Goal: Contribute content: Contribute content

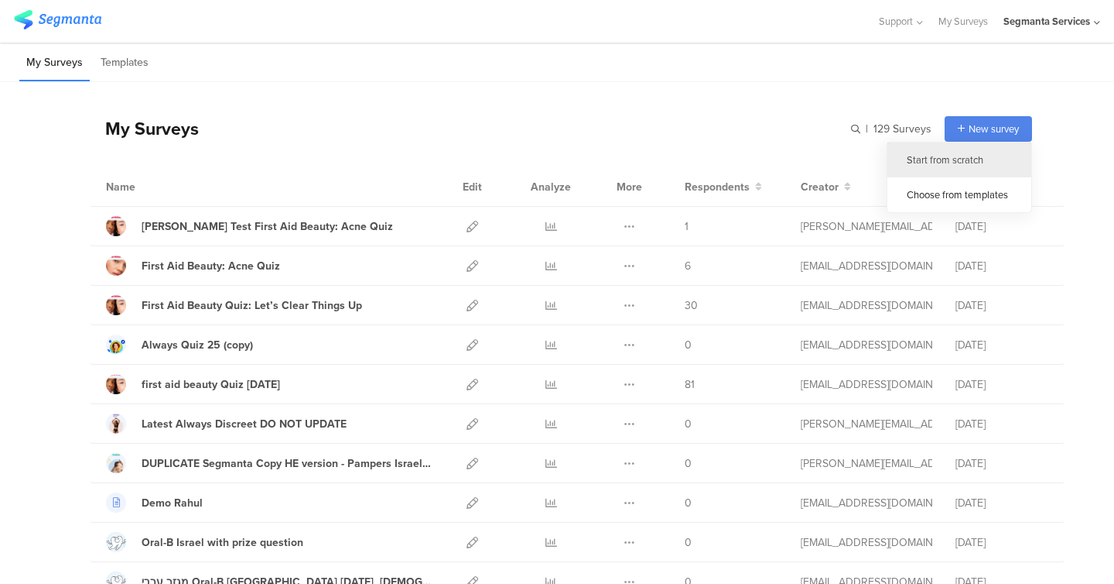
click at [967, 165] on div "Start from scratch" at bounding box center [960, 159] width 144 height 35
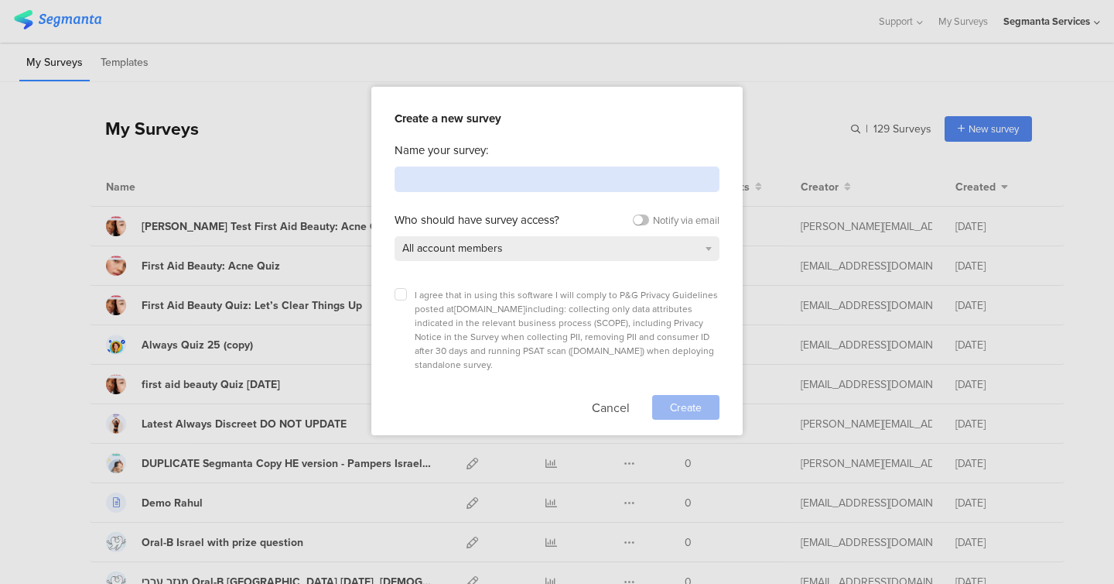
click at [490, 177] on input at bounding box center [557, 179] width 325 height 26
click at [642, 408] on div "Create a new survey Name your survey: Who should have survey access? Notify via…" at bounding box center [556, 261] width 371 height 348
click at [612, 401] on div "Create a new survey Name your survey: Who should have survey access? Notify via…" at bounding box center [556, 261] width 371 height 348
click at [605, 395] on button "Cancel" at bounding box center [611, 407] width 38 height 25
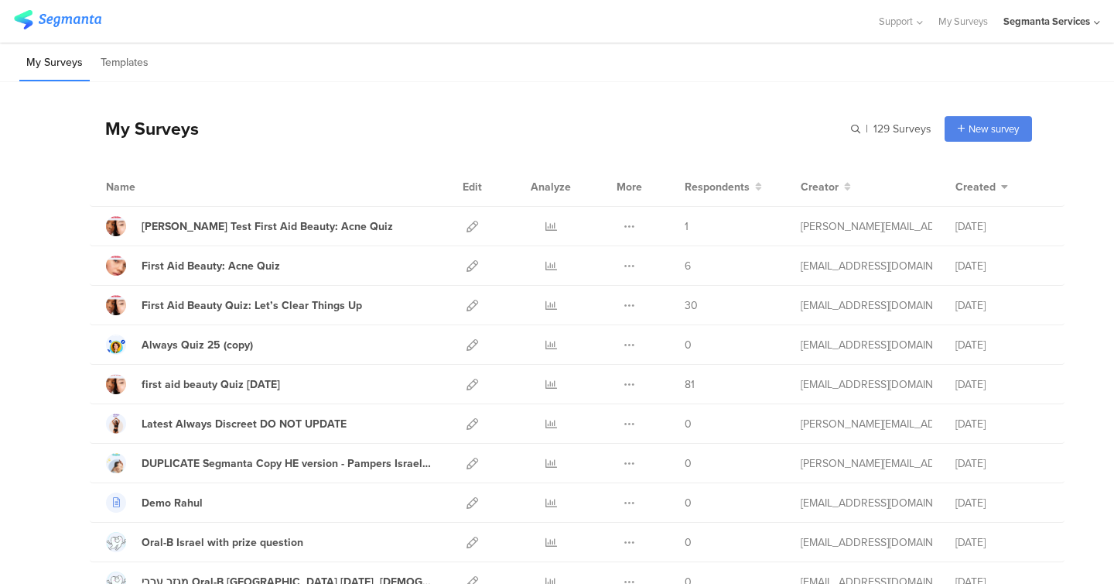
click at [1049, 22] on div "Segmanta Services" at bounding box center [1047, 21] width 87 height 15
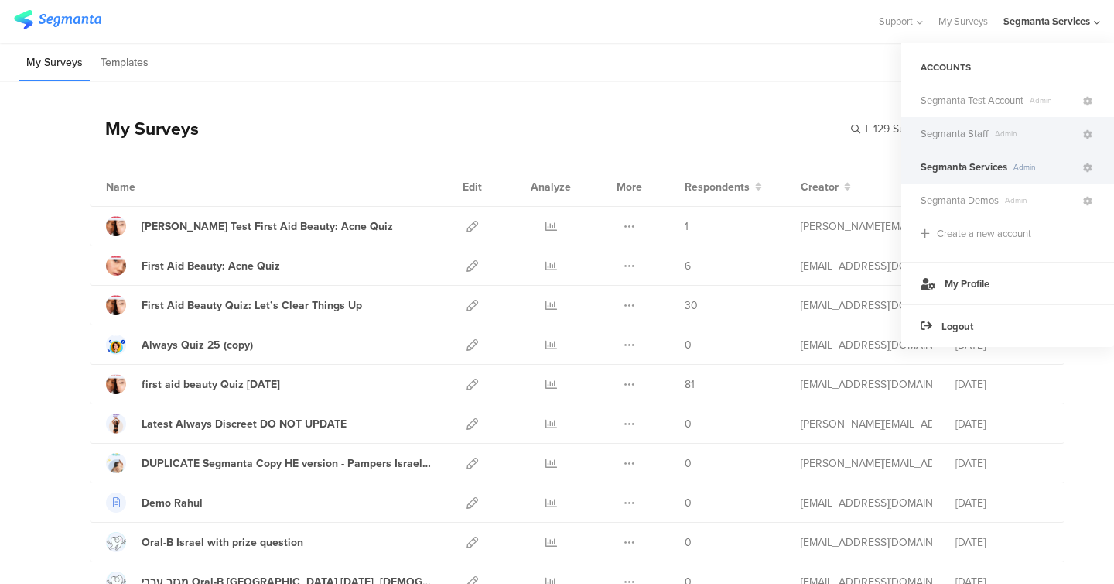
click at [1005, 128] on span "Admin" at bounding box center [1035, 134] width 92 height 12
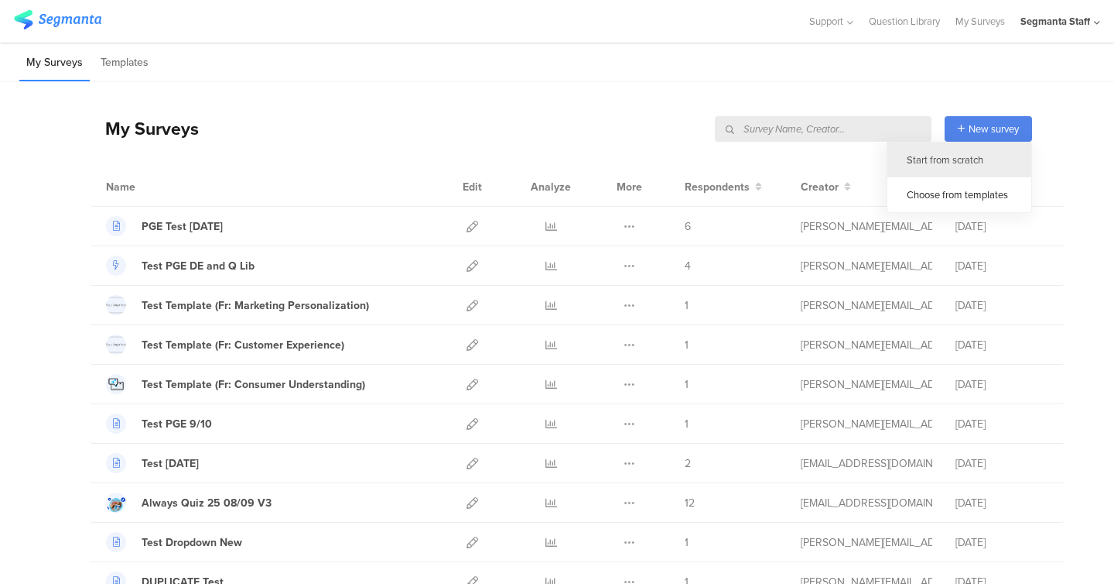
click at [962, 159] on div "Start from scratch" at bounding box center [960, 159] width 144 height 35
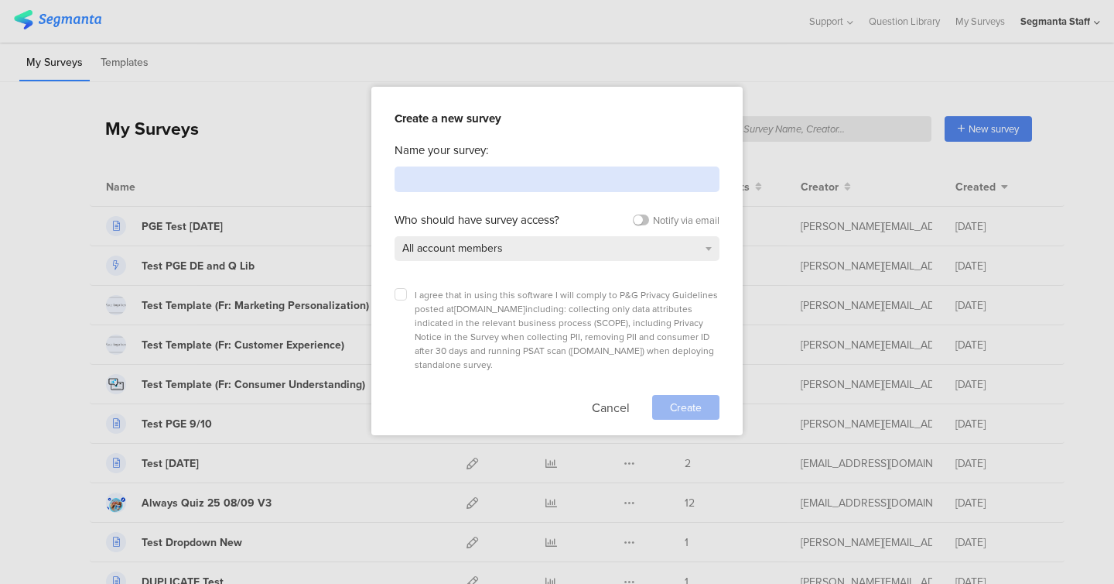
click at [517, 175] on input at bounding box center [557, 179] width 325 height 26
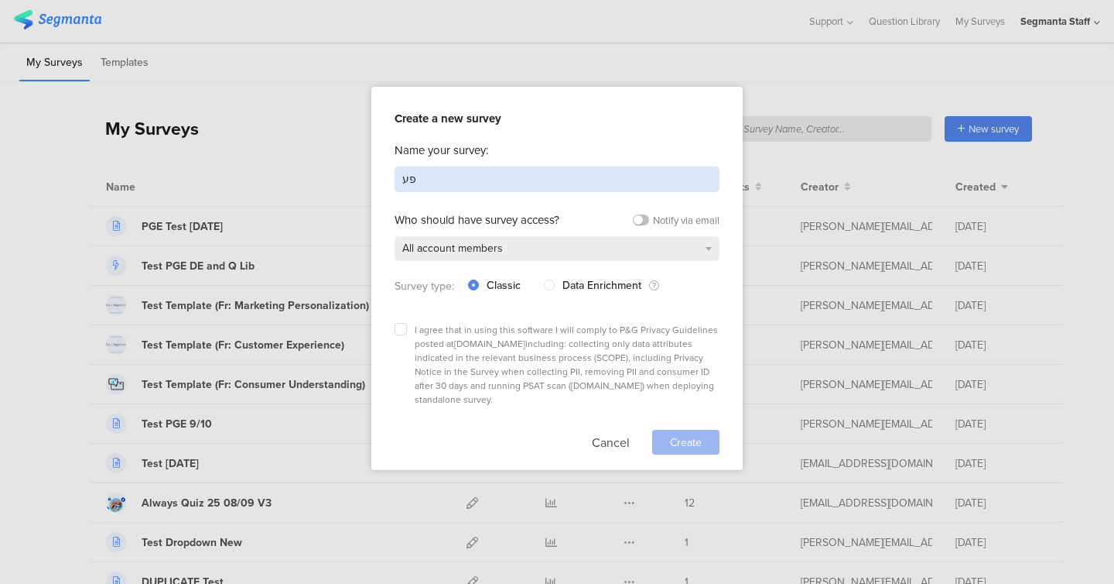
type input "פ"
type input "pg test 10925"
click at [403, 329] on label at bounding box center [401, 329] width 12 height 12
click at [0, 0] on input "checkbox" at bounding box center [0, 0] width 0 height 0
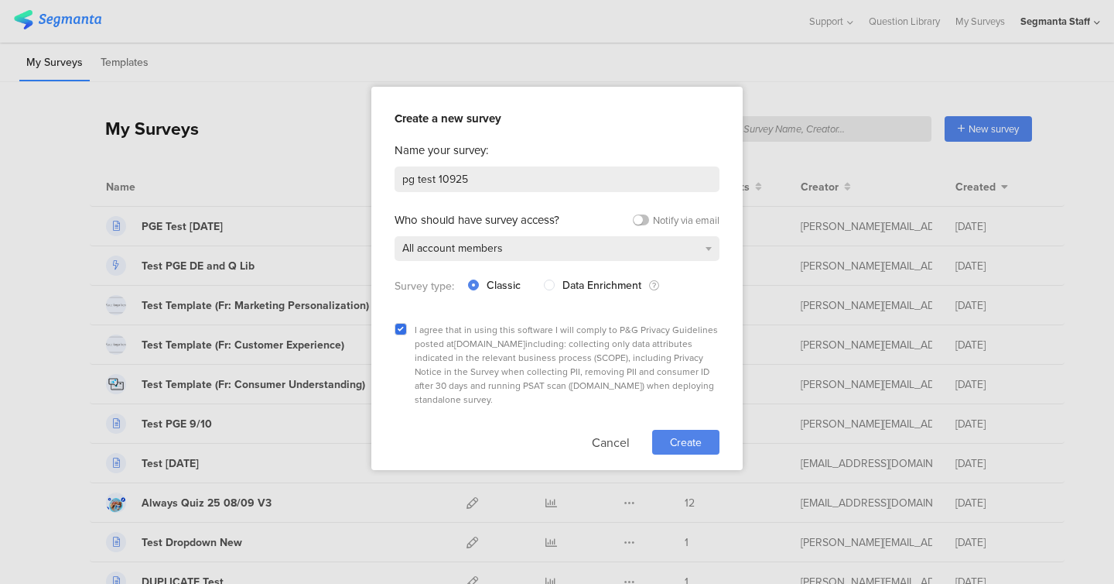
click at [682, 434] on span "Create" at bounding box center [686, 442] width 32 height 16
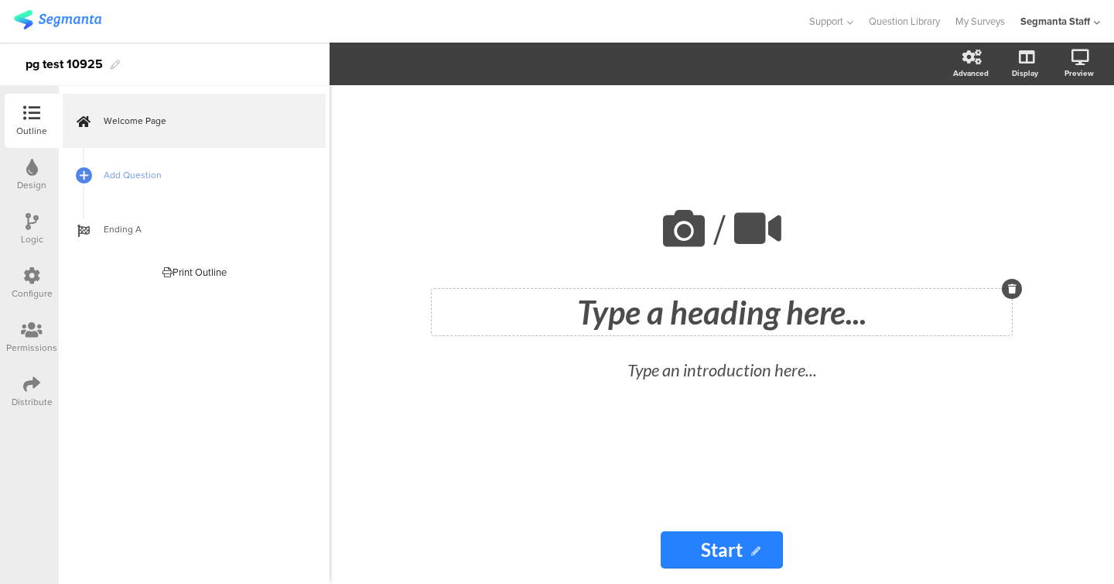
click at [669, 315] on div "Type a heading here..." at bounding box center [722, 312] width 573 height 39
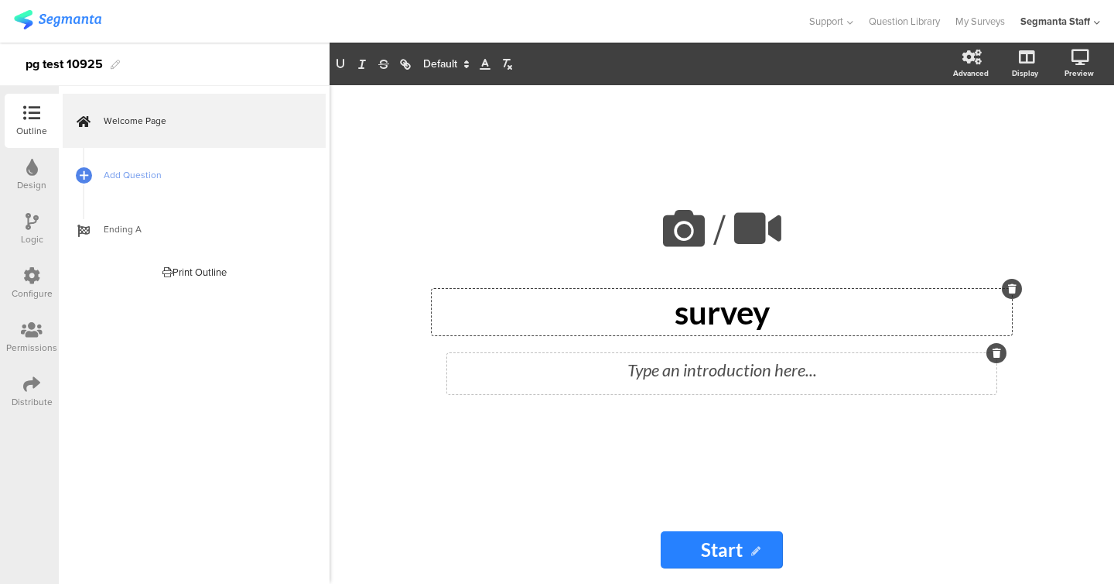
click at [662, 378] on div "Type an introduction here..." at bounding box center [721, 373] width 549 height 41
click at [808, 445] on div "/ survey survey policy policy policy" at bounding box center [722, 300] width 619 height 430
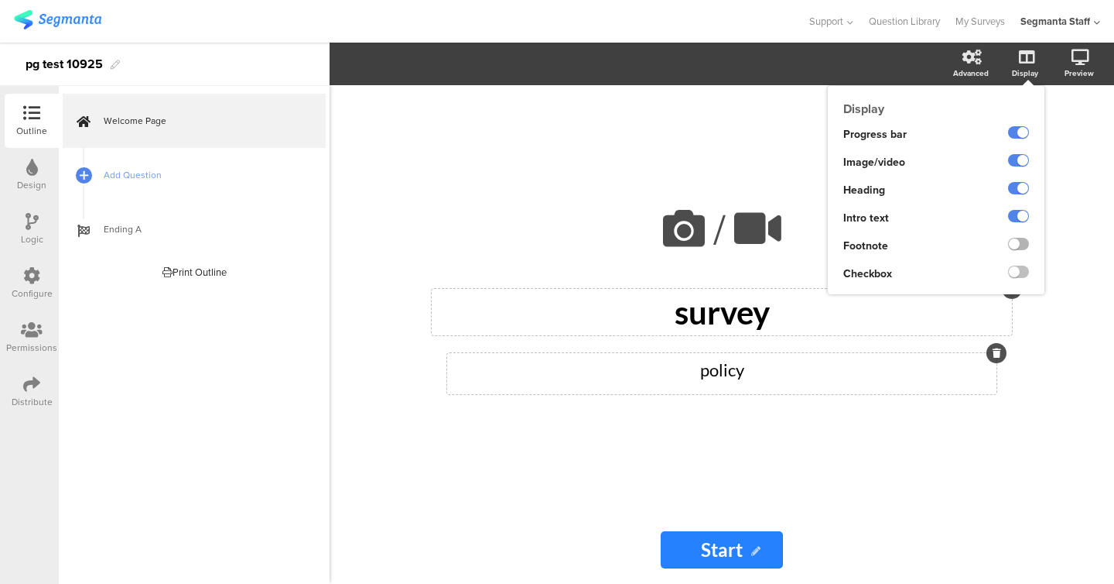
click at [1016, 243] on label at bounding box center [1018, 244] width 21 height 12
click at [0, 0] on input "checkbox" at bounding box center [0, 0] width 0 height 0
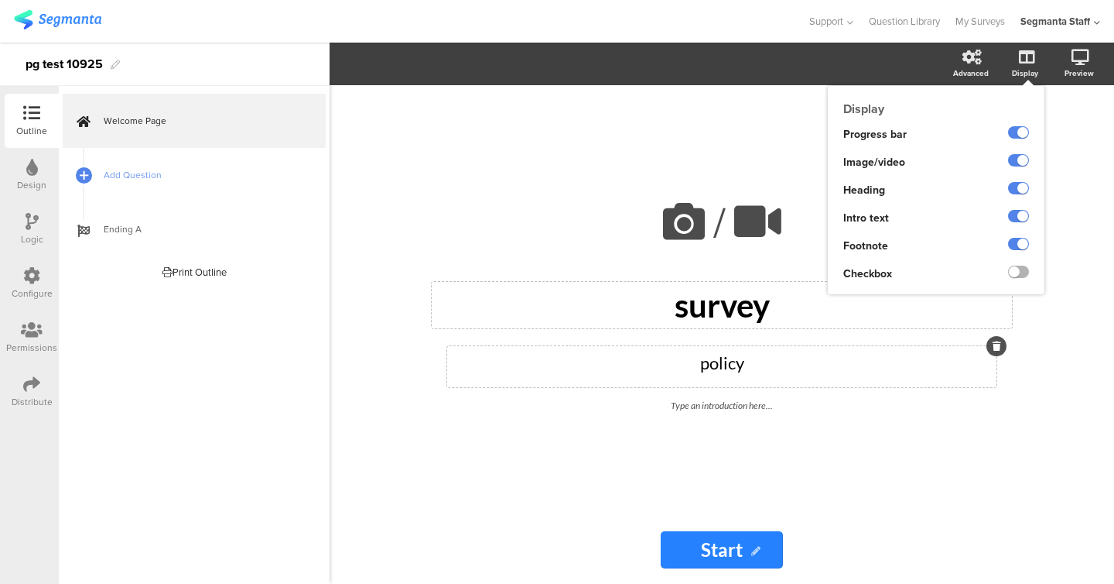
click at [1015, 272] on label at bounding box center [1018, 271] width 21 height 12
click at [0, 0] on input "checkbox" at bounding box center [0, 0] width 0 height 0
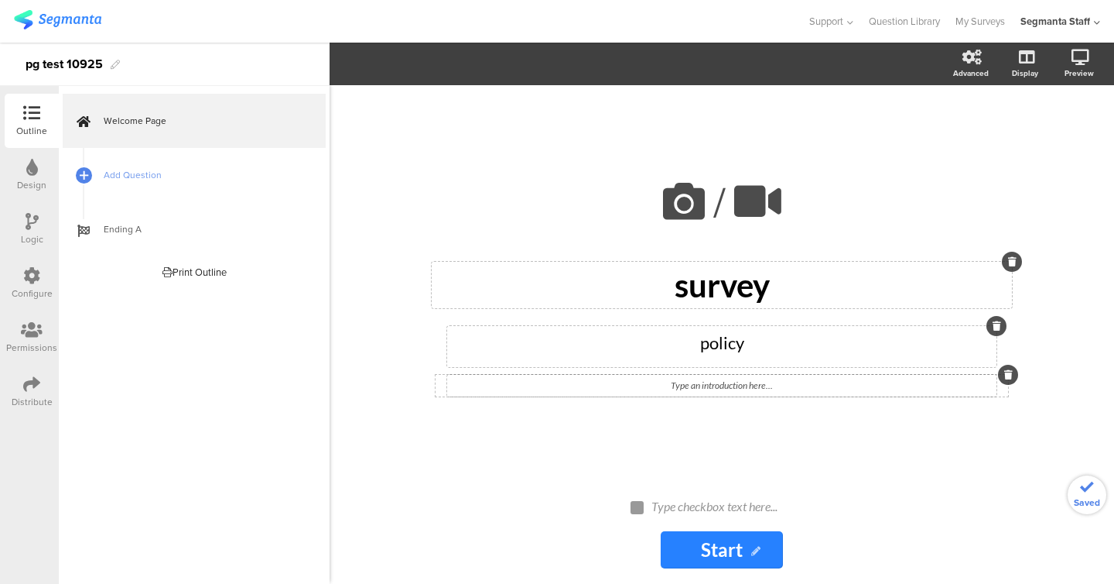
click at [717, 404] on div "/ survey survey policy policy Type an introduction here..." at bounding box center [722, 280] width 619 height 390
click at [724, 498] on div "Type checkbox text here..." at bounding box center [729, 505] width 155 height 15
click at [143, 169] on span "Add Question" at bounding box center [203, 174] width 198 height 15
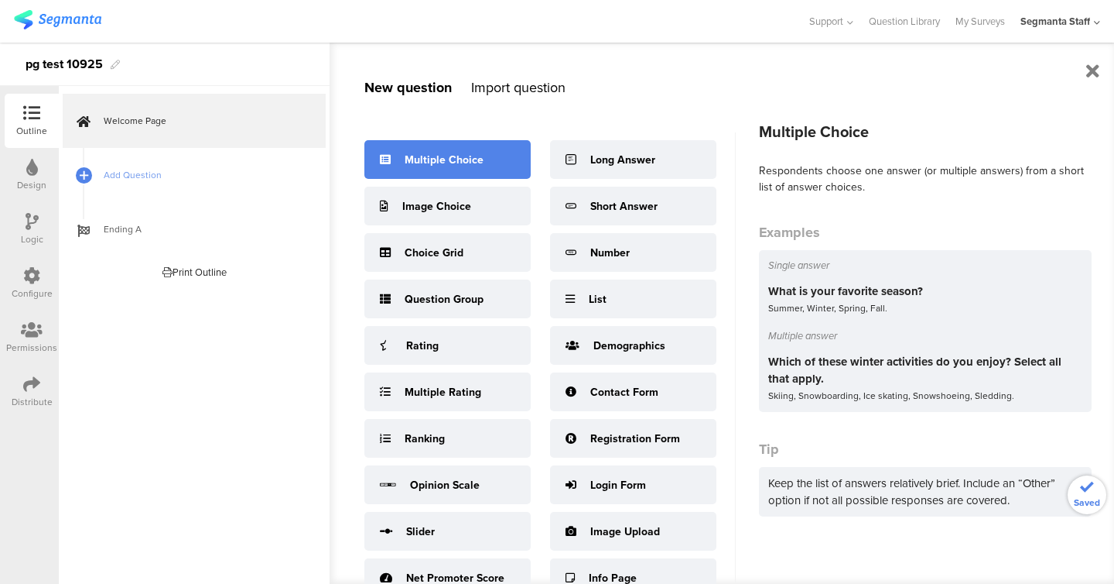
click at [449, 165] on div "Multiple Choice" at bounding box center [444, 160] width 79 height 16
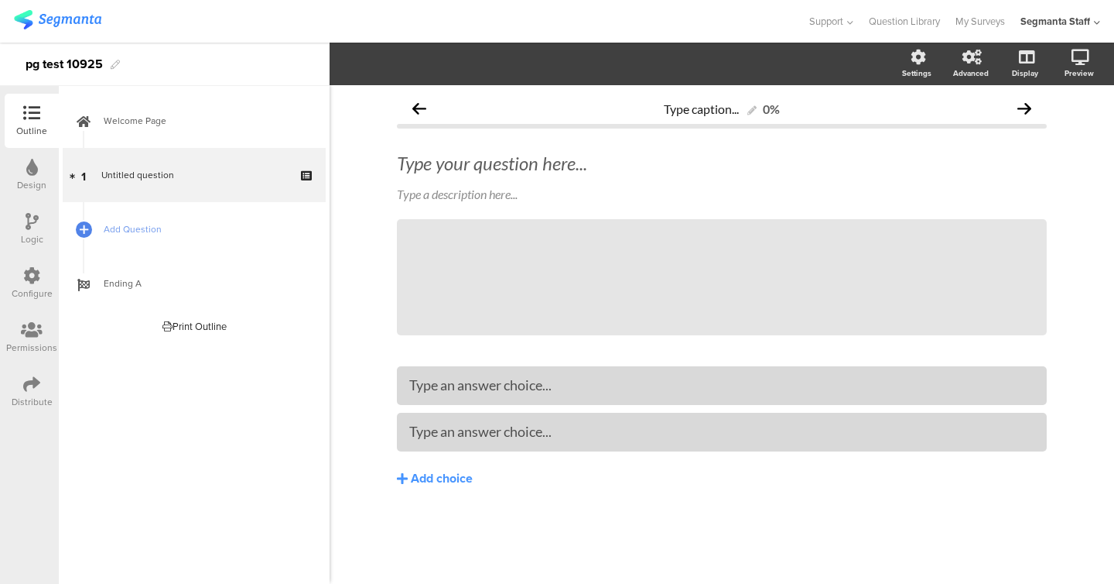
click at [449, 165] on div "Type your question here..." at bounding box center [722, 163] width 650 height 23
click at [484, 160] on p at bounding box center [722, 163] width 650 height 23
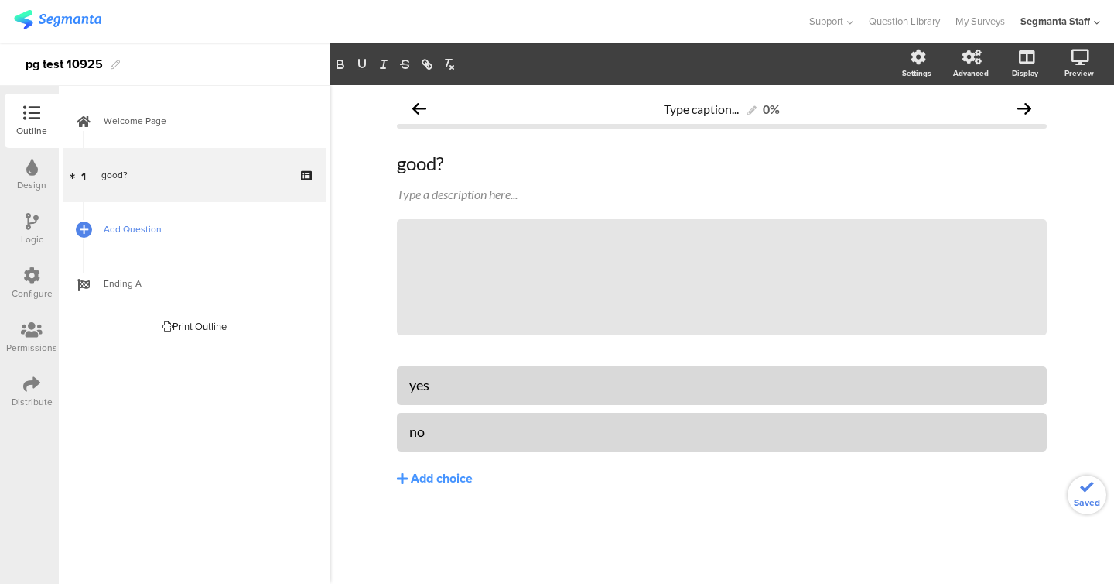
click at [135, 228] on span "Add Question" at bounding box center [203, 228] width 198 height 15
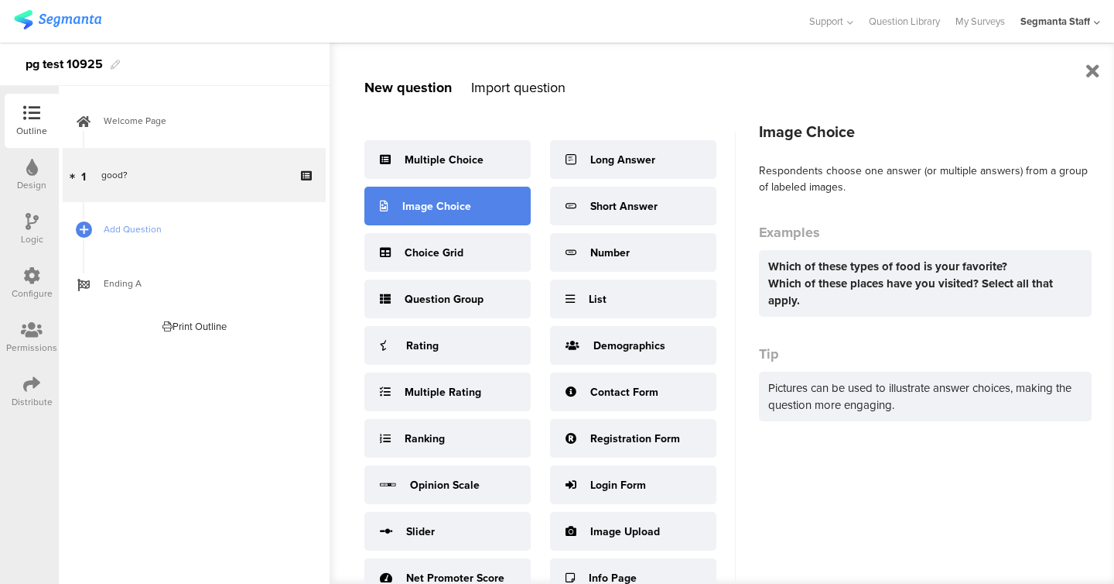
click at [450, 208] on div "Image Choice" at bounding box center [436, 206] width 69 height 16
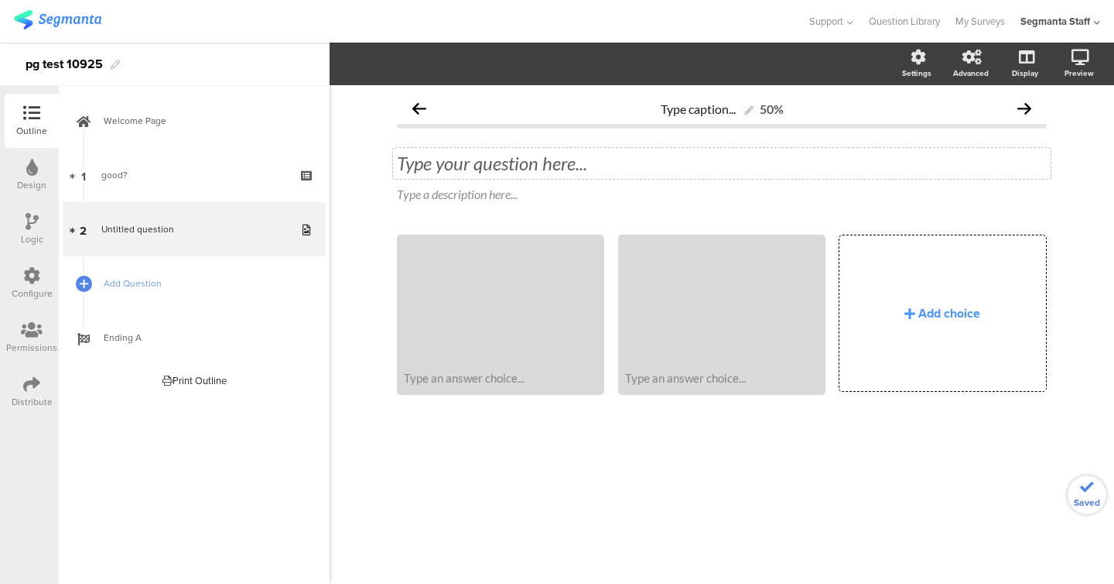
click at [552, 161] on div "Type your question here..." at bounding box center [722, 163] width 650 height 23
click at [924, 277] on div "Add choice" at bounding box center [943, 313] width 206 height 156
click at [544, 385] on div "Type an answer choice..." at bounding box center [500, 378] width 193 height 14
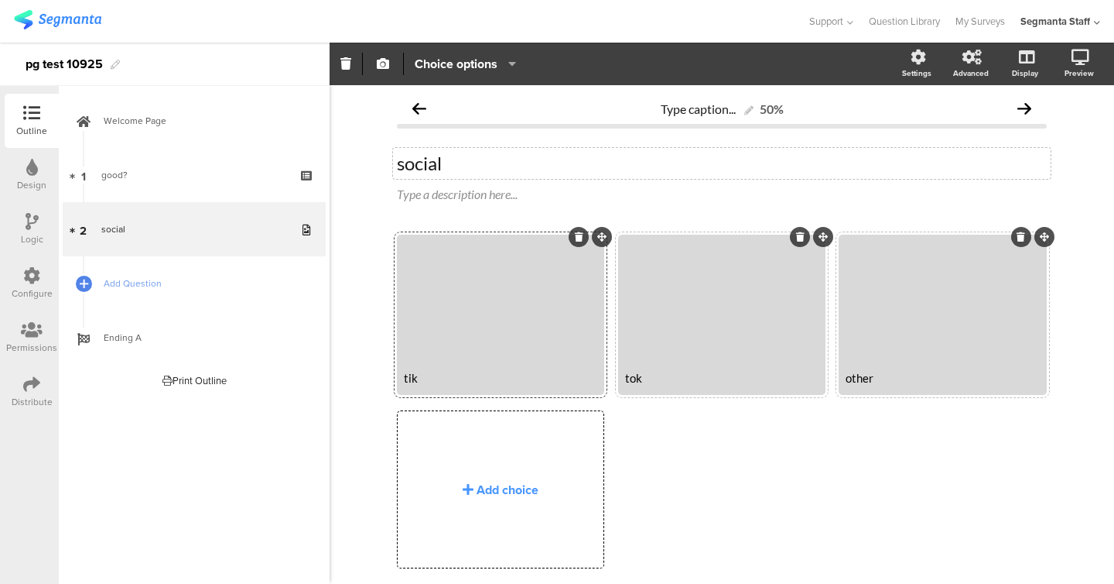
click at [1077, 339] on div "Type caption... 50% social social Type a description here... tik" at bounding box center [722, 357] width 785 height 545
click at [973, 318] on div at bounding box center [942, 300] width 203 height 126
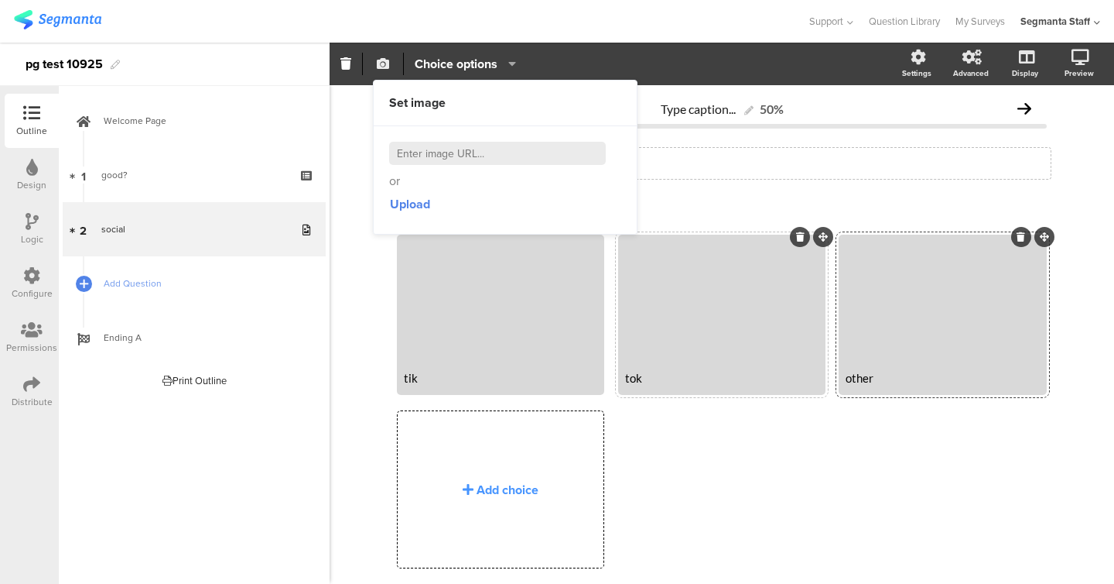
click at [388, 66] on icon "button" at bounding box center [383, 63] width 12 height 12
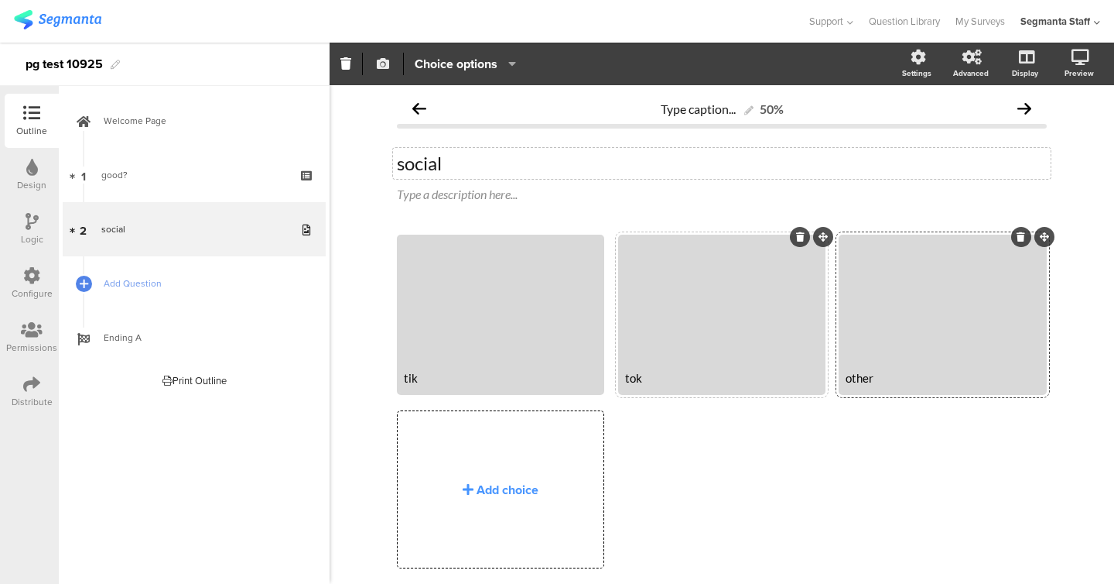
click at [388, 66] on icon "button" at bounding box center [383, 63] width 12 height 12
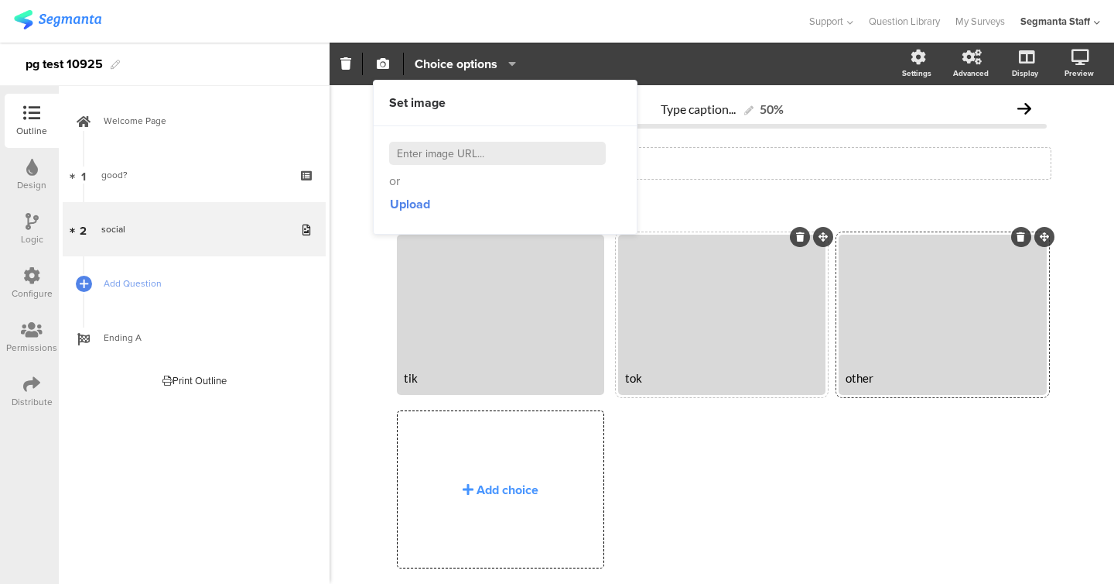
click at [513, 67] on icon "button" at bounding box center [508, 63] width 15 height 12
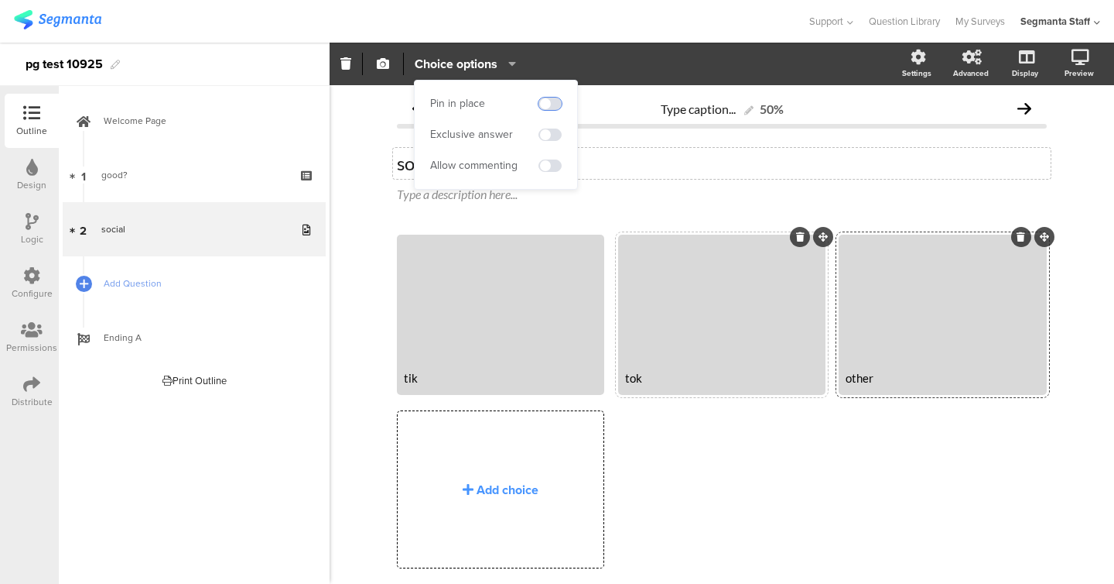
click at [556, 101] on span at bounding box center [550, 104] width 23 height 12
click at [556, 135] on span at bounding box center [550, 134] width 23 height 12
click at [554, 159] on span at bounding box center [550, 165] width 23 height 12
click at [647, 427] on div "tik tok other" at bounding box center [728, 408] width 663 height 347
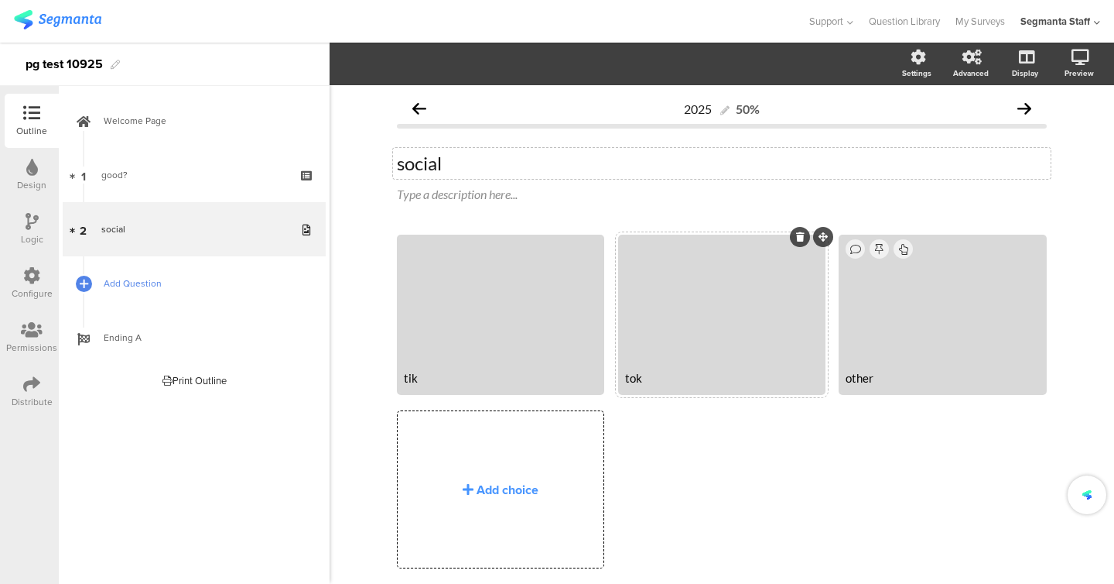
click at [188, 282] on span "Add Question" at bounding box center [203, 283] width 198 height 15
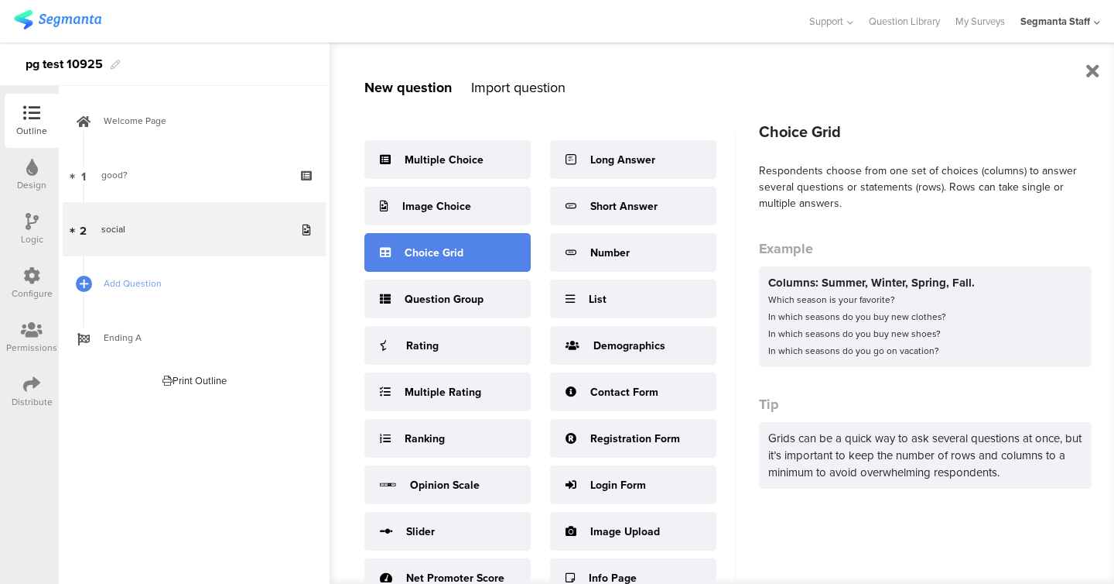
click at [421, 259] on div "Choice Grid" at bounding box center [434, 253] width 59 height 16
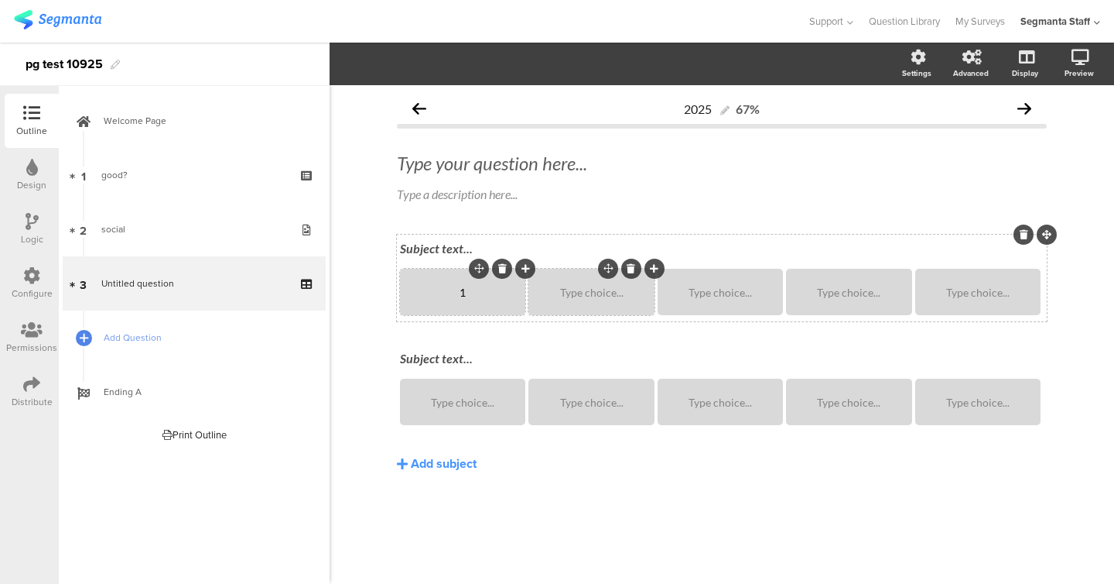
click at [577, 282] on div "Type choice..." at bounding box center [591, 292] width 121 height 46
click at [684, 294] on div "Type choice..." at bounding box center [720, 292] width 121 height 13
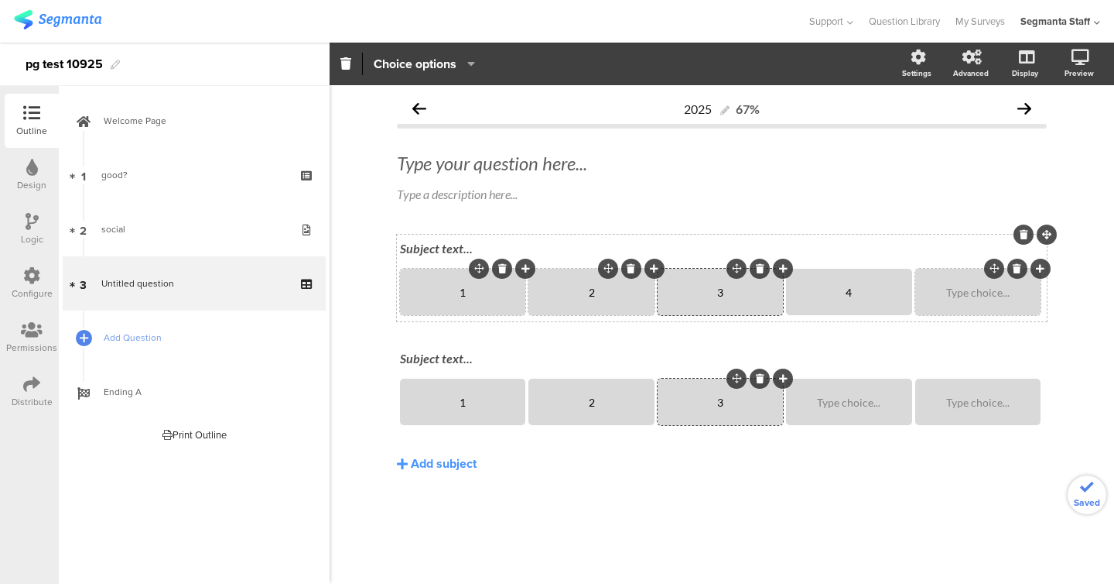
click at [971, 300] on div "Type choice..." at bounding box center [978, 292] width 121 height 46
click at [465, 255] on div "Subject text..." at bounding box center [722, 248] width 644 height 15
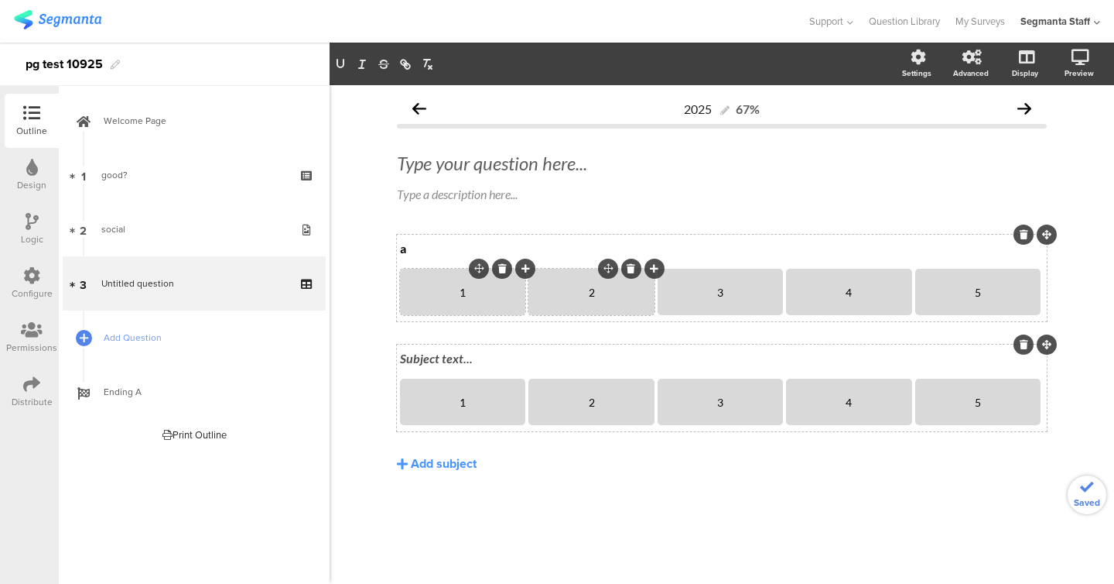
click at [432, 356] on div "Subject text..." at bounding box center [722, 359] width 652 height 25
click at [438, 172] on div "Type your question here..." at bounding box center [722, 163] width 658 height 31
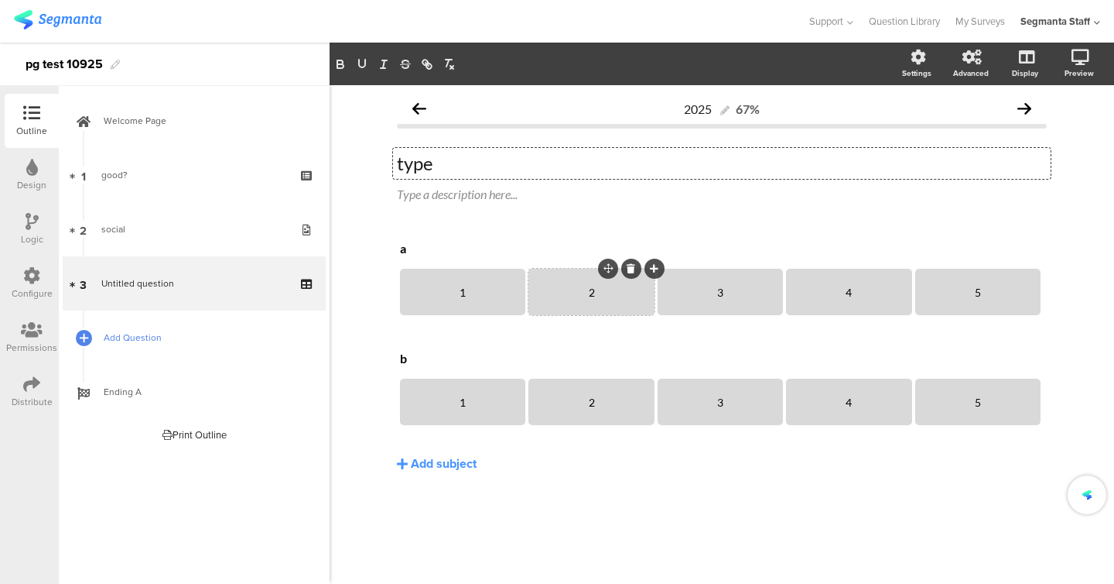
click at [122, 349] on link "Add Question" at bounding box center [194, 337] width 263 height 54
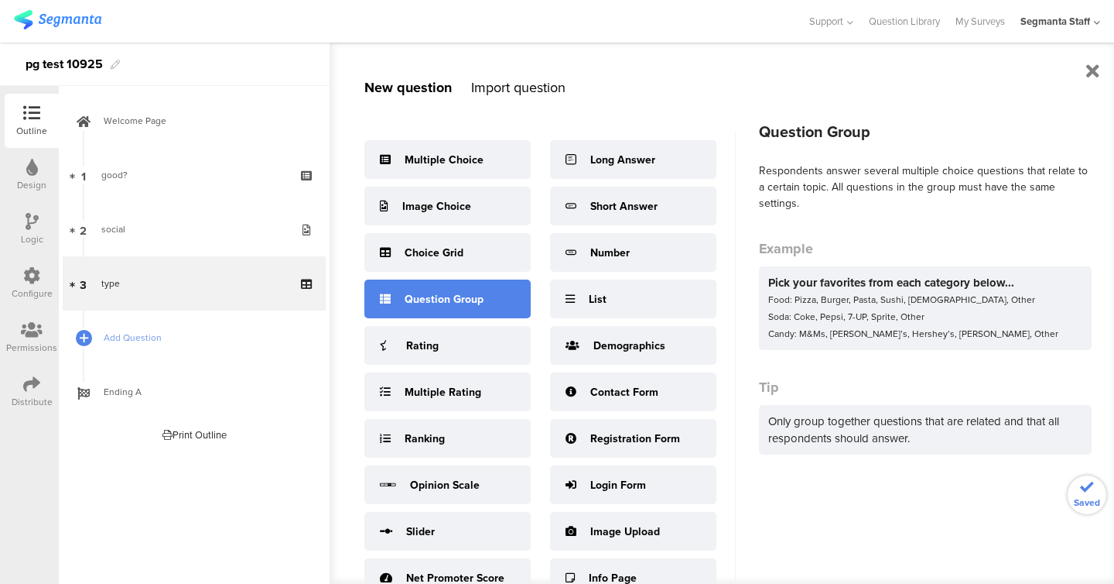
click at [409, 317] on div "Question Group" at bounding box center [448, 298] width 166 height 39
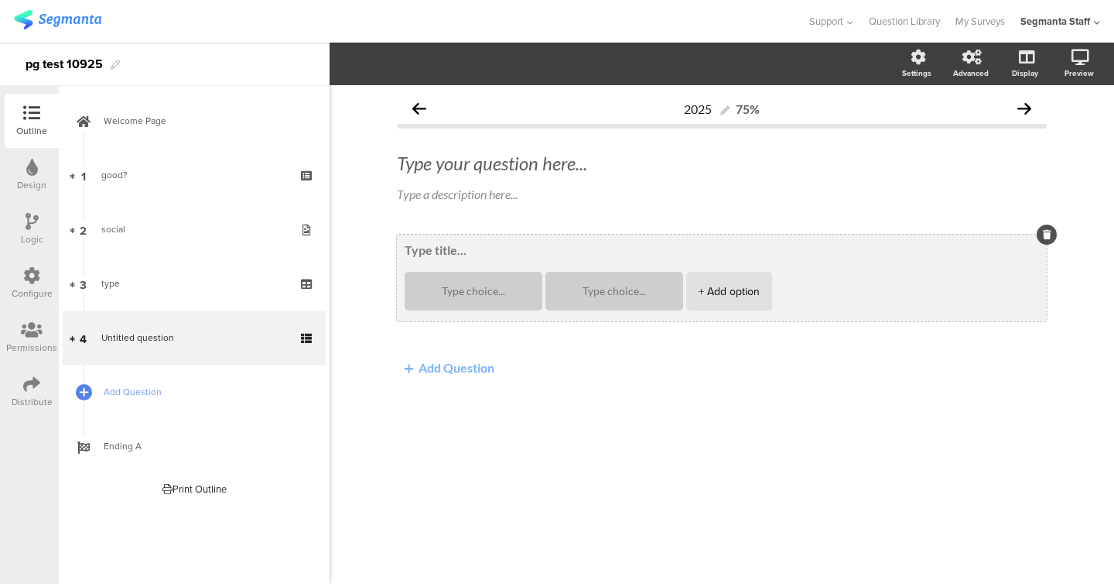
click at [739, 303] on div "+ Add option" at bounding box center [729, 291] width 61 height 39
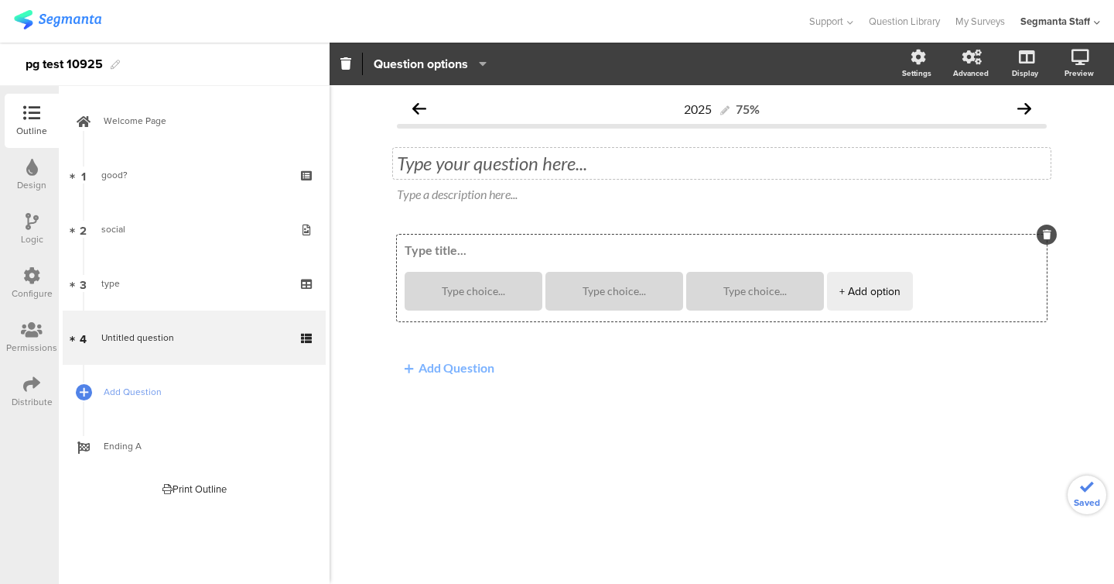
click at [485, 151] on div "Type your question here..." at bounding box center [722, 163] width 658 height 31
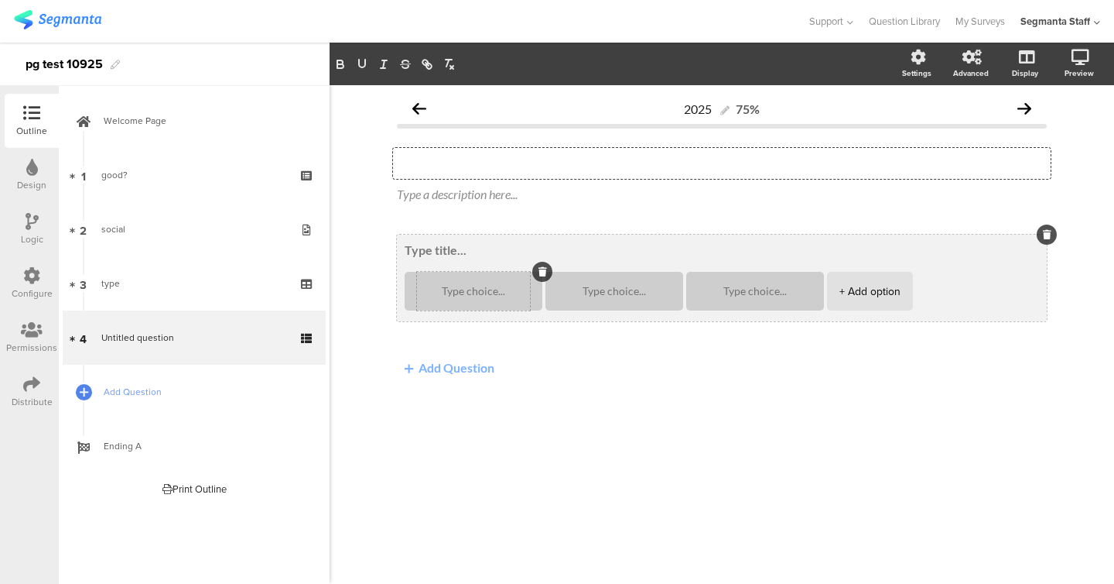
click at [443, 294] on textarea at bounding box center [473, 292] width 113 height 12
type textarea "a"
click at [596, 286] on textarea at bounding box center [614, 292] width 113 height 12
type textarea "b"
click at [731, 294] on textarea at bounding box center [755, 292] width 113 height 12
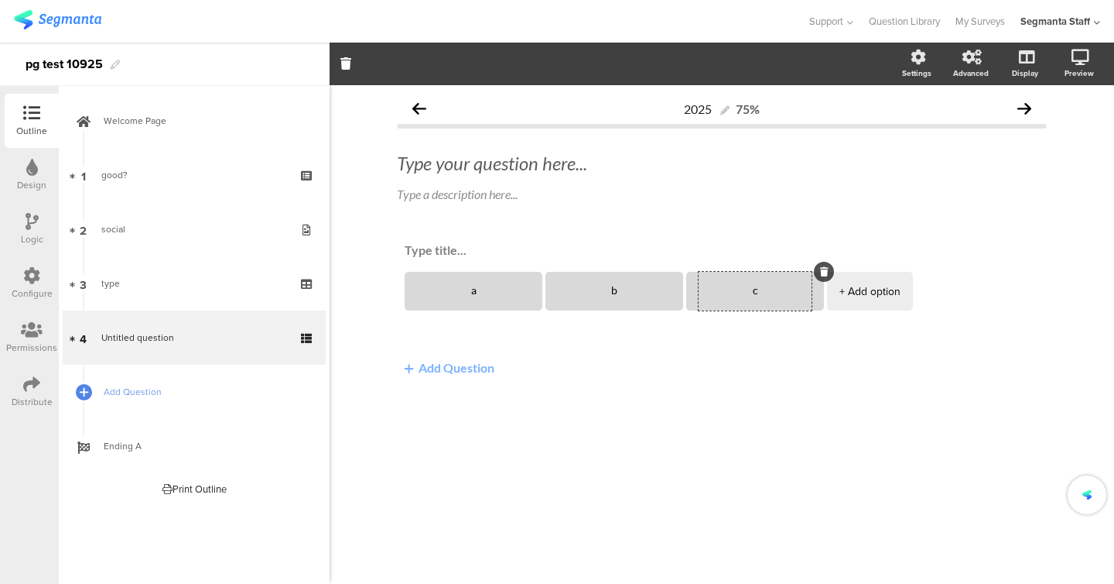
type textarea "c"
click at [477, 375] on button "Add Question" at bounding box center [449, 367] width 105 height 30
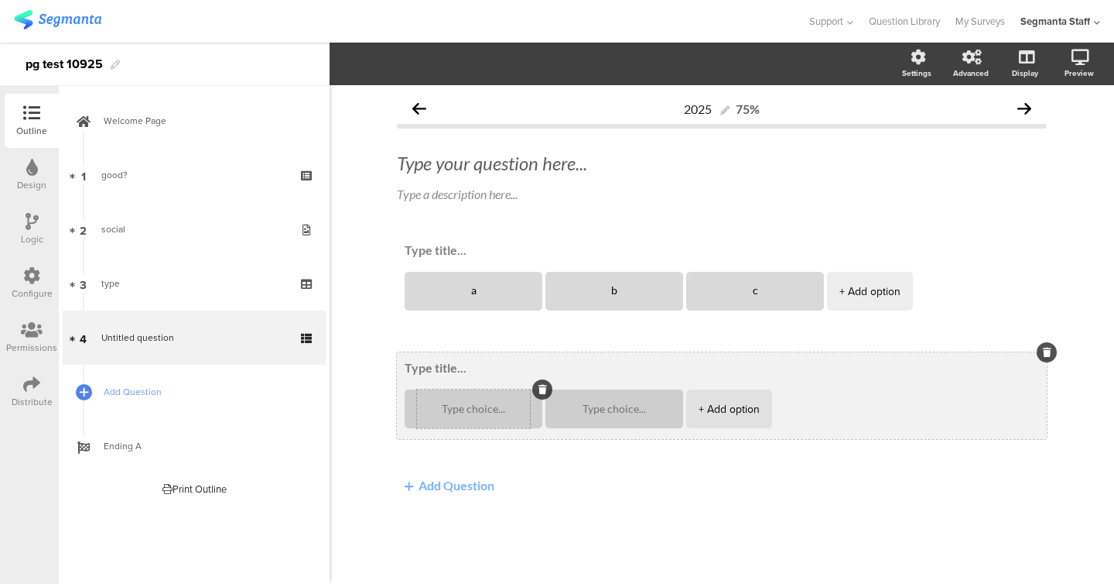
click at [481, 415] on div at bounding box center [473, 408] width 113 height 39
click at [480, 409] on textarea at bounding box center [473, 409] width 113 height 12
type textarea "a"
click at [589, 409] on textarea at bounding box center [614, 409] width 113 height 12
type textarea "b"
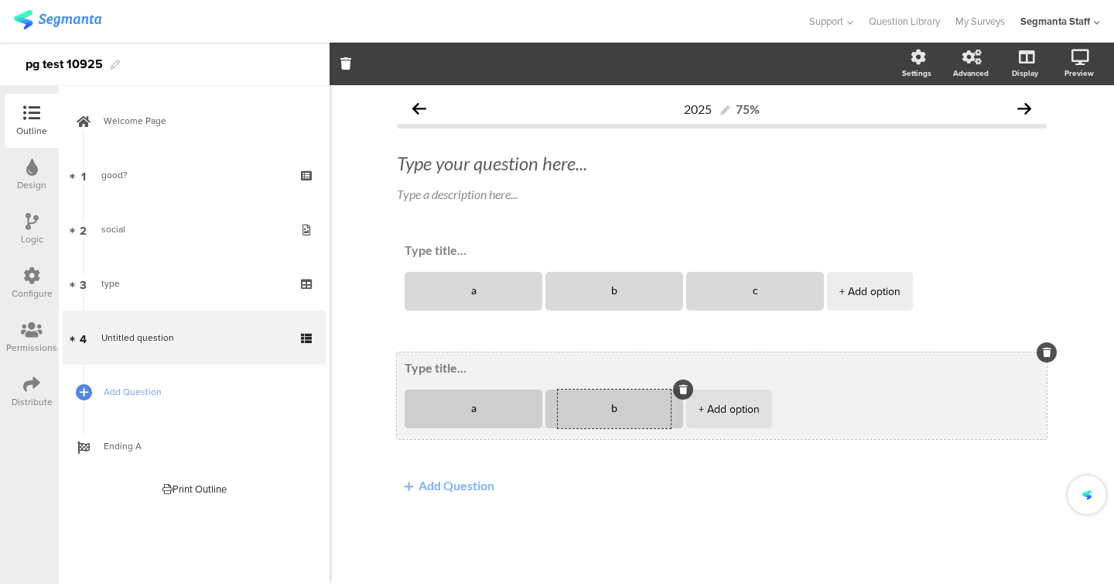
click at [467, 372] on textarea at bounding box center [722, 367] width 635 height 15
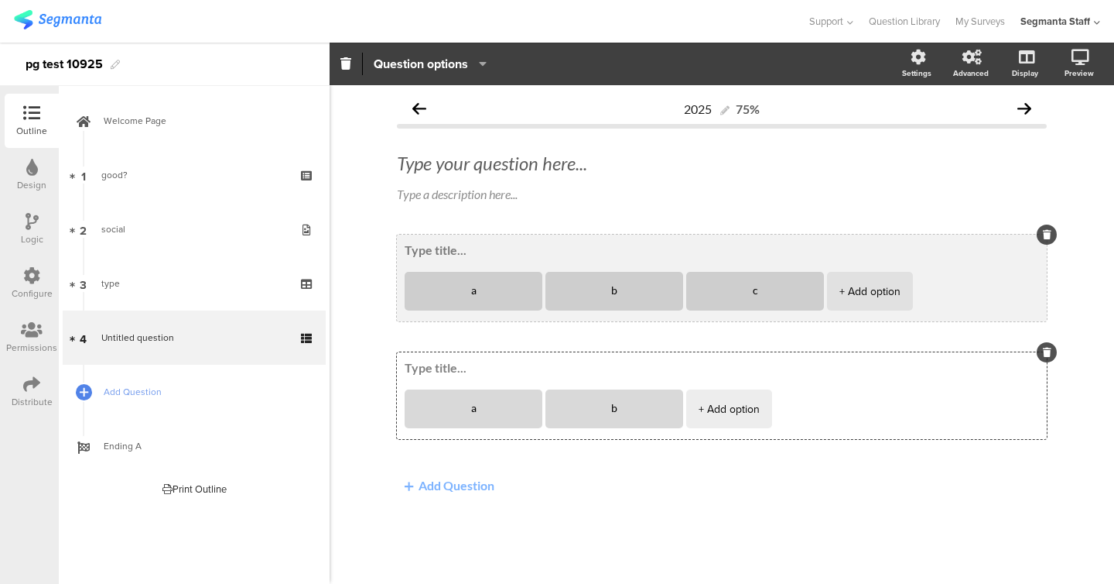
click at [435, 250] on textarea at bounding box center [722, 249] width 635 height 15
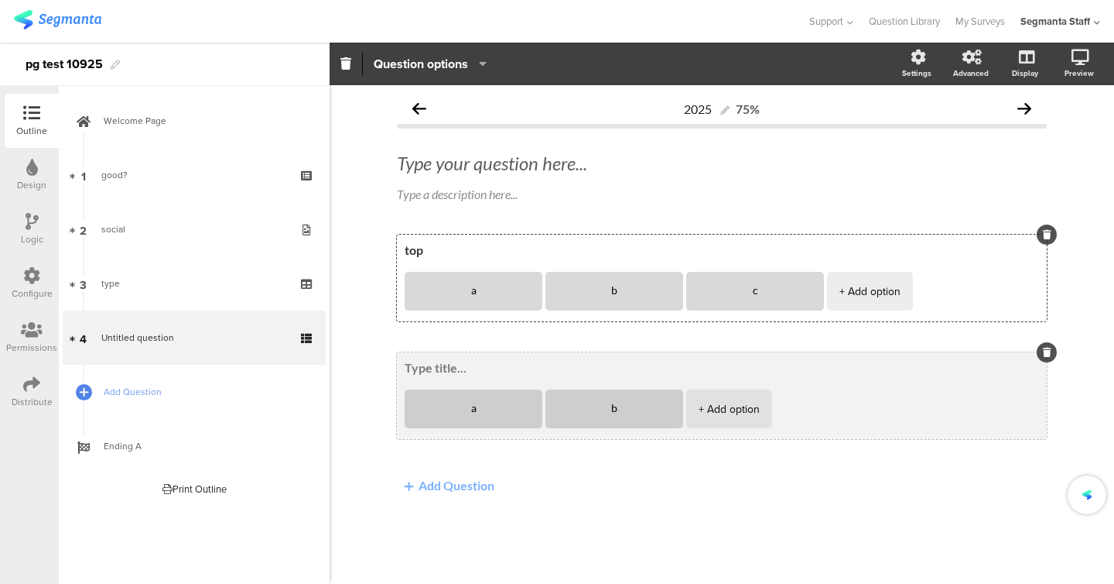
type textarea "top"
click at [440, 370] on textarea at bounding box center [722, 367] width 635 height 15
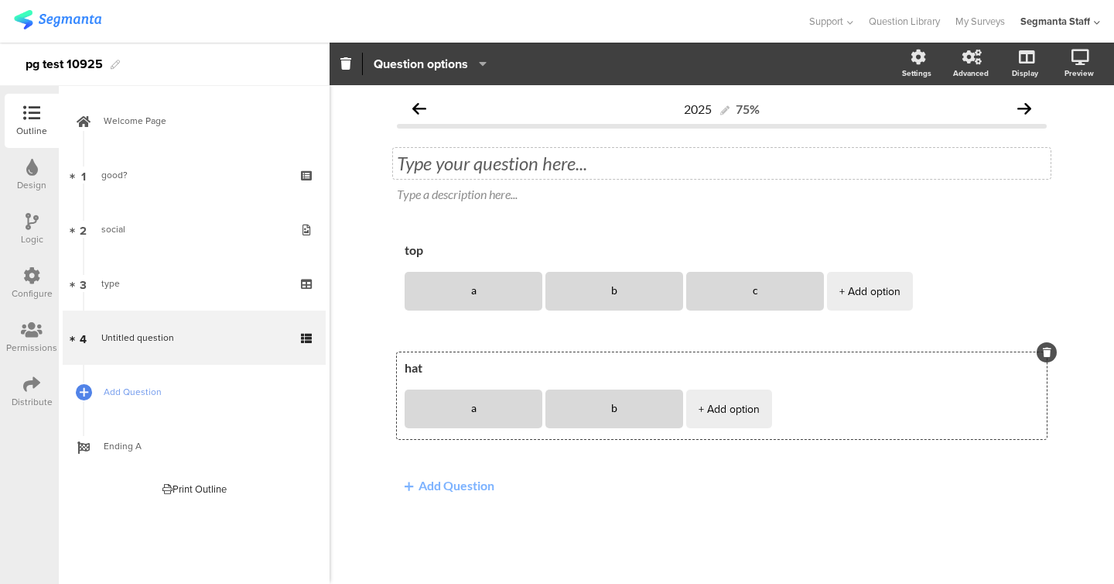
type textarea "hat"
click at [487, 169] on div "Type your question here..." at bounding box center [722, 163] width 650 height 23
click at [150, 402] on link "Add Question" at bounding box center [194, 392] width 263 height 54
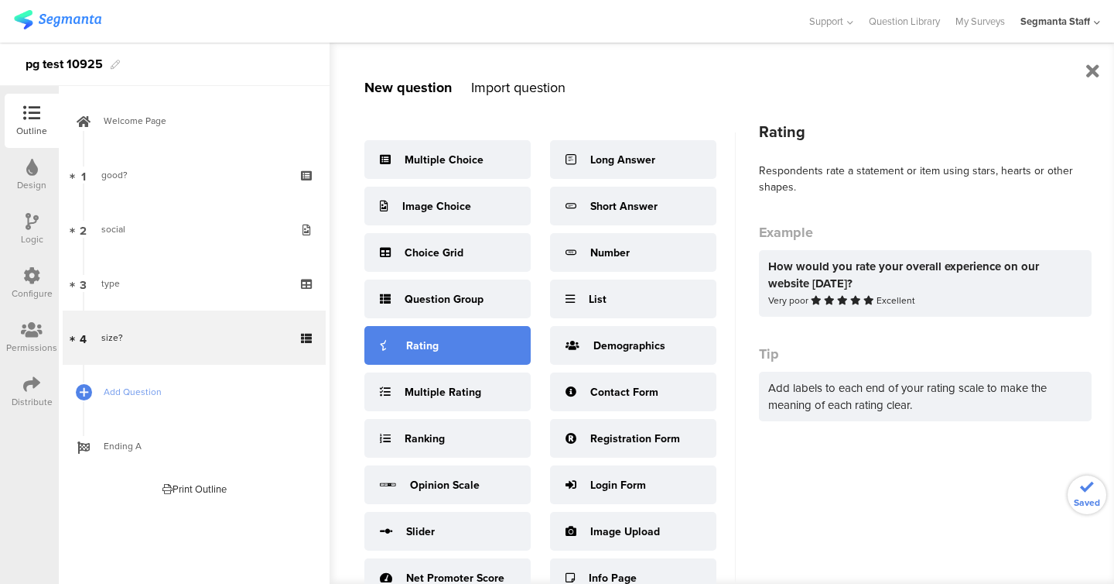
click at [413, 360] on div "Rating" at bounding box center [448, 345] width 166 height 39
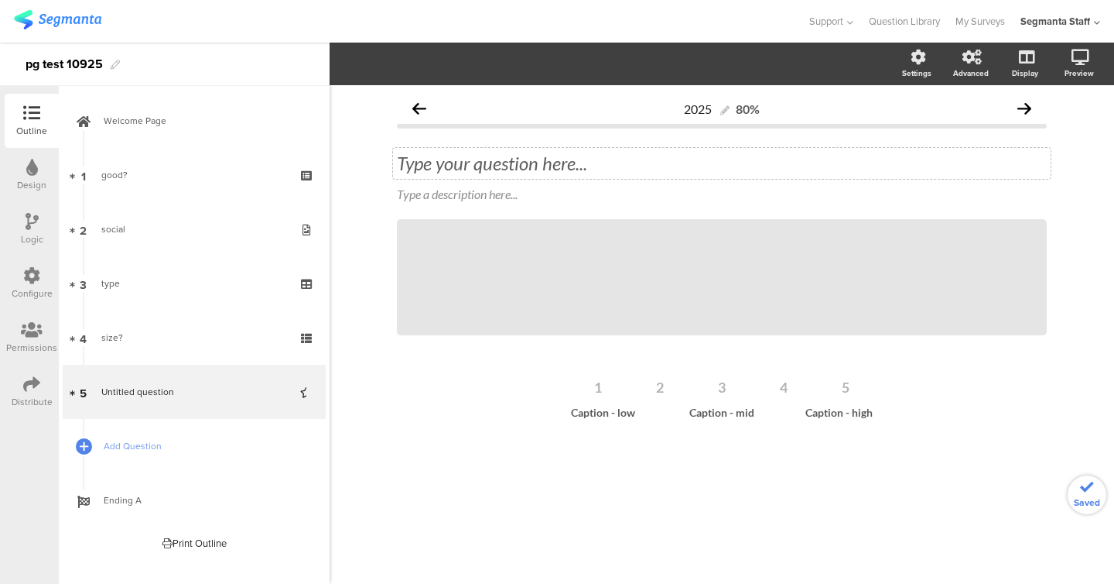
click at [471, 162] on div "Type your question here..." at bounding box center [722, 163] width 650 height 23
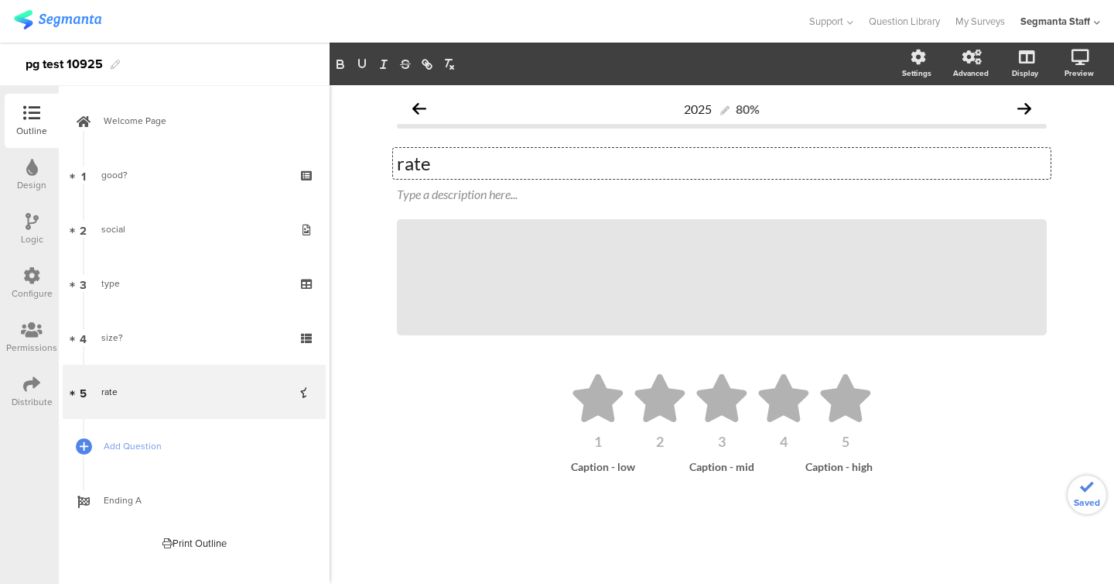
click at [740, 365] on div "2025 80% rate rate rate Type a description here... / 1 2 3 4 5" at bounding box center [722, 310] width 650 height 434
click at [730, 399] on icon at bounding box center [722, 398] width 50 height 48
click at [441, 65] on icon "button" at bounding box center [444, 64] width 8 height 12
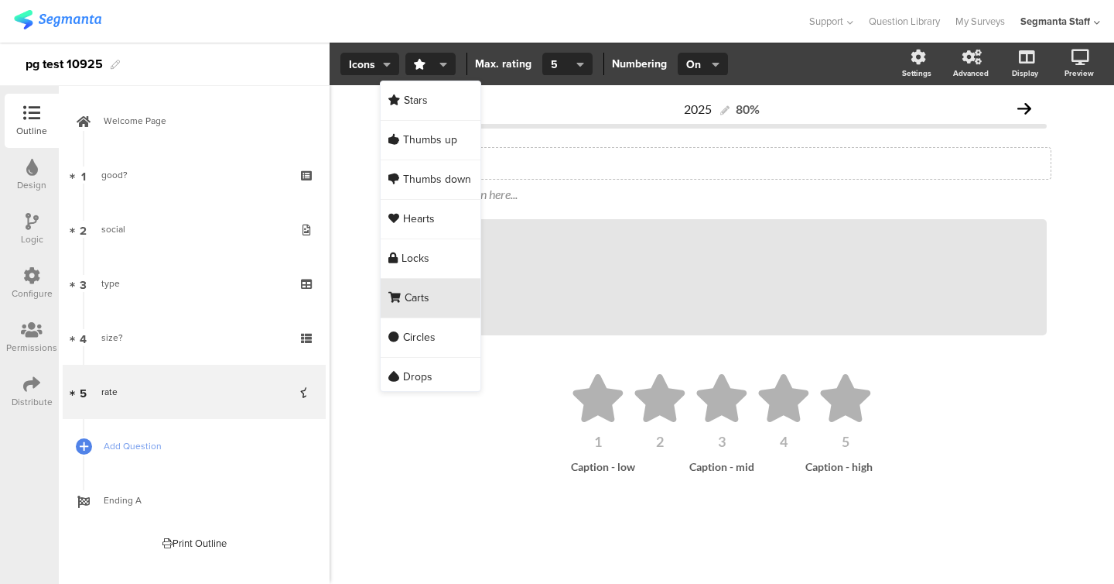
click at [426, 279] on div "Carts" at bounding box center [431, 298] width 100 height 39
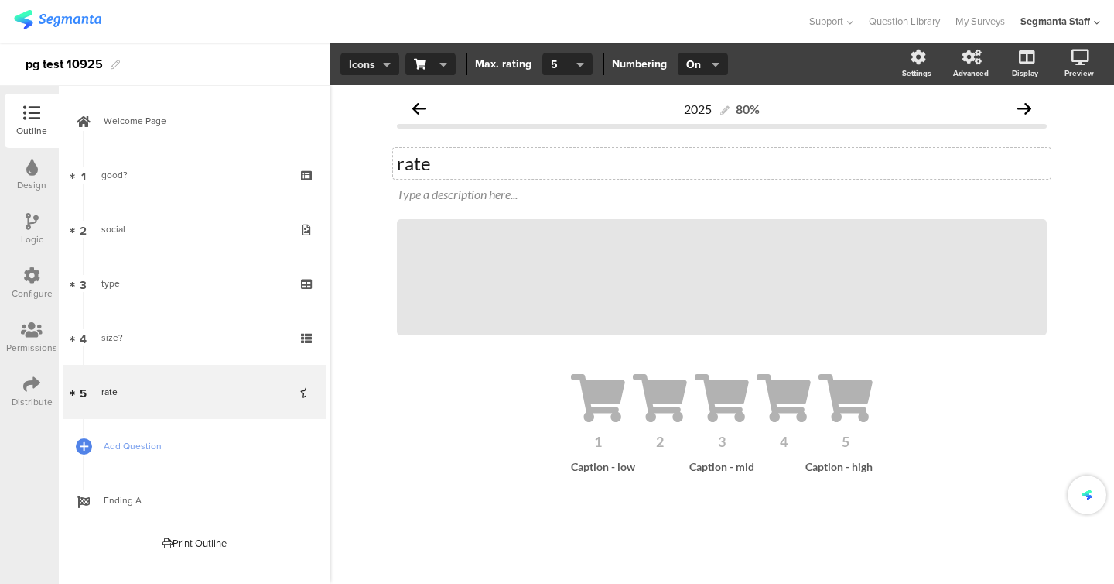
click at [373, 63] on span "Icons" at bounding box center [370, 64] width 42 height 16
click at [368, 143] on div "Slider" at bounding box center [369, 140] width 77 height 39
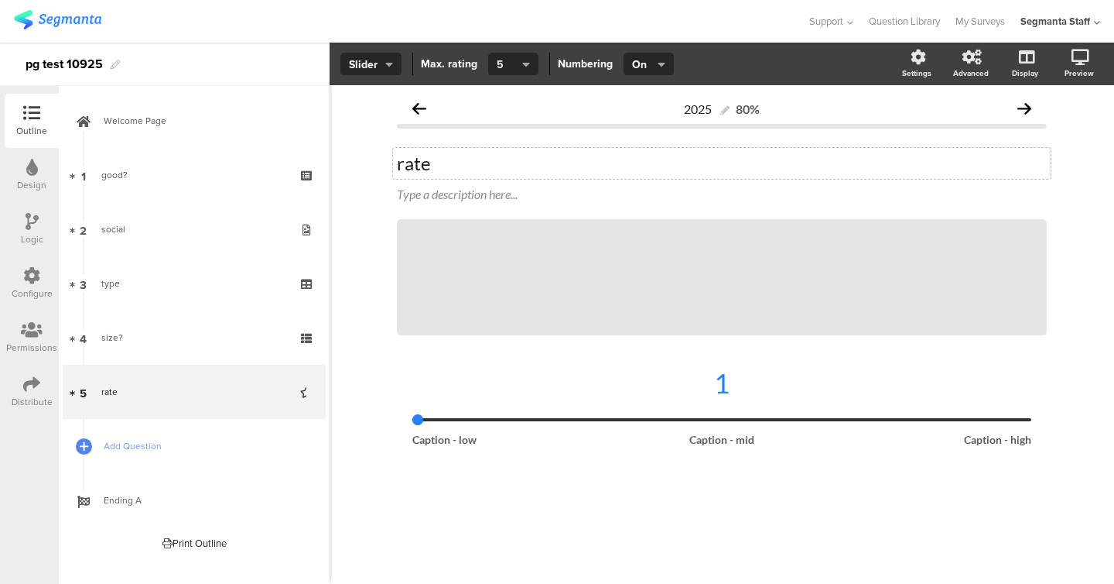
click at [511, 65] on span "5" at bounding box center [508, 64] width 22 height 16
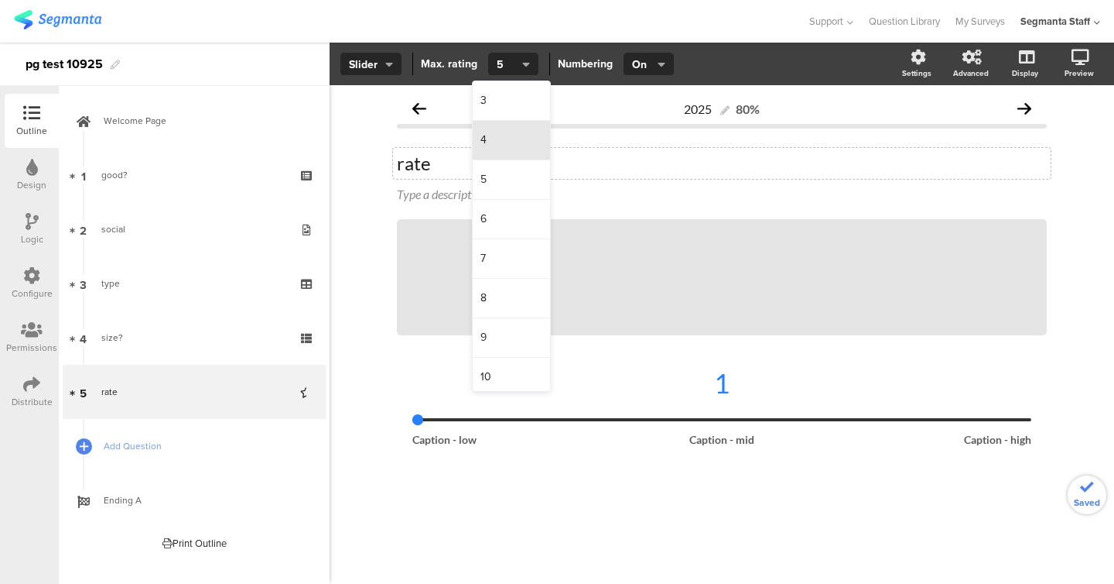
click at [520, 155] on div "4" at bounding box center [511, 140] width 77 height 39
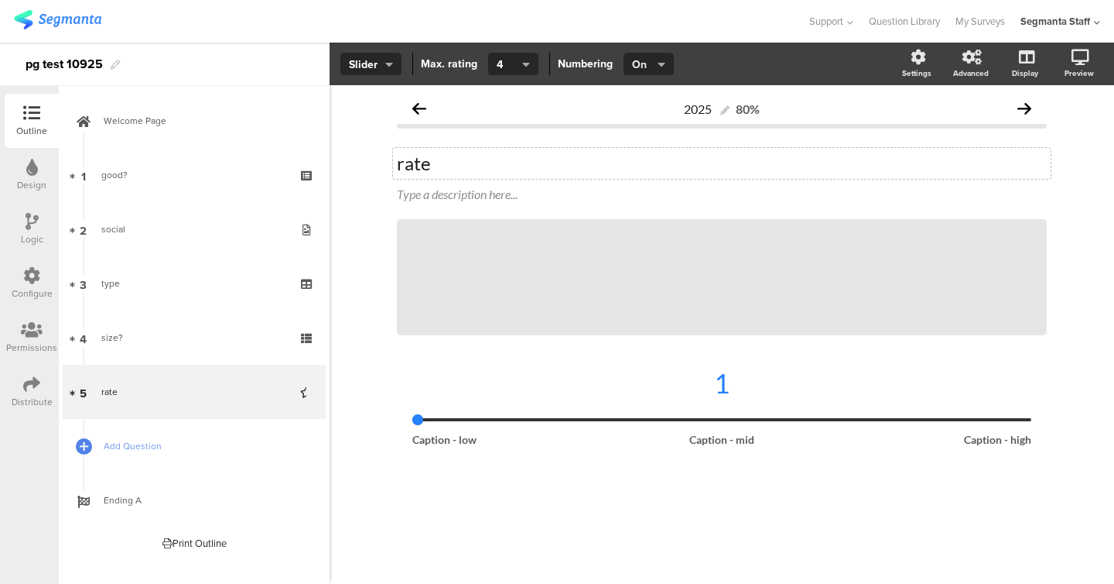
click at [626, 70] on button "On" at bounding box center [649, 64] width 50 height 23
click at [641, 136] on div "Off" at bounding box center [646, 140] width 77 height 39
click at [157, 467] on link "Add Question" at bounding box center [194, 446] width 263 height 54
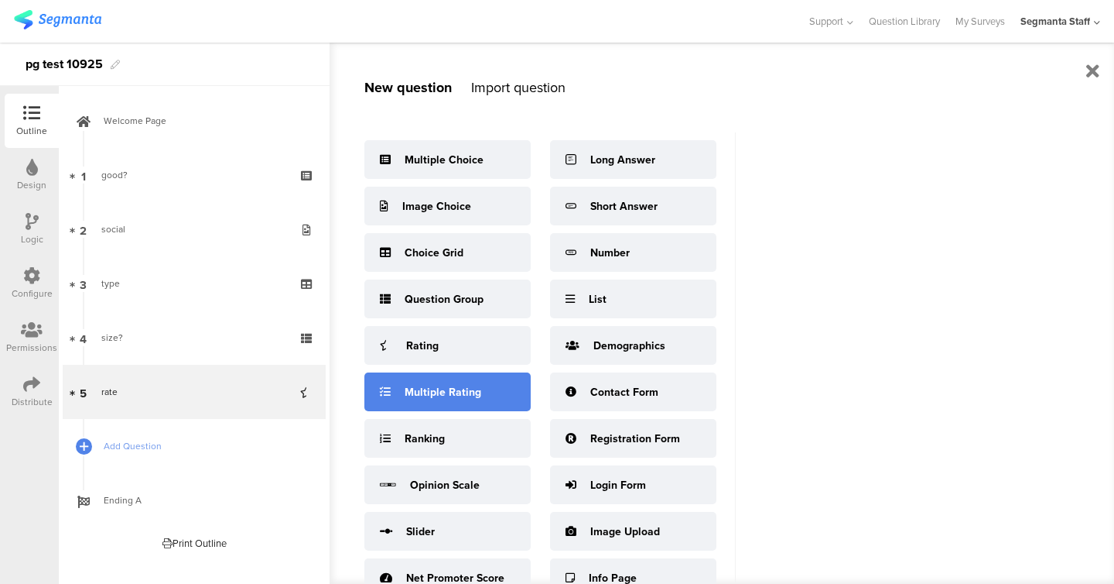
click at [474, 404] on div "Multiple Rating" at bounding box center [448, 391] width 166 height 39
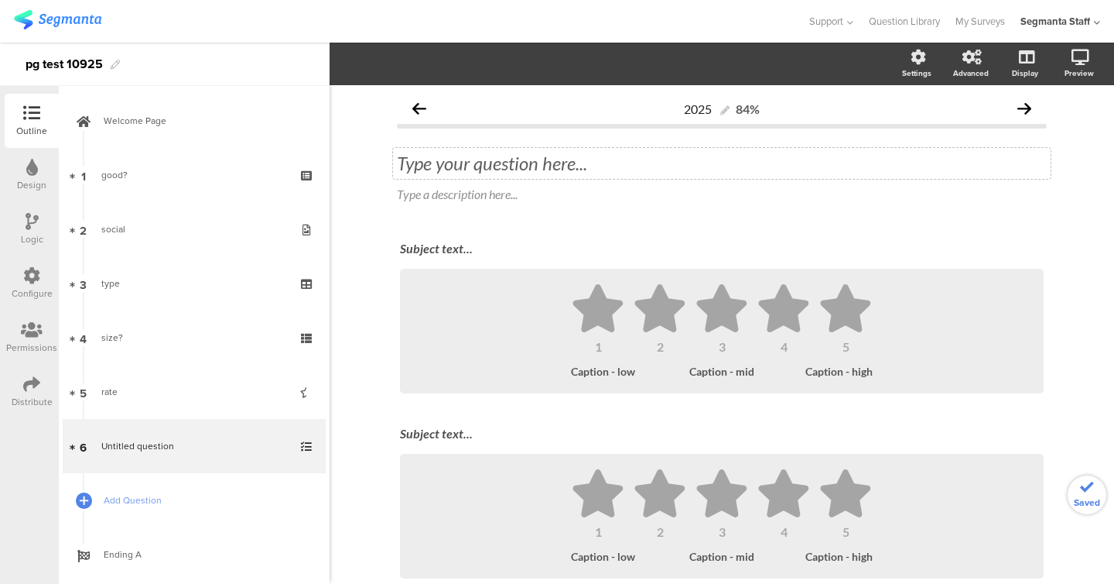
click at [575, 166] on div "Type your question here..." at bounding box center [722, 163] width 658 height 31
click at [445, 247] on div "Subject text..." at bounding box center [722, 248] width 644 height 15
click at [423, 429] on div "Subject text..." at bounding box center [722, 433] width 644 height 15
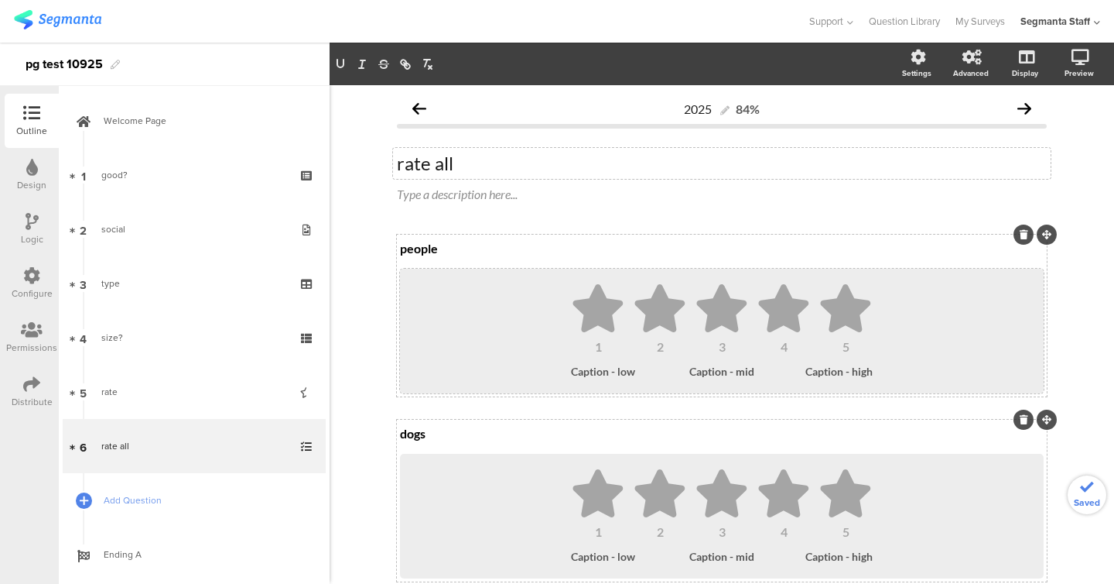
click at [621, 322] on icon at bounding box center [598, 308] width 54 height 48
click at [429, 61] on span "button" at bounding box center [427, 64] width 27 height 16
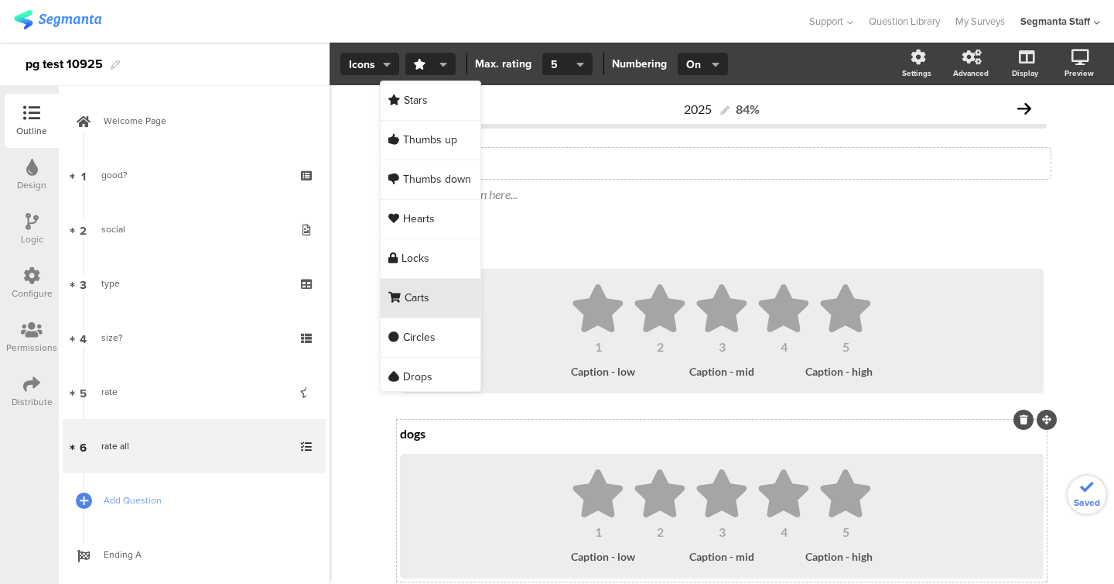
click at [440, 278] on div "Stars Thumbs up Thumbs down Hearts Locks Carts Circles Drops Graduate caps" at bounding box center [431, 236] width 100 height 310
click at [431, 272] on div "Locks" at bounding box center [431, 258] width 100 height 39
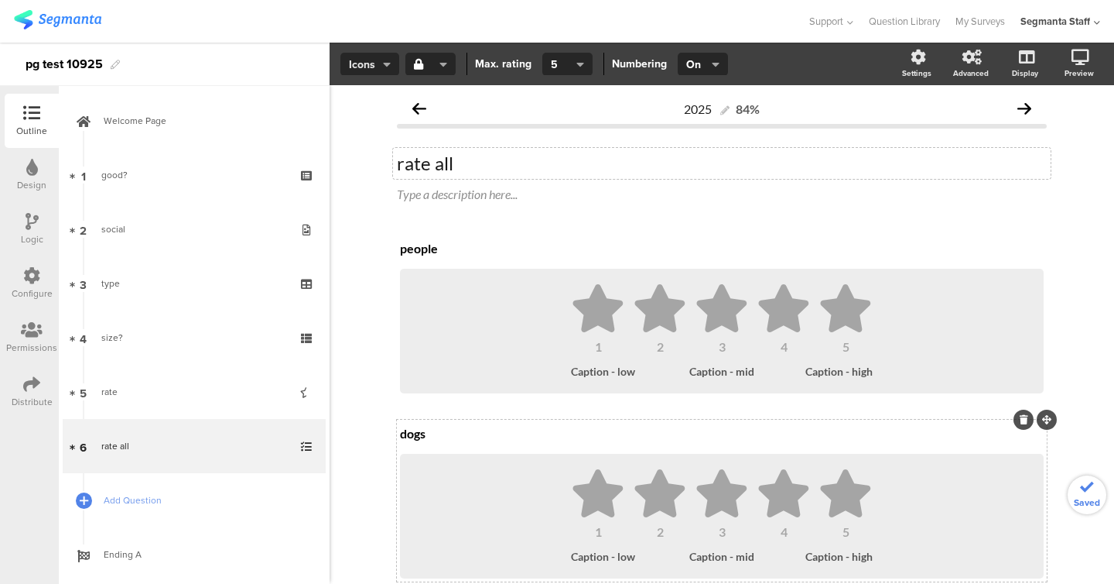
click at [375, 68] on span "Icons" at bounding box center [370, 64] width 42 height 16
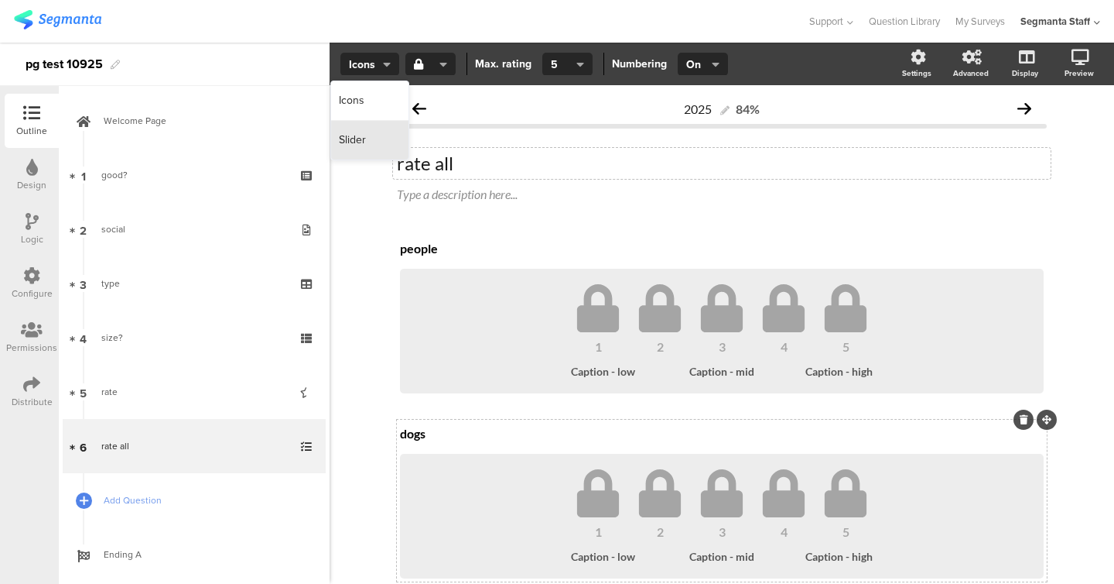
click at [365, 139] on span "Slider" at bounding box center [352, 139] width 27 height 15
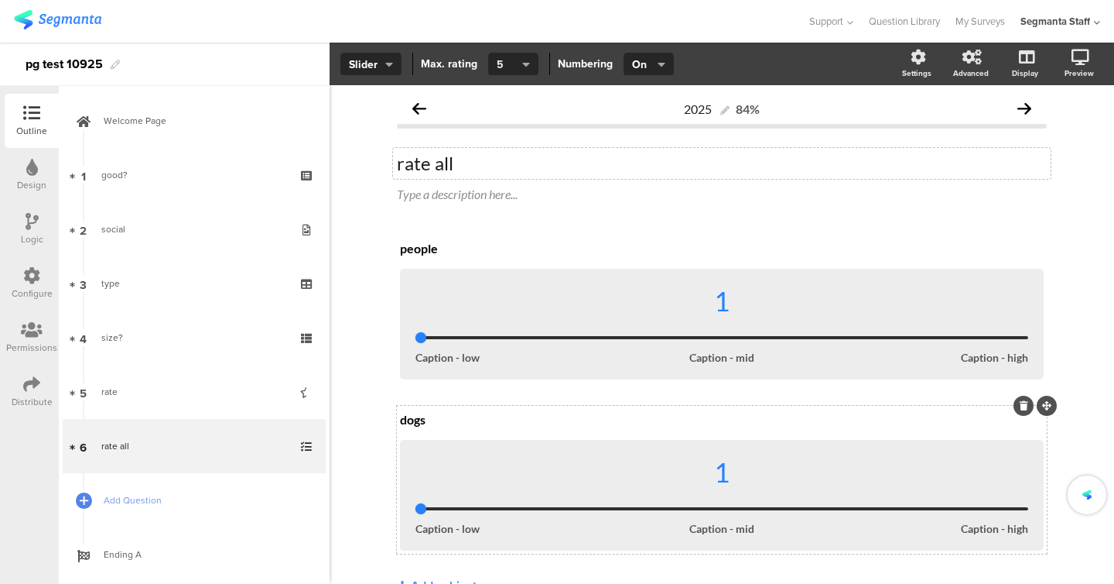
click at [494, 63] on button "5" at bounding box center [513, 64] width 50 height 23
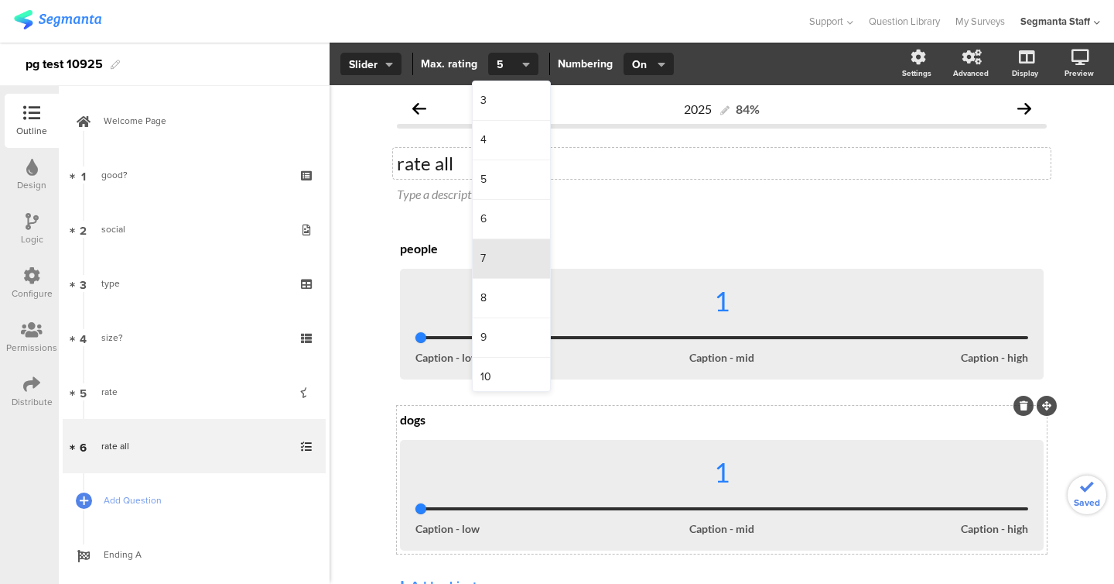
click at [515, 245] on div "7" at bounding box center [511, 258] width 77 height 39
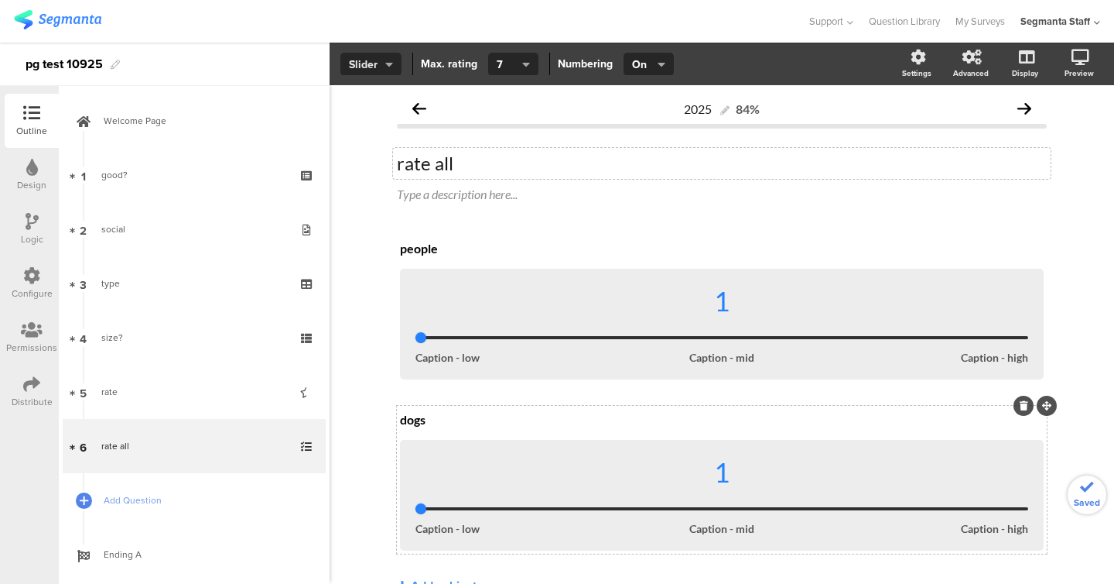
click at [372, 68] on span "Slider" at bounding box center [371, 64] width 44 height 16
click at [372, 101] on div "Icons" at bounding box center [370, 100] width 77 height 39
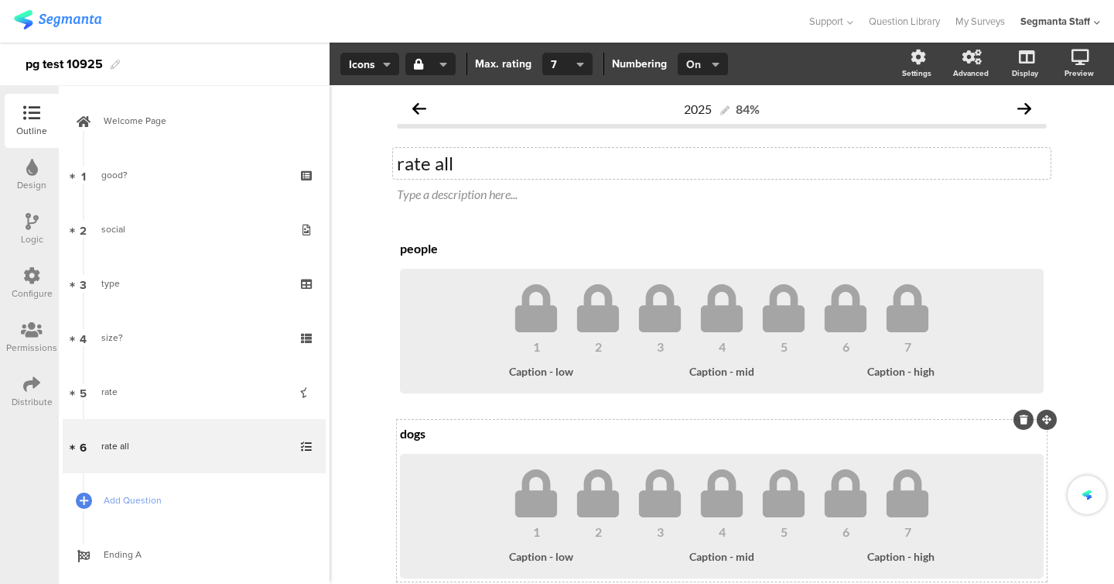
click at [689, 66] on span "On" at bounding box center [701, 64] width 30 height 16
click at [690, 135] on div "Off" at bounding box center [700, 140] width 77 height 39
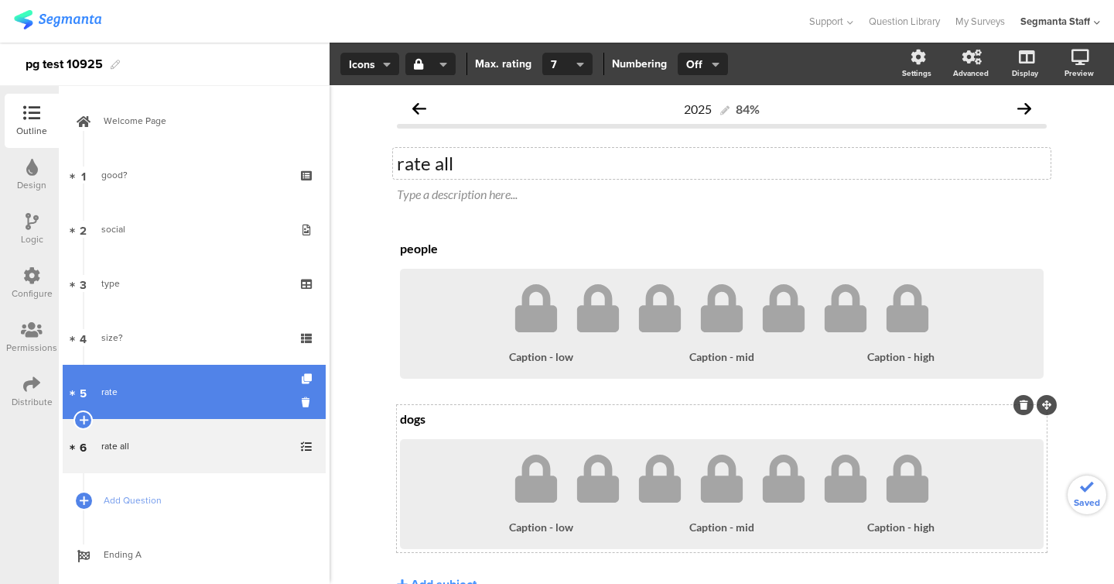
scroll to position [33, 0]
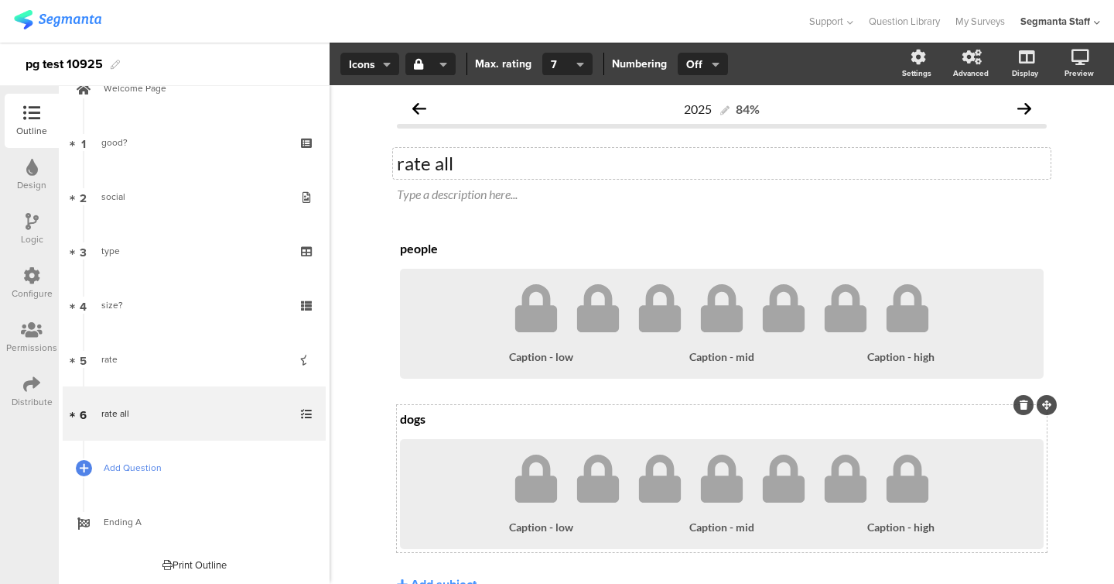
click at [132, 461] on span "Add Question" at bounding box center [203, 467] width 198 height 15
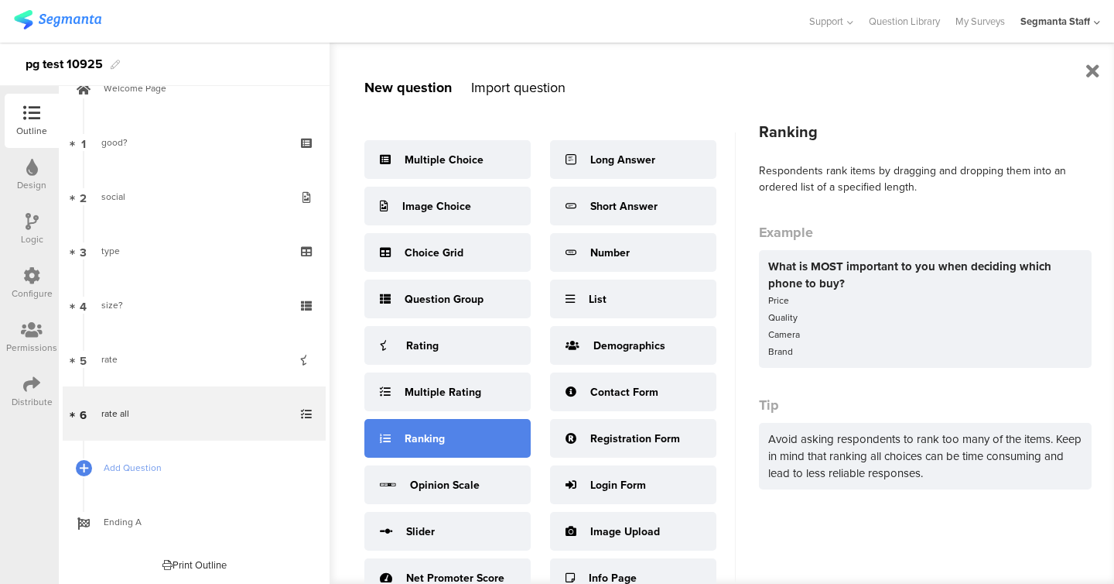
scroll to position [20, 0]
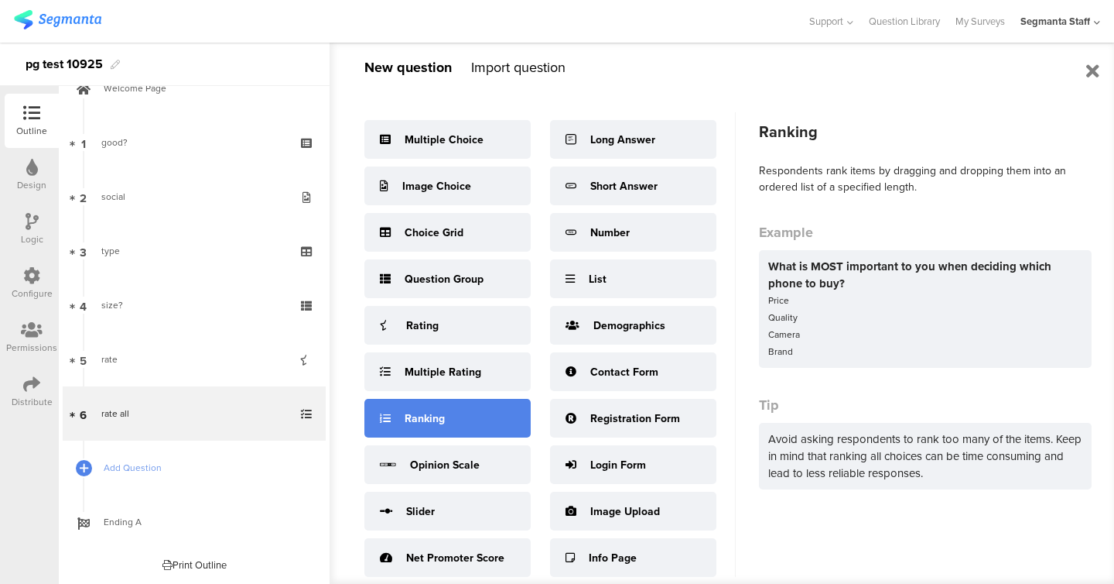
click at [425, 421] on div "Ranking" at bounding box center [425, 418] width 40 height 16
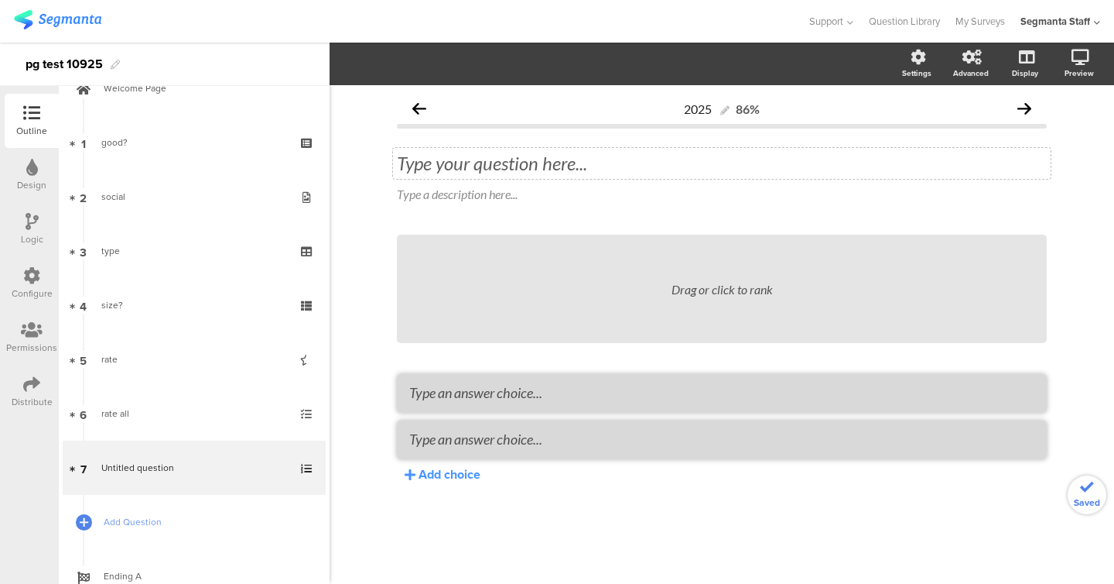
click at [515, 176] on div "Type your question here..." at bounding box center [722, 163] width 658 height 31
click at [446, 474] on div "Add choice" at bounding box center [450, 474] width 62 height 18
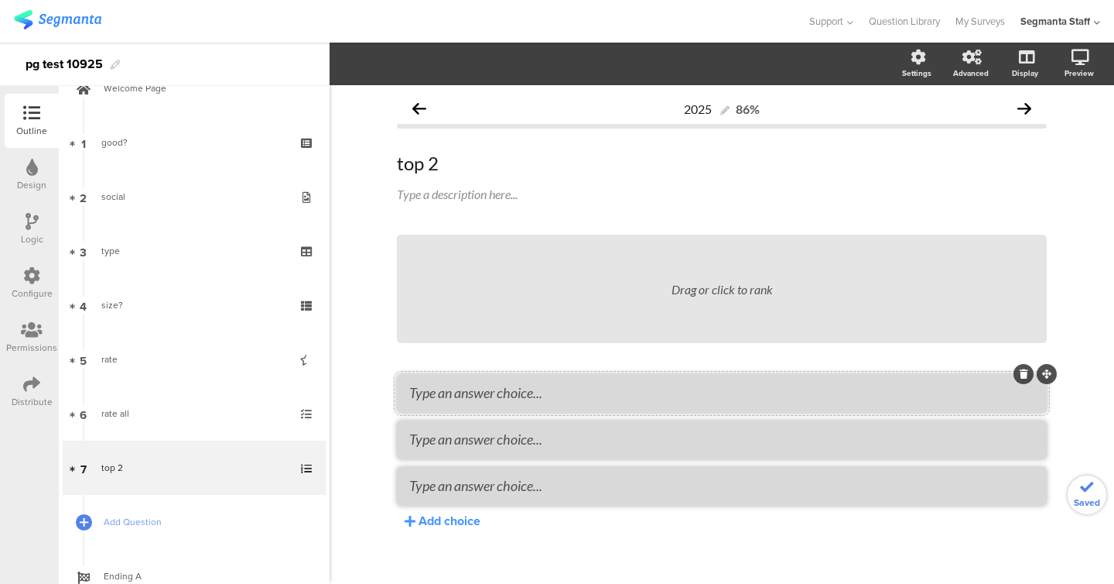
click at [451, 402] on li at bounding box center [722, 393] width 650 height 39
click at [451, 398] on textarea at bounding box center [721, 392] width 625 height 17
type textarea "g"
click at [464, 437] on textarea at bounding box center [721, 438] width 625 height 17
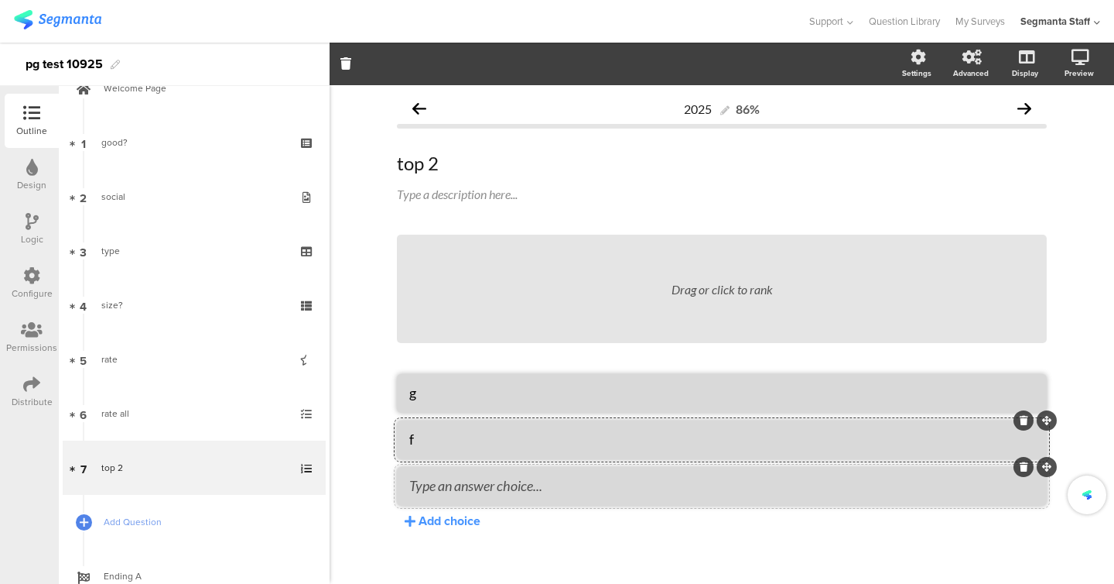
type textarea "f"
click at [467, 491] on textarea at bounding box center [721, 485] width 625 height 17
type textarea "x"
click at [152, 526] on span "Add Question" at bounding box center [203, 521] width 198 height 15
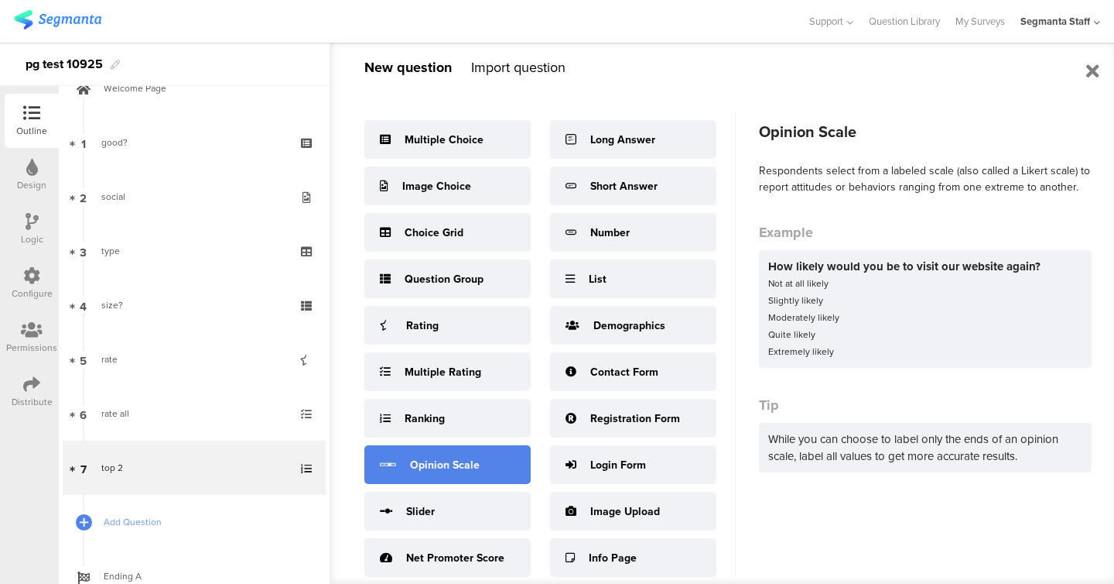
click at [445, 470] on div "Opinion Scale" at bounding box center [445, 465] width 70 height 16
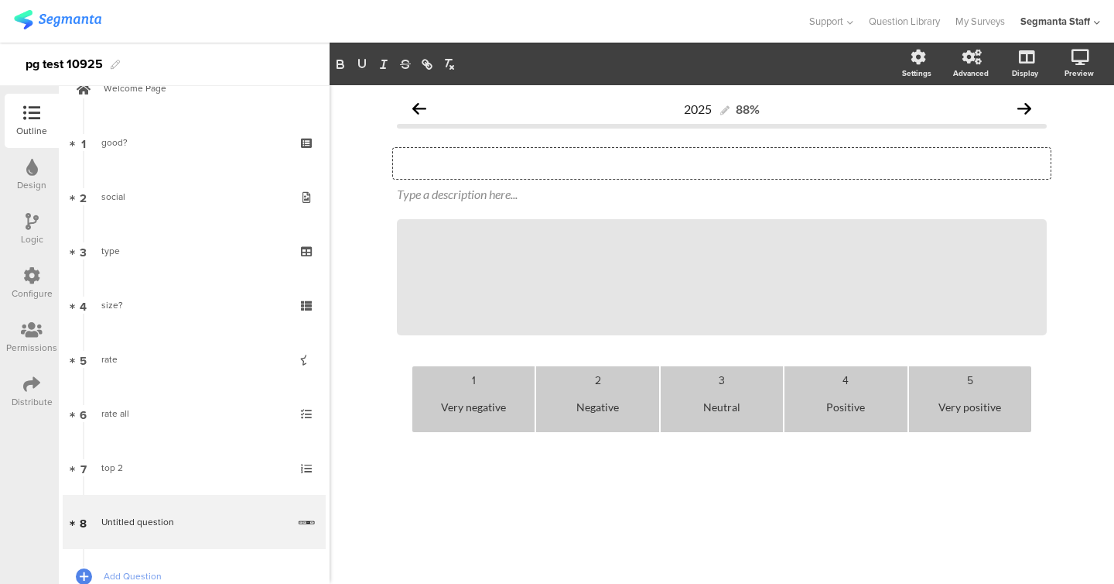
click at [542, 166] on div "Type your question here..." at bounding box center [722, 163] width 658 height 31
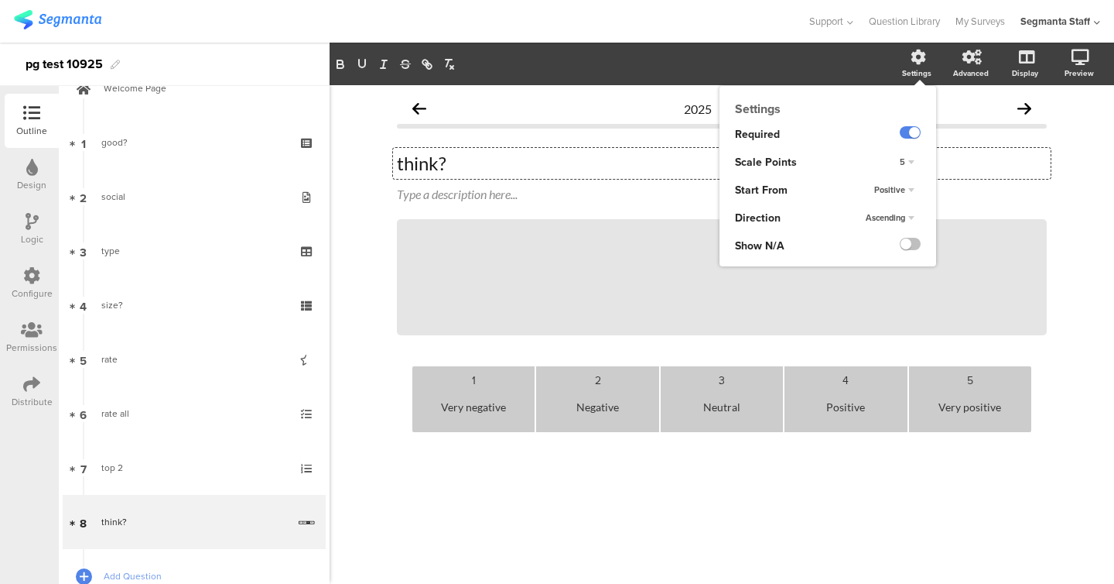
click at [906, 160] on div "5" at bounding box center [907, 162] width 27 height 19
click at [878, 240] on div "7" at bounding box center [885, 242] width 91 height 16
click at [891, 214] on span "Ascending" at bounding box center [885, 217] width 39 height 12
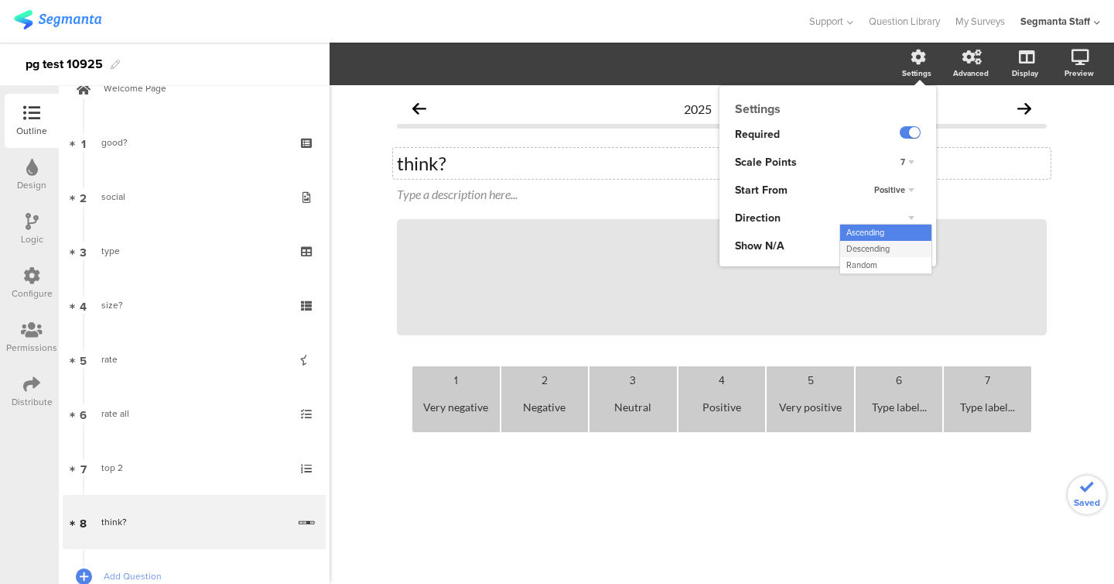
click at [888, 254] on span "Descending" at bounding box center [868, 248] width 43 height 12
click at [912, 252] on ng-transclude at bounding box center [910, 246] width 21 height 18
click at [915, 236] on div at bounding box center [898, 246] width 75 height 28
click at [915, 238] on div at bounding box center [910, 244] width 21 height 12
click at [915, 242] on label at bounding box center [910, 244] width 21 height 12
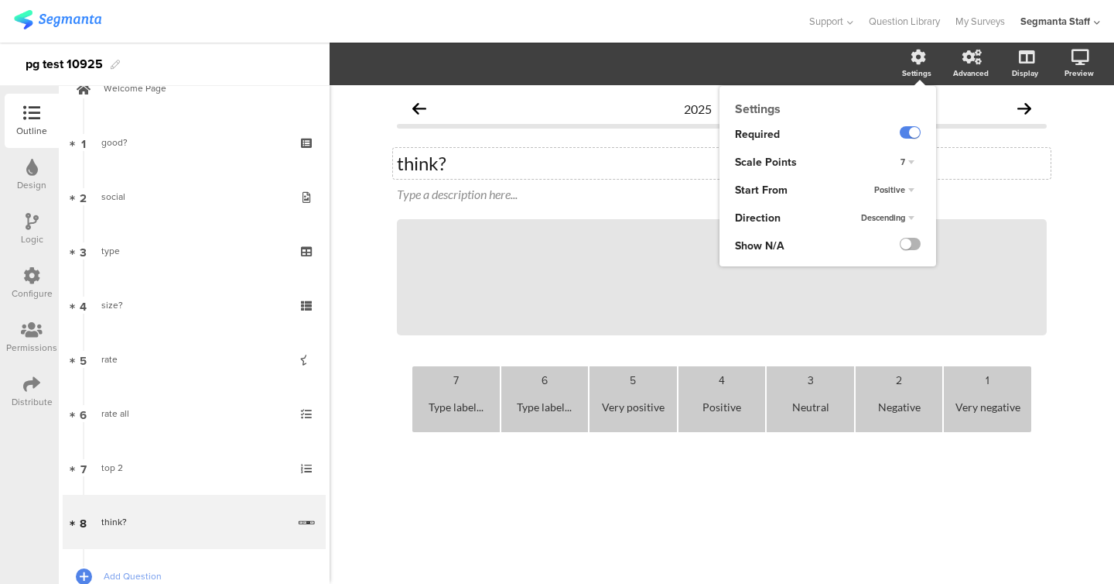
click at [0, 0] on input "checkbox" at bounding box center [0, 0] width 0 height 0
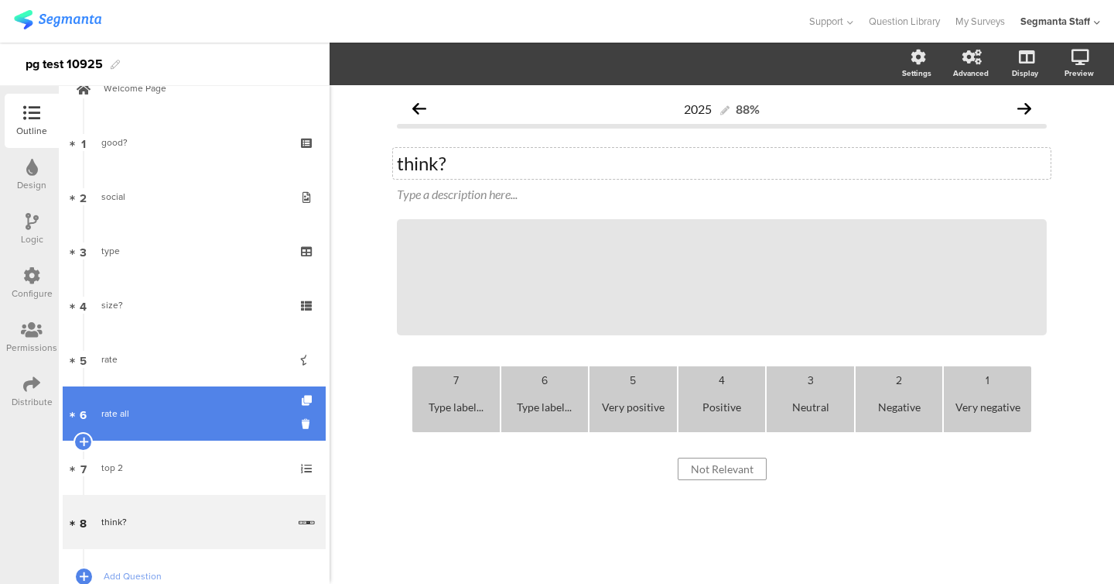
scroll to position [122, 0]
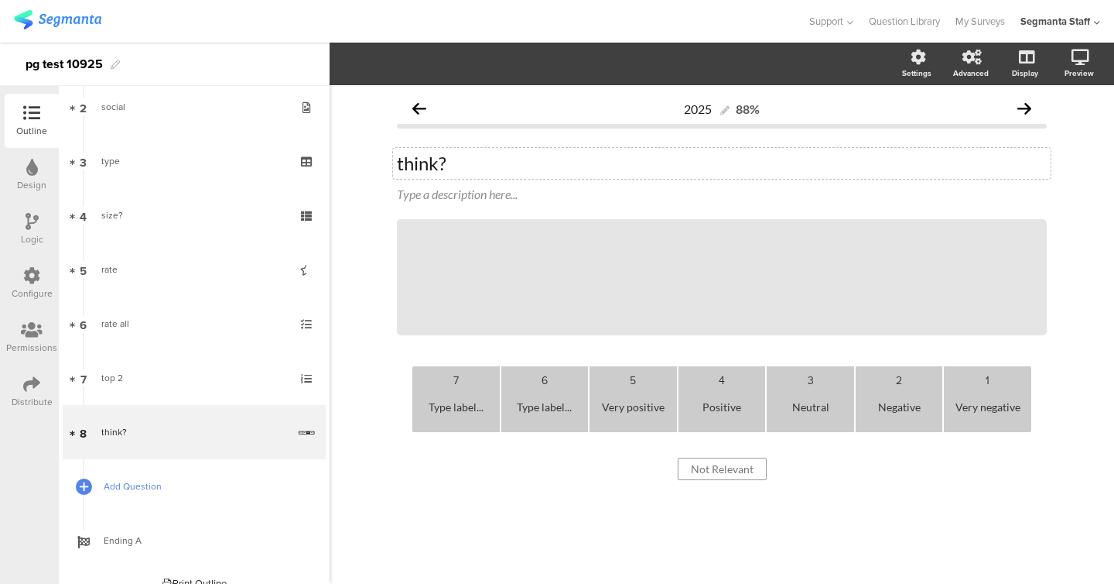
click at [181, 478] on span "Add Question" at bounding box center [203, 485] width 198 height 15
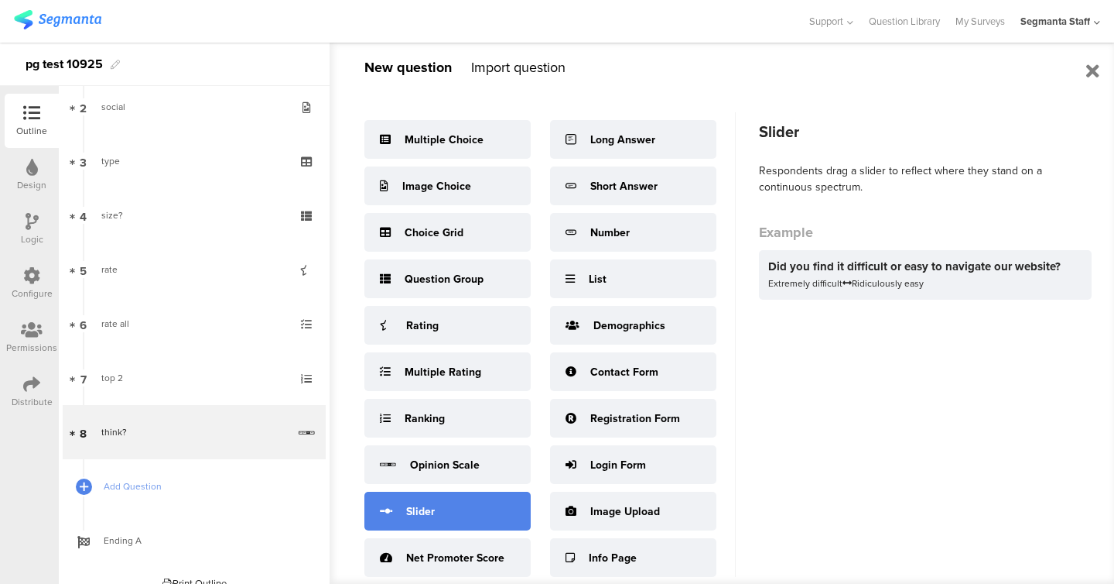
click at [443, 519] on div "Slider" at bounding box center [448, 510] width 166 height 39
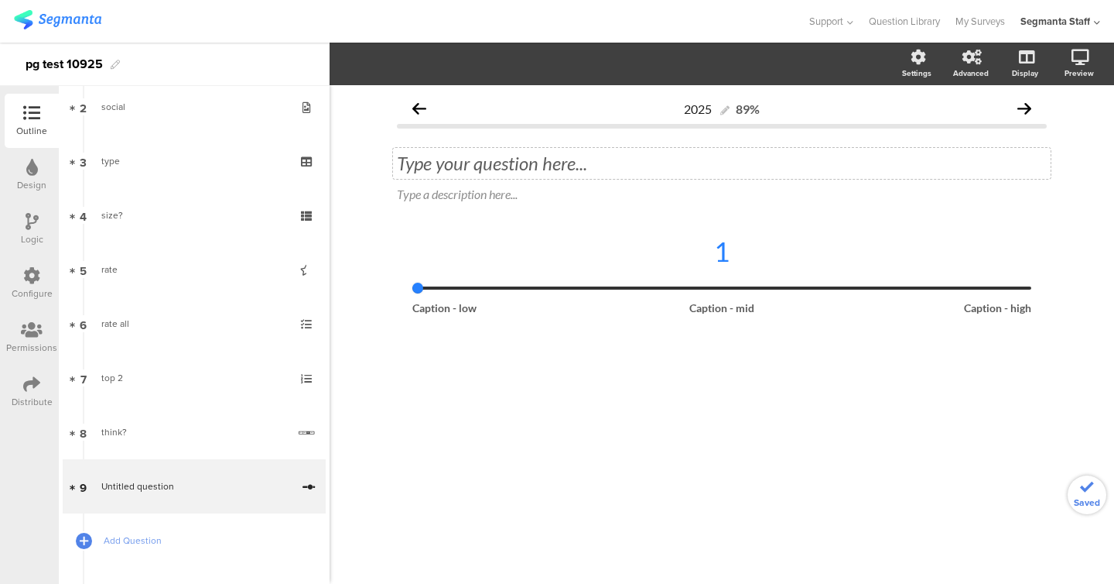
click at [562, 173] on div "Type your question here..." at bounding box center [722, 163] width 658 height 31
click at [553, 252] on div "1" at bounding box center [722, 251] width 619 height 33
click at [516, 64] on span "5" at bounding box center [508, 64] width 22 height 16
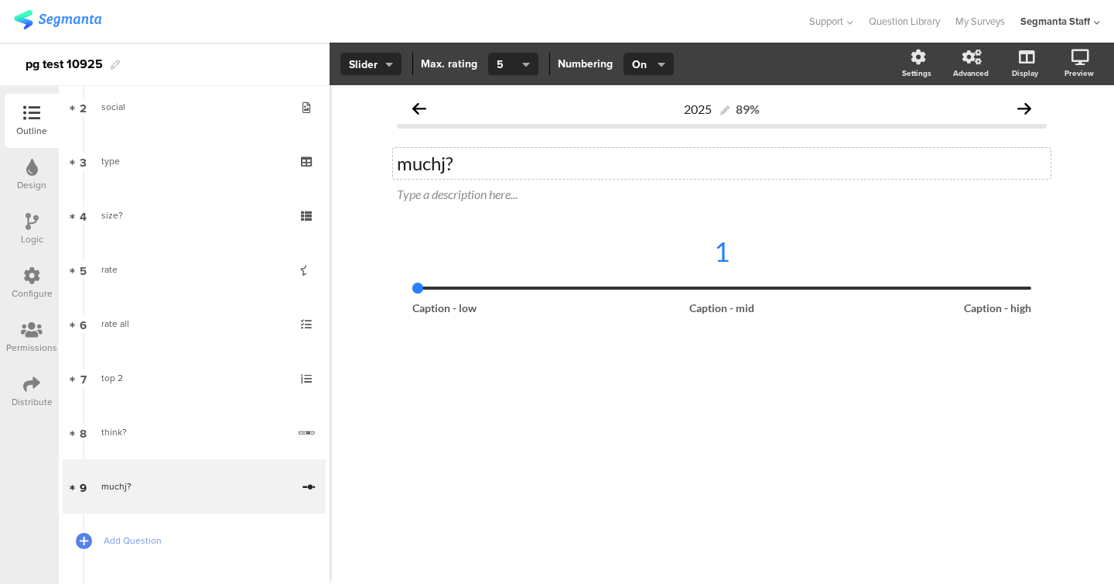
click at [511, 392] on div "2025 89% muchj? muchj? Type a description here... 1 Caption - low Caption - mid…" at bounding box center [722, 334] width 785 height 498
click at [554, 262] on div "1" at bounding box center [722, 251] width 619 height 33
click at [502, 70] on span "5" at bounding box center [508, 64] width 22 height 16
click at [491, 371] on div "10" at bounding box center [511, 377] width 77 height 39
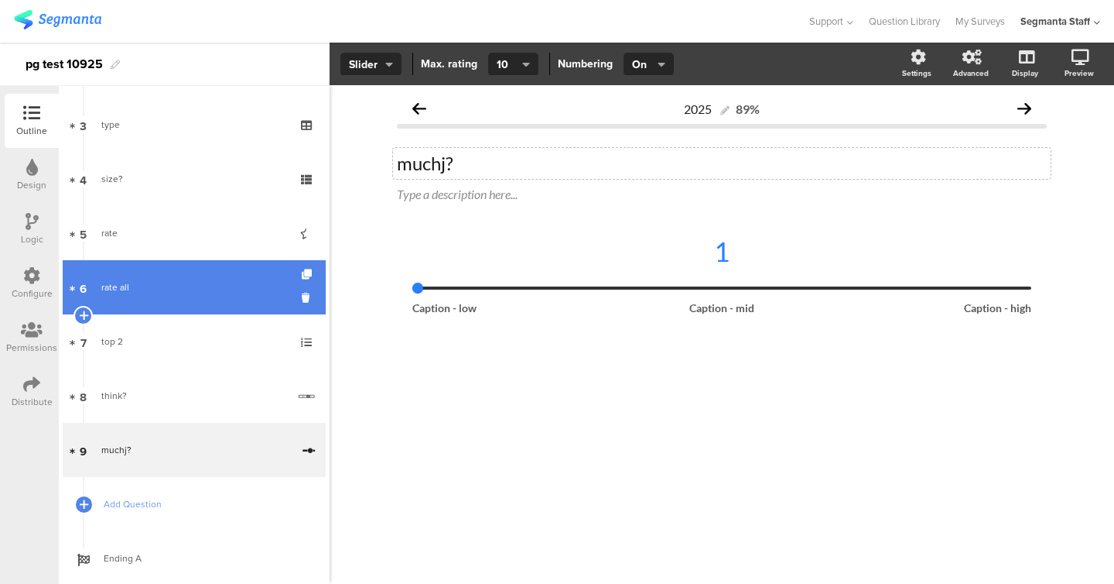
scroll to position [195, 0]
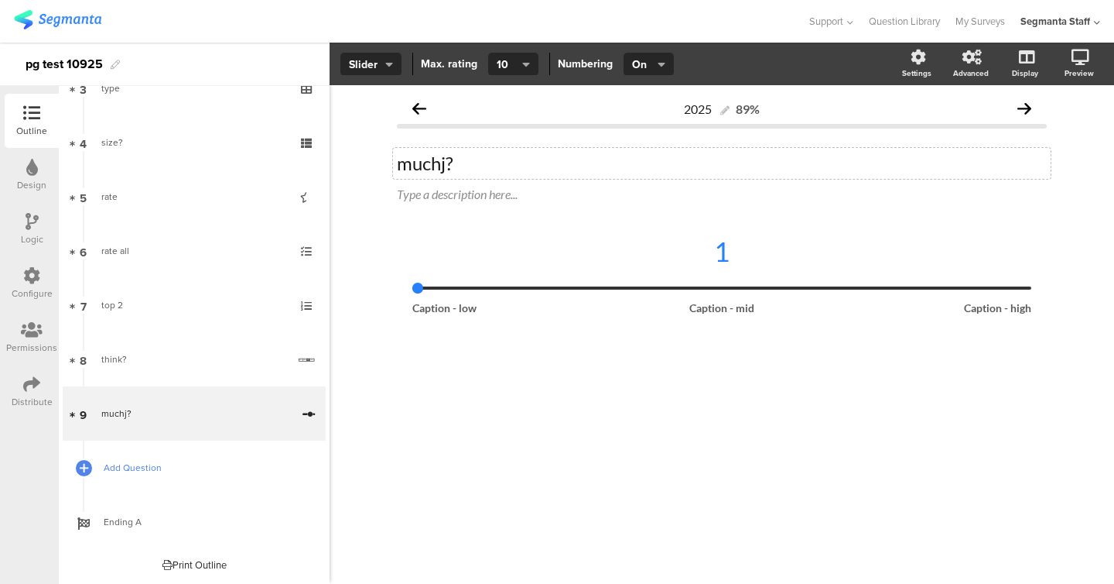
click at [150, 471] on span "Add Question" at bounding box center [203, 467] width 198 height 15
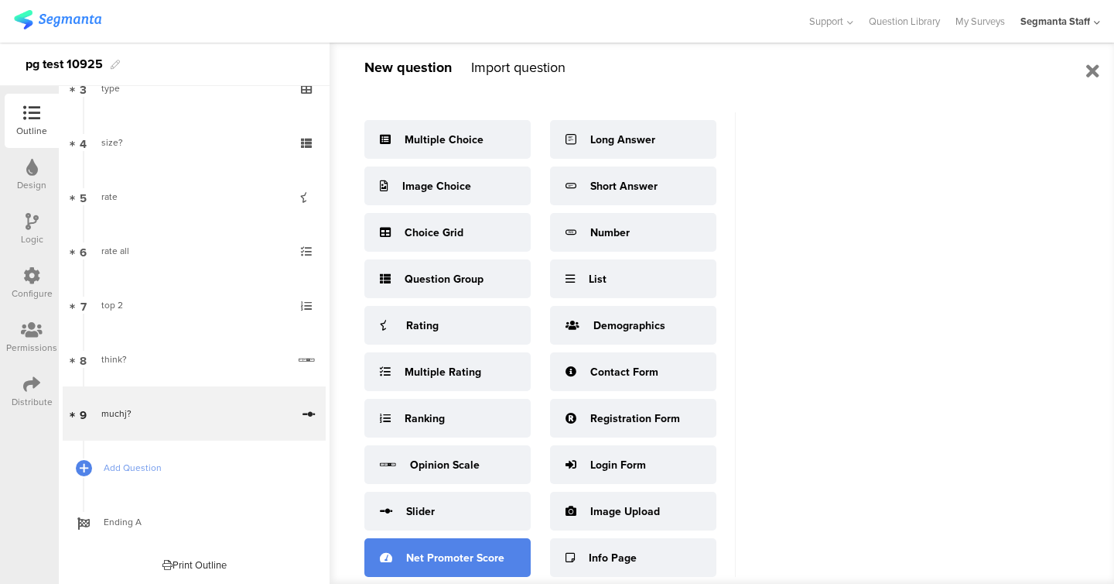
click at [423, 538] on div "Net Promoter Score" at bounding box center [448, 557] width 166 height 39
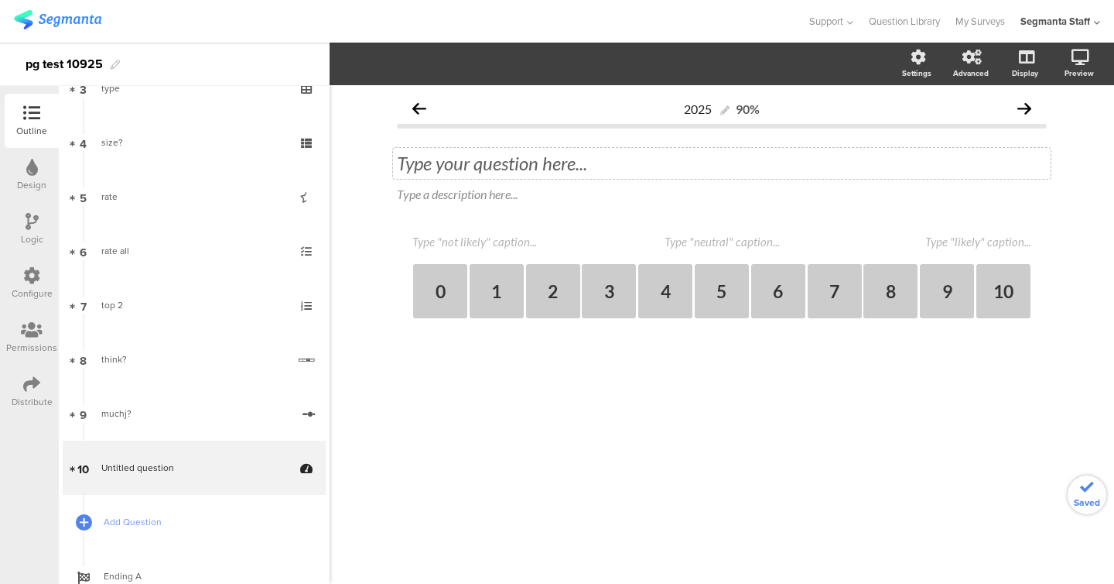
click at [550, 166] on div "Type your question here..." at bounding box center [722, 163] width 650 height 23
click at [501, 251] on div "0 1 2 3 4 5 6 7 8 9 10" at bounding box center [722, 277] width 619 height 84
click at [499, 242] on textarea at bounding box center [490, 242] width 155 height 14
type textarea "no"
click at [955, 251] on div "no 0 1 2 3 4 5 6 7 8 9 10" at bounding box center [722, 277] width 619 height 84
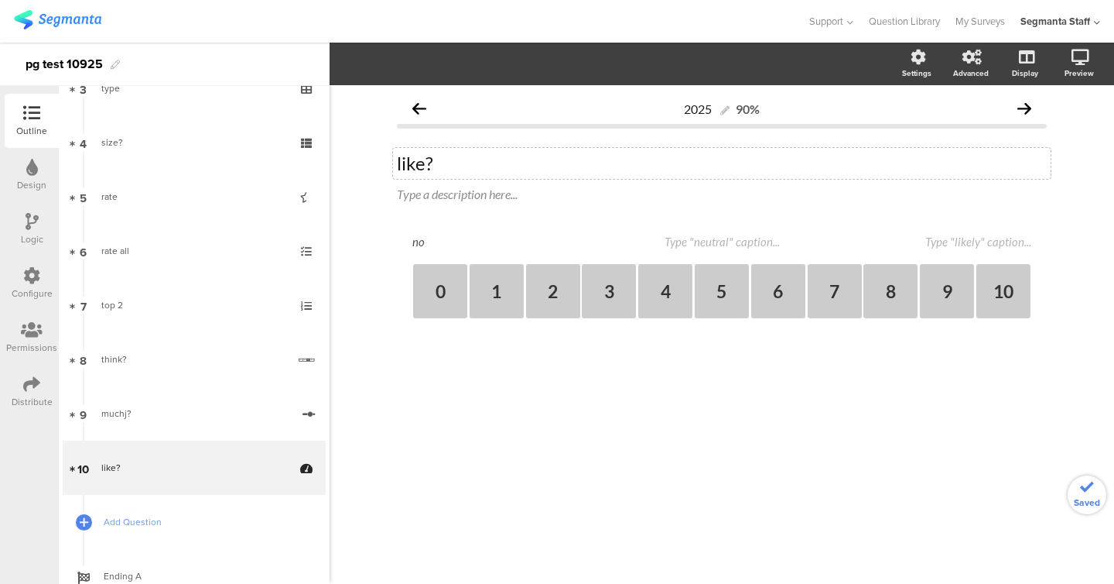
click at [951, 244] on textarea at bounding box center [954, 242] width 155 height 14
type textarea "yes"
click at [159, 512] on link "Add Question" at bounding box center [194, 522] width 263 height 54
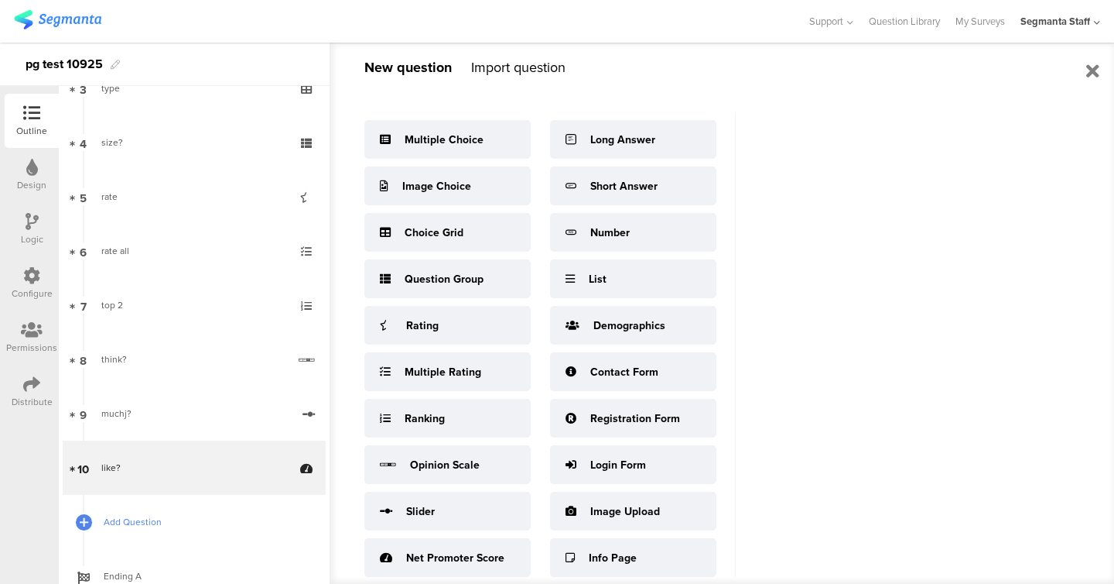
click at [152, 517] on span "Add Question" at bounding box center [203, 521] width 198 height 15
click at [132, 522] on span "Add Question" at bounding box center [203, 521] width 198 height 15
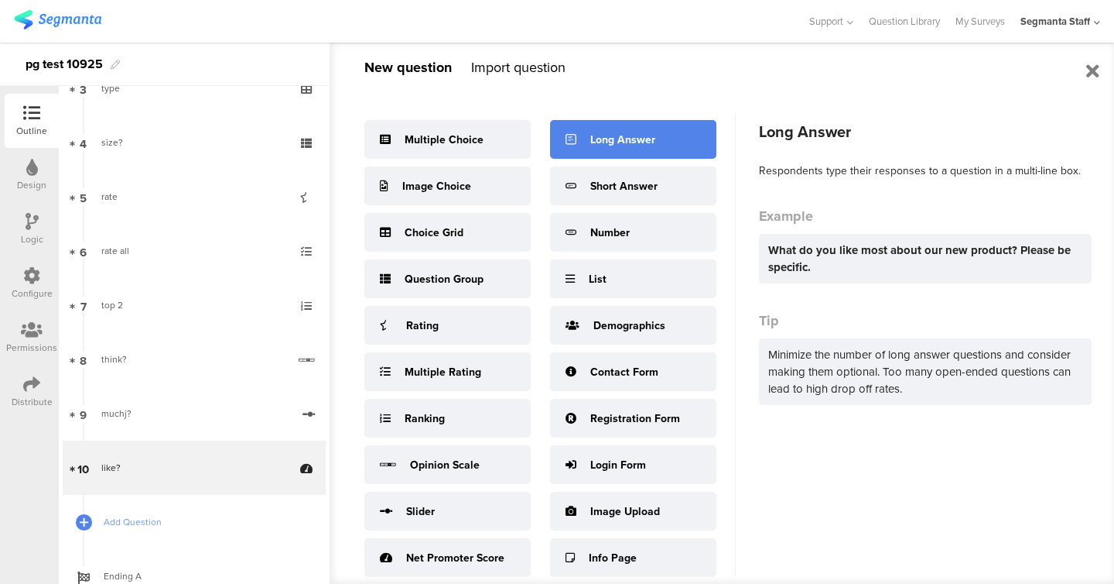
click at [592, 131] on div "Long Answer" at bounding box center [633, 139] width 166 height 39
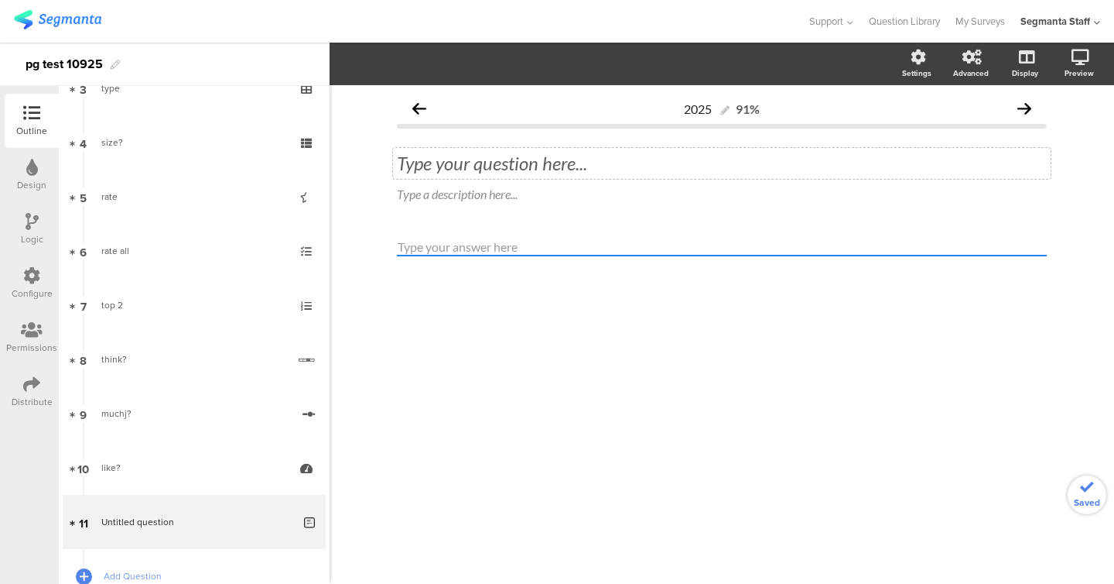
click at [501, 159] on div "Type your question here..." at bounding box center [722, 163] width 658 height 31
click at [183, 573] on span "Add Question" at bounding box center [203, 575] width 198 height 15
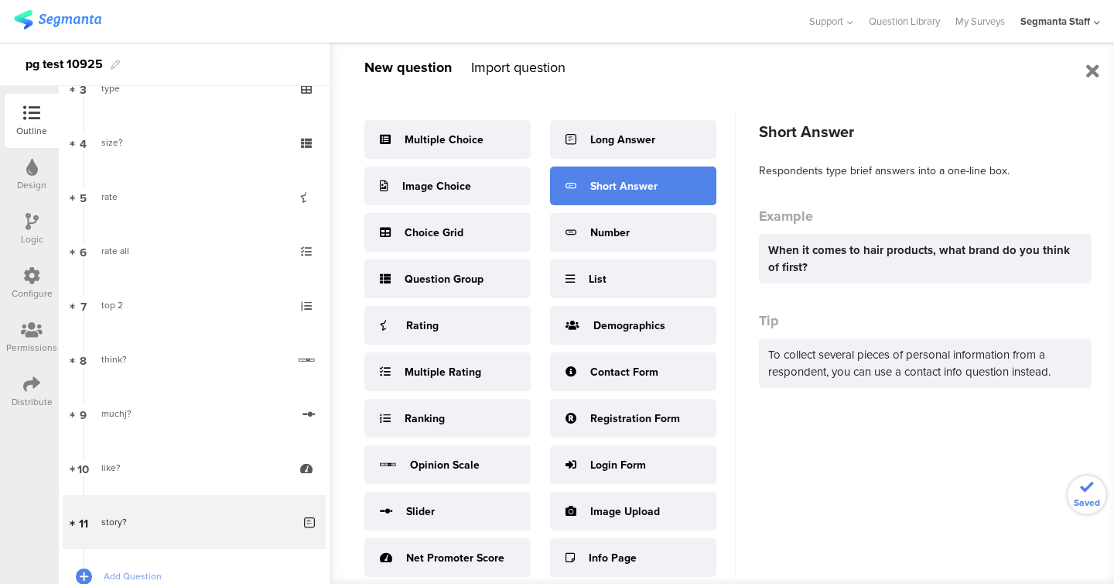
click at [652, 194] on div "Short Answer" at bounding box center [633, 185] width 166 height 39
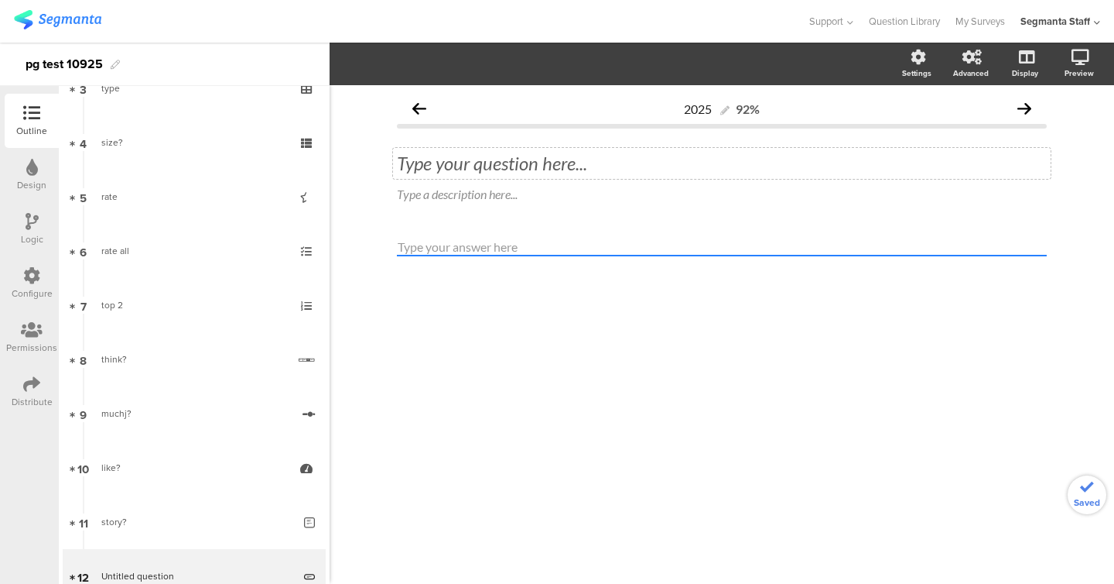
click at [536, 156] on div "Type your question here..." at bounding box center [722, 163] width 658 height 31
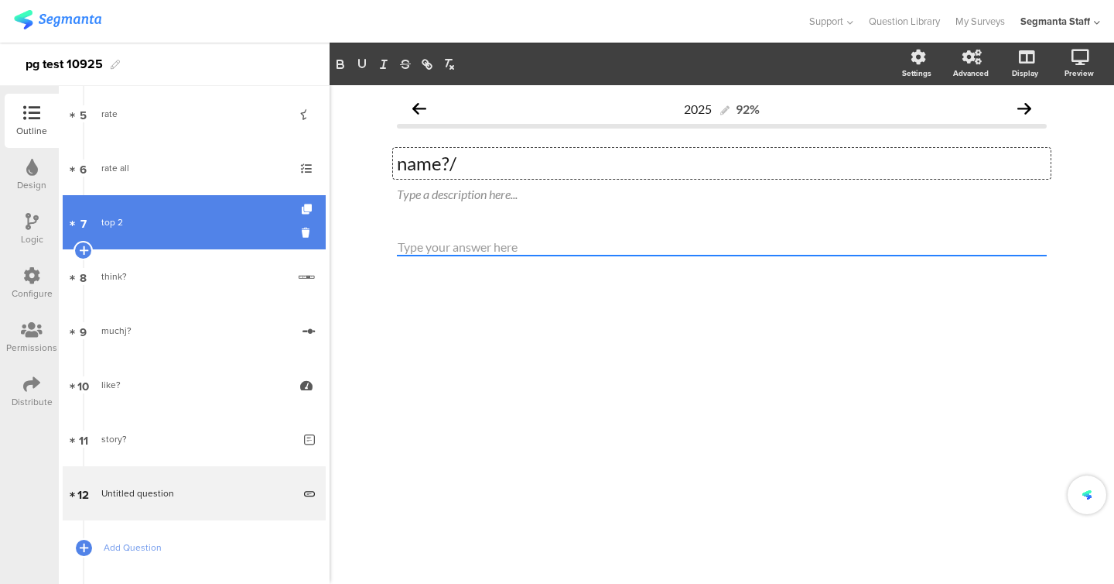
scroll to position [358, 0]
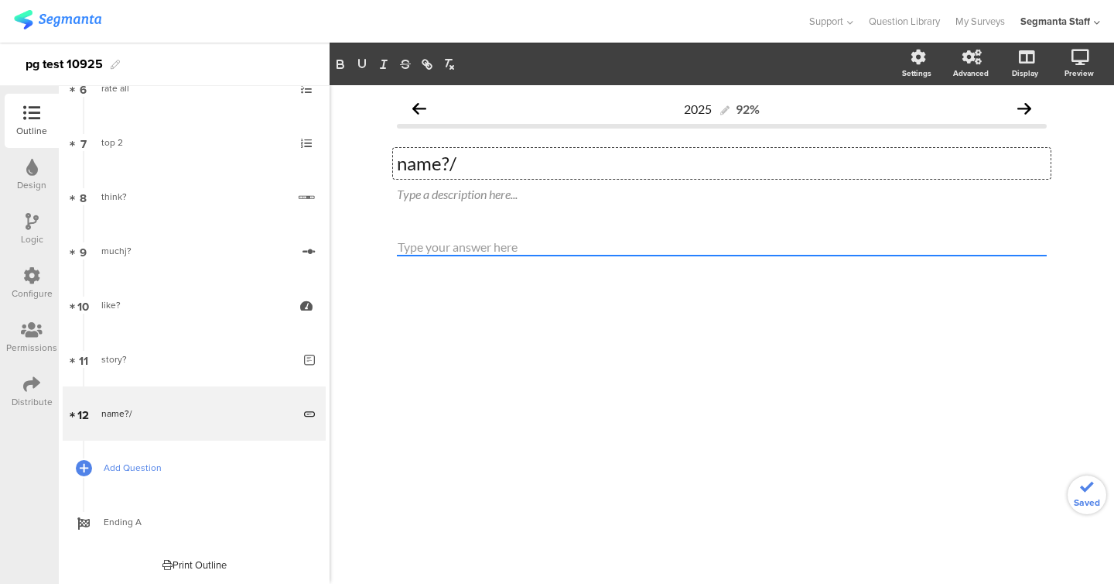
click at [167, 478] on link "Add Question" at bounding box center [194, 467] width 263 height 54
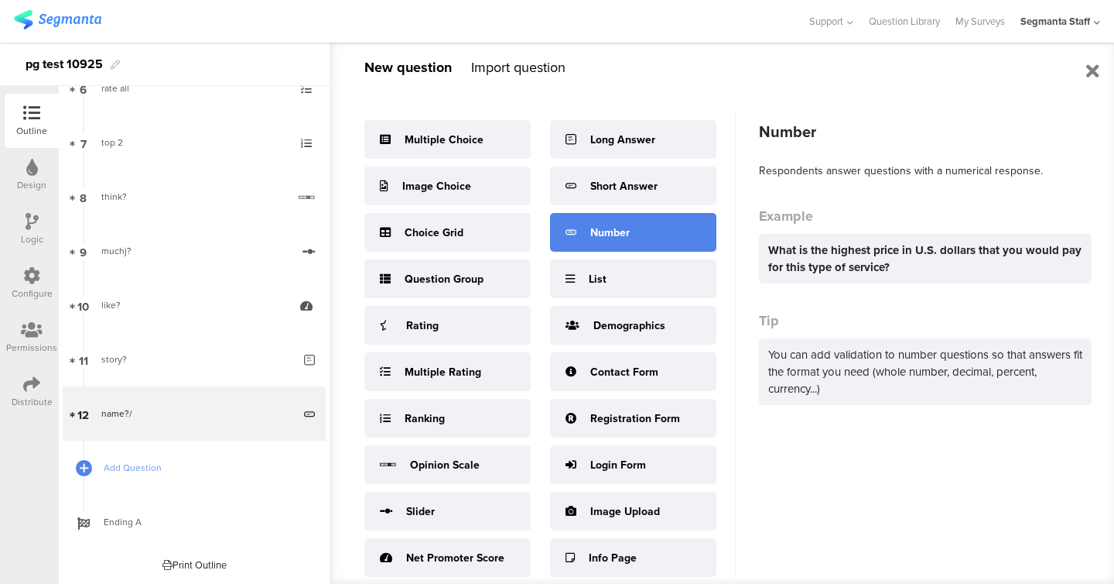
click at [612, 238] on div "Number" at bounding box center [610, 232] width 39 height 16
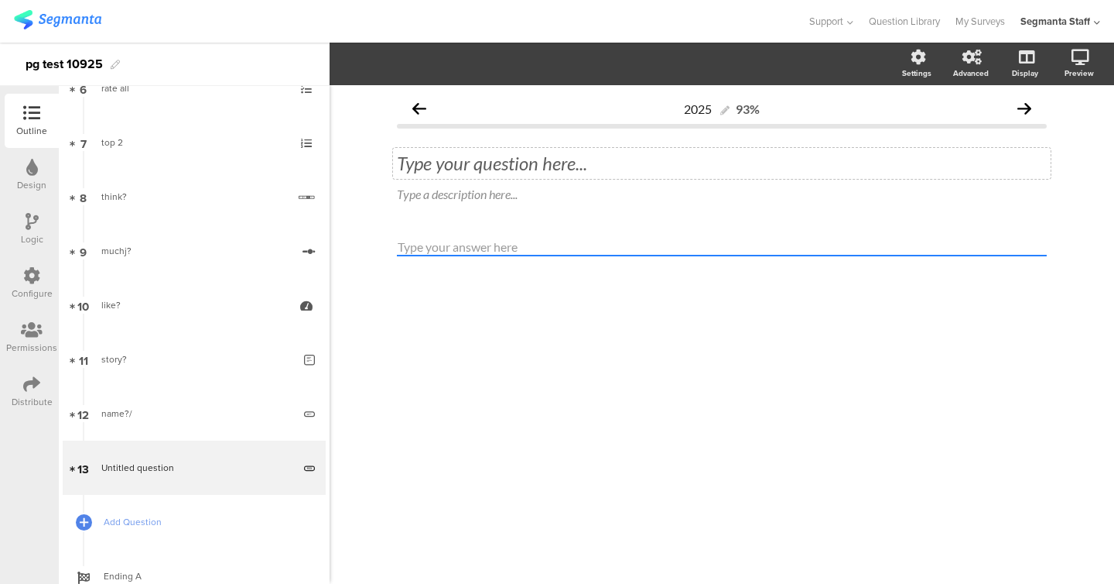
click at [518, 159] on div "Type your question here..." at bounding box center [722, 163] width 658 height 31
click at [159, 519] on span "Add Question" at bounding box center [203, 521] width 198 height 15
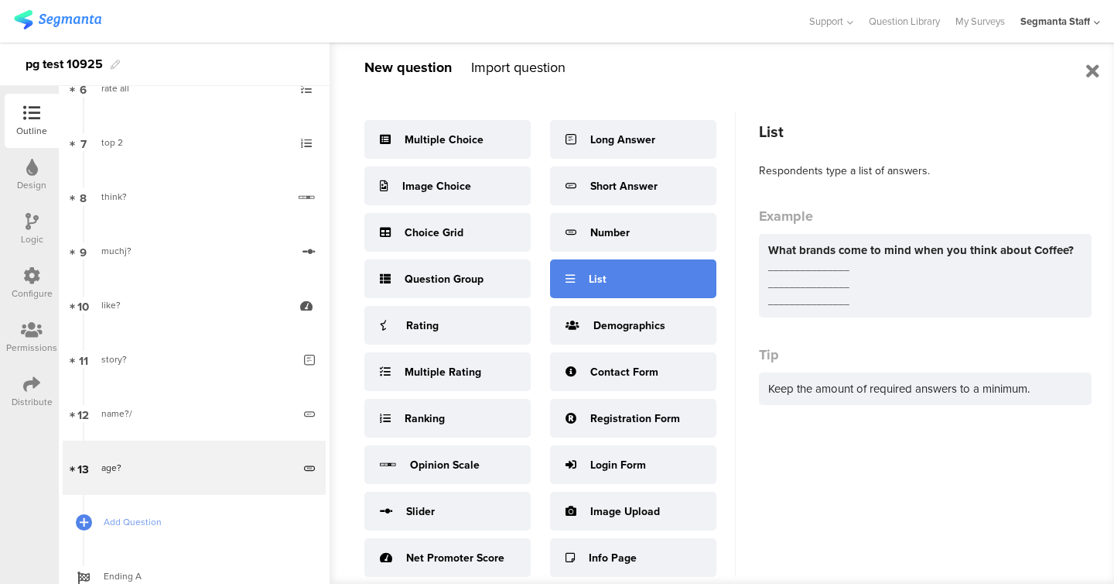
click at [632, 287] on div "List" at bounding box center [633, 278] width 166 height 39
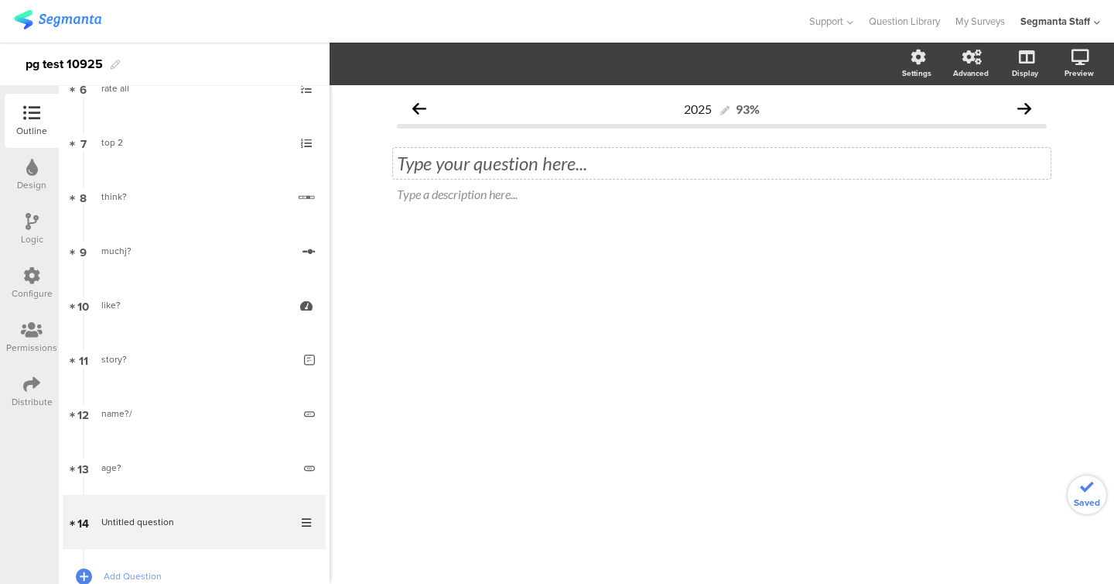
click at [529, 177] on div "Type your question here..." at bounding box center [722, 163] width 658 height 31
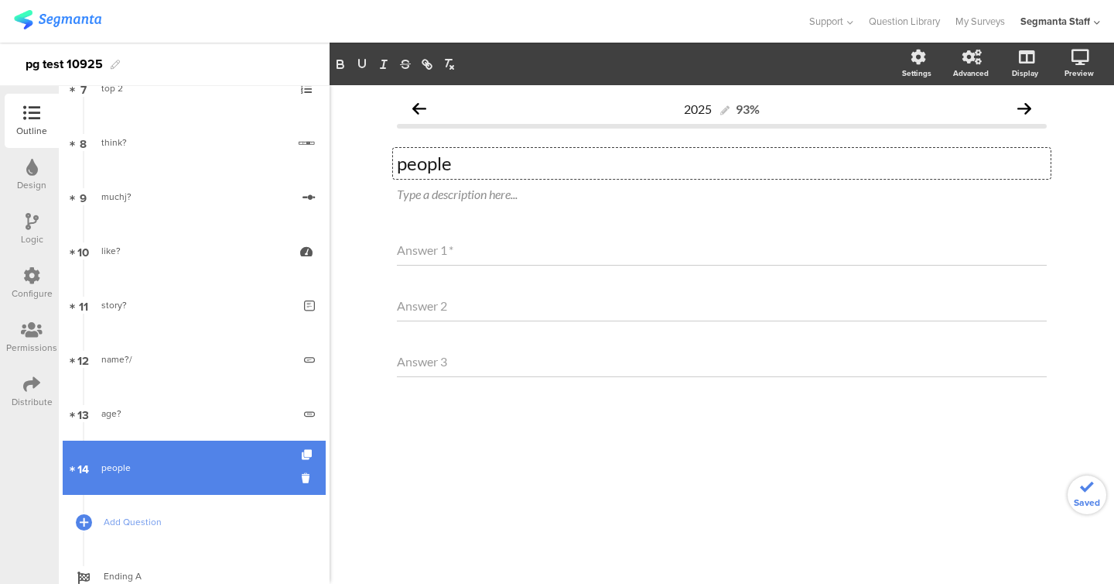
scroll to position [464, 0]
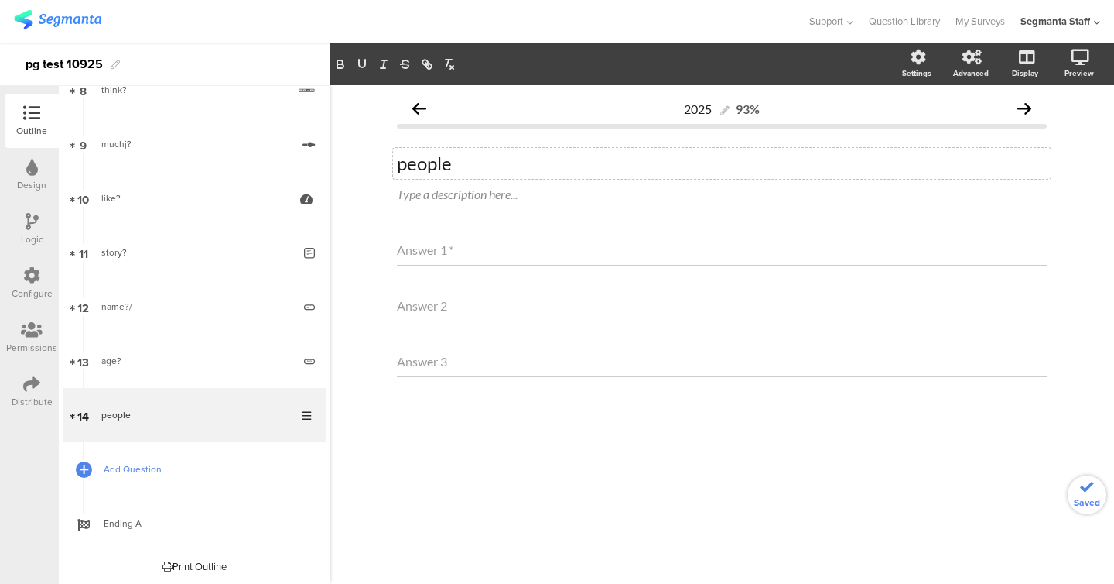
click at [142, 484] on link "Add Question" at bounding box center [194, 469] width 263 height 54
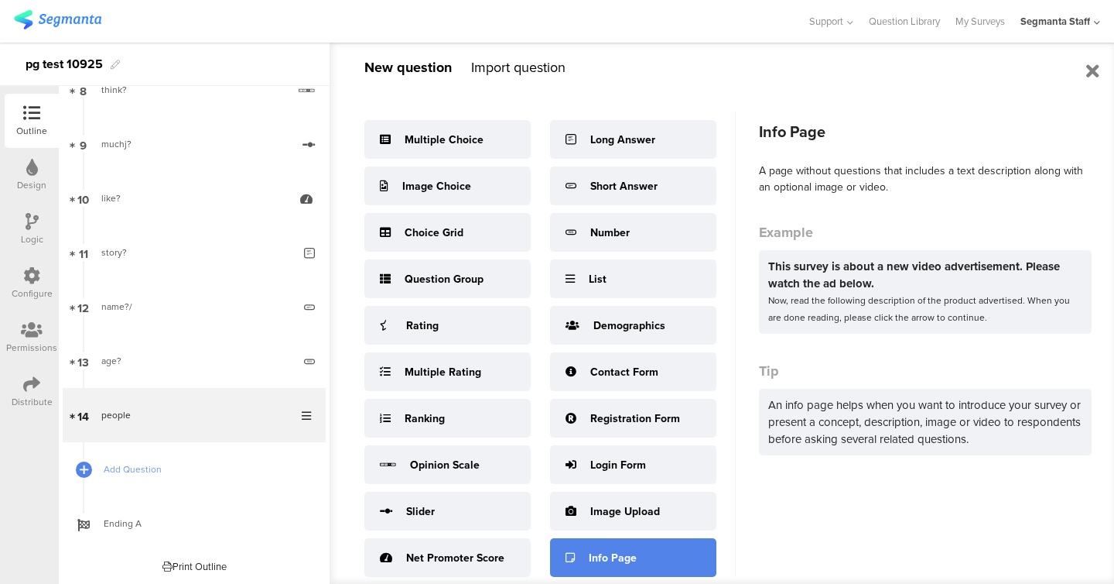
click at [611, 546] on div "Info Page" at bounding box center [633, 557] width 166 height 39
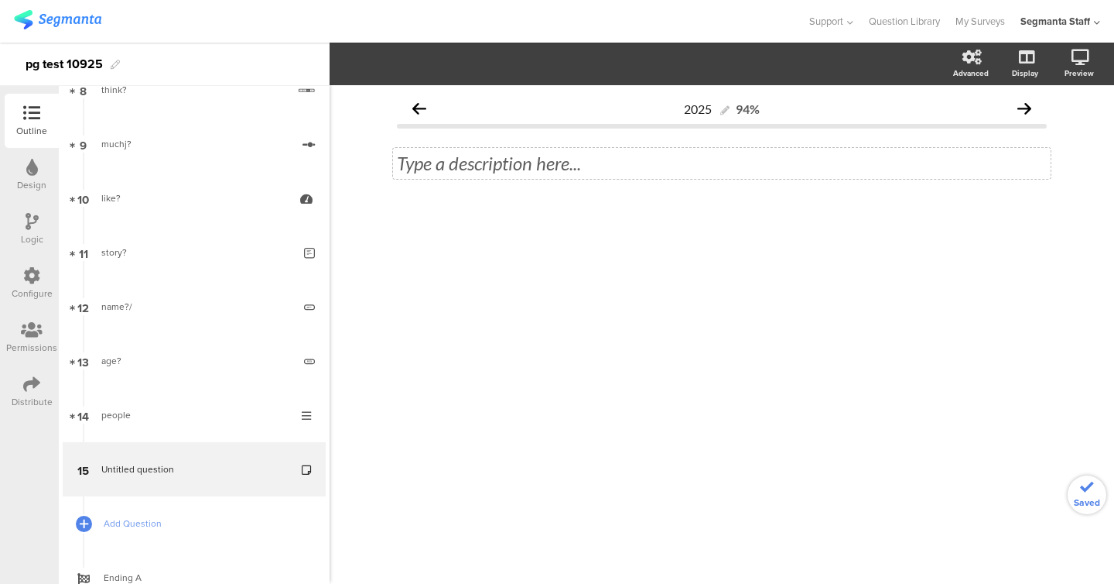
click at [563, 163] on div "Type a description here..." at bounding box center [722, 163] width 658 height 31
click at [150, 526] on span "Add Question" at bounding box center [203, 522] width 198 height 15
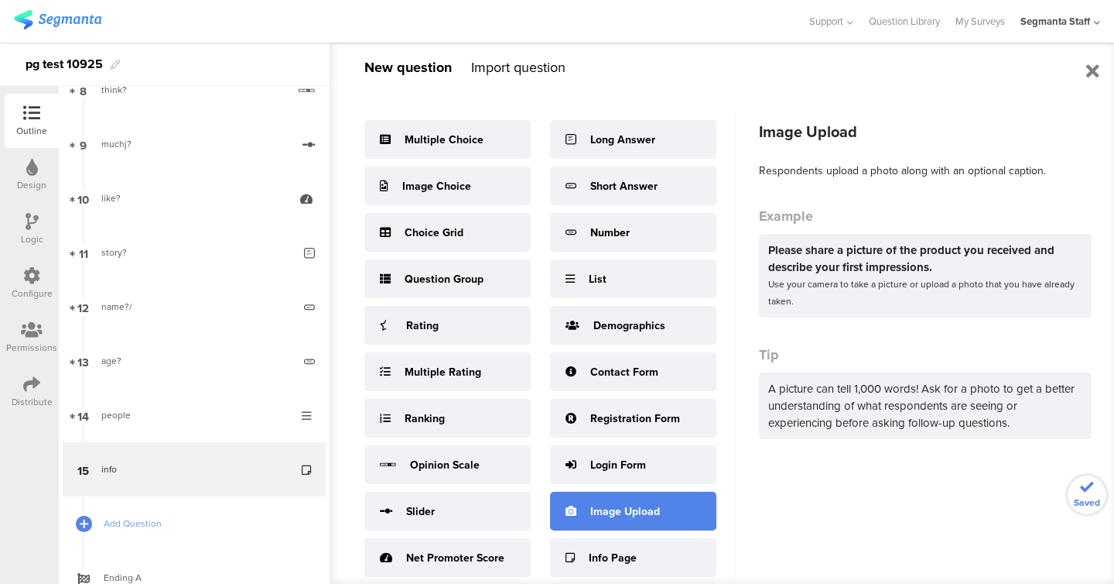
click at [636, 509] on div "Image Upload" at bounding box center [626, 511] width 70 height 16
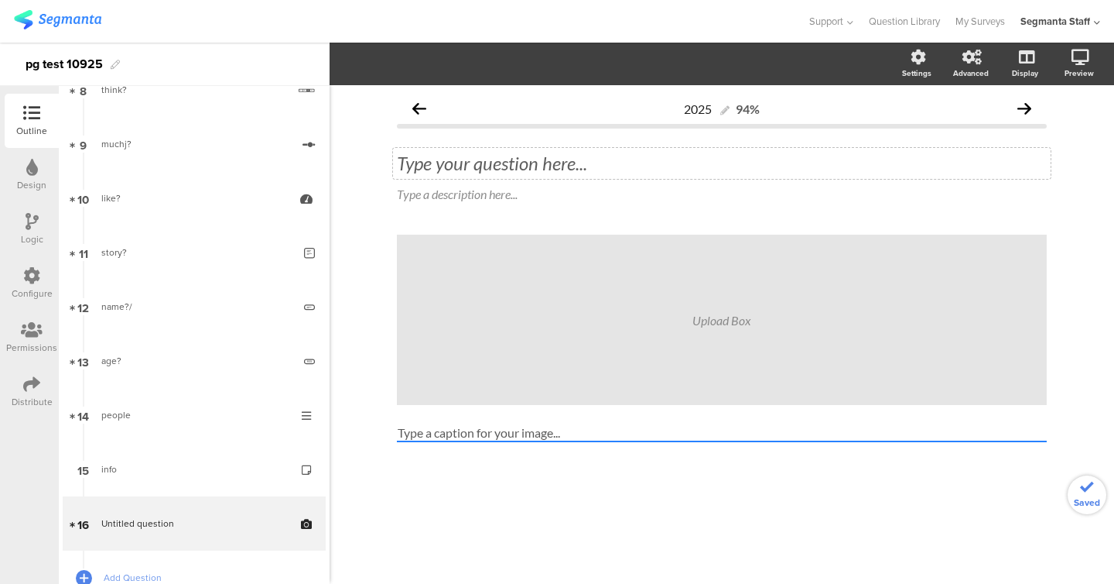
click at [575, 159] on div "Type your question here..." at bounding box center [722, 163] width 658 height 31
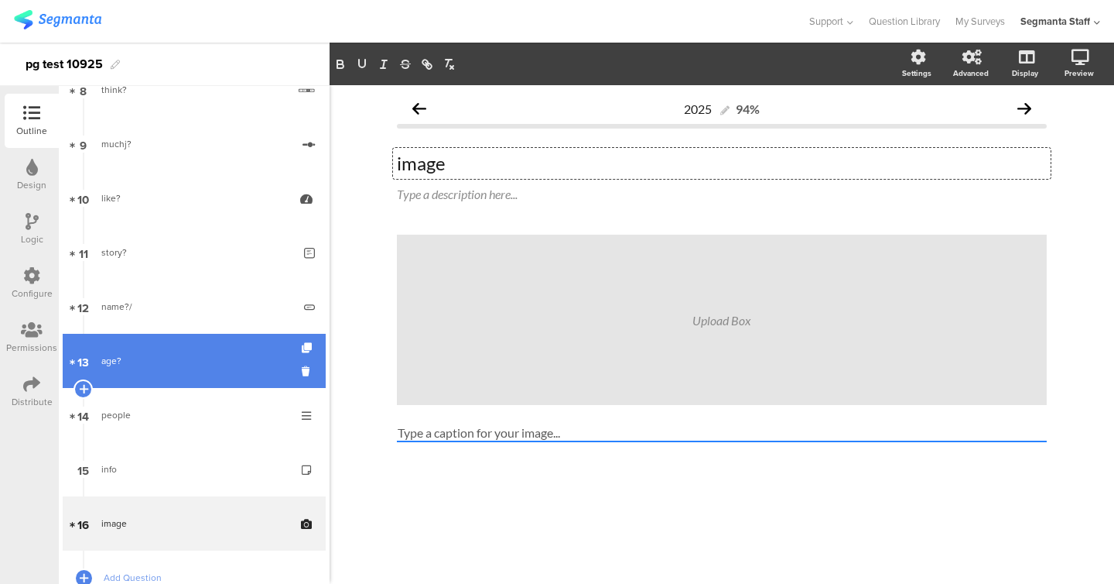
scroll to position [574, 0]
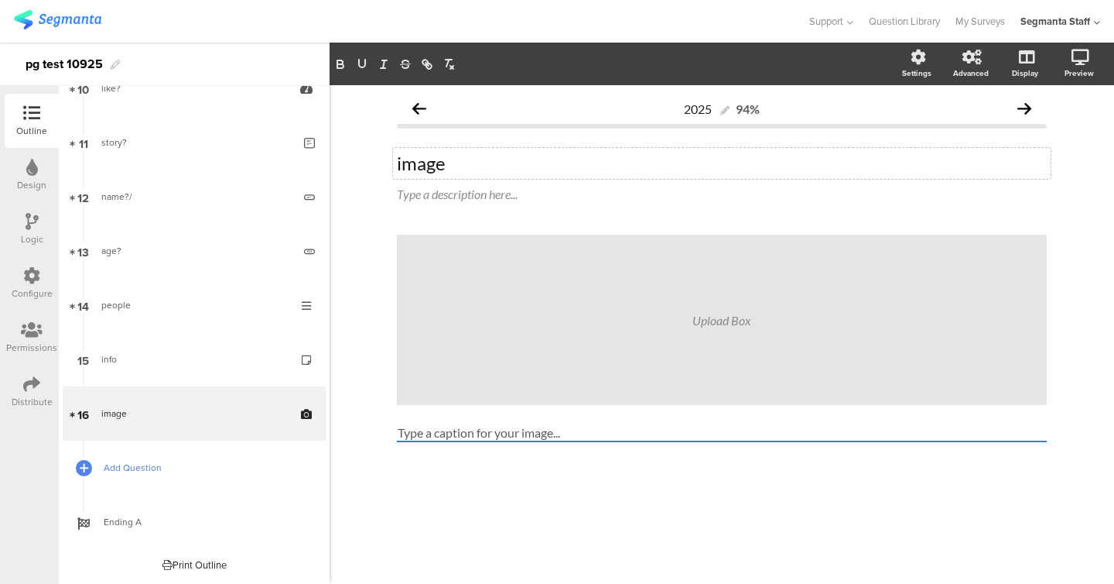
click at [149, 472] on span "Add Question" at bounding box center [203, 467] width 198 height 15
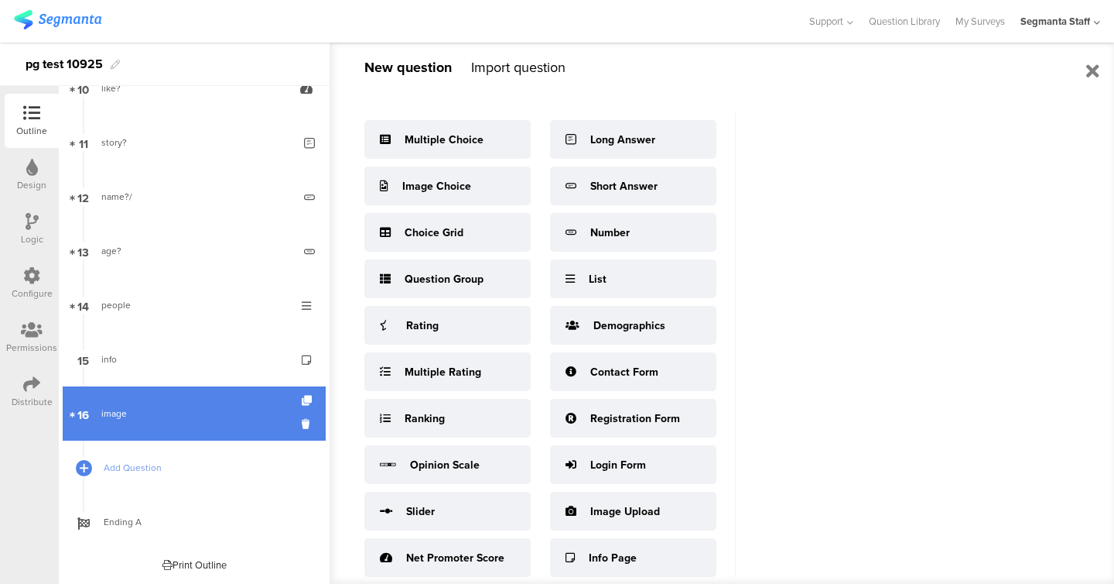
click at [155, 427] on link "16 image" at bounding box center [194, 413] width 263 height 54
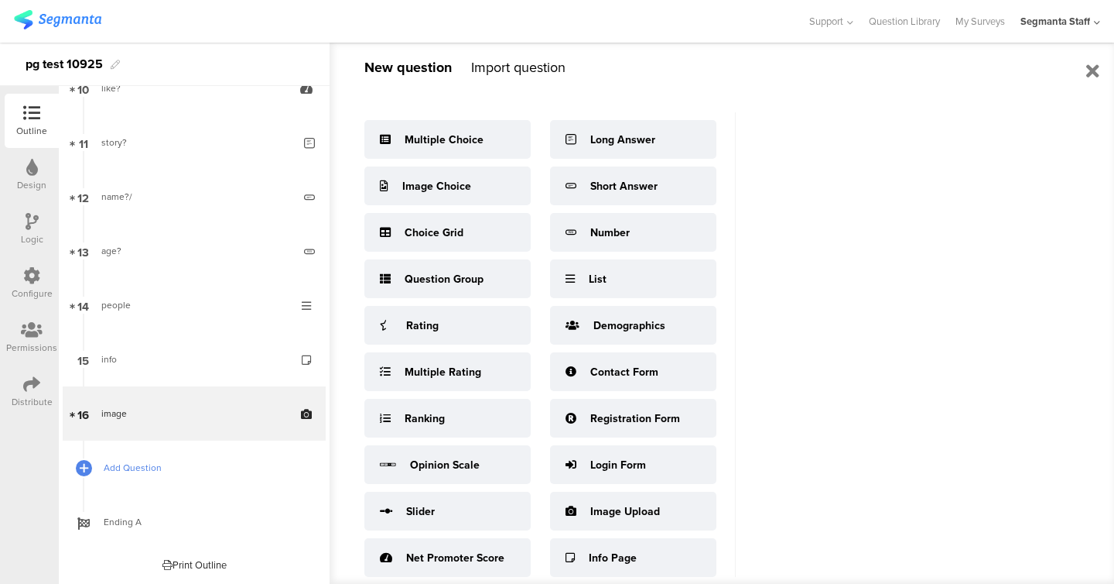
click at [147, 465] on span "Add Question" at bounding box center [203, 467] width 198 height 15
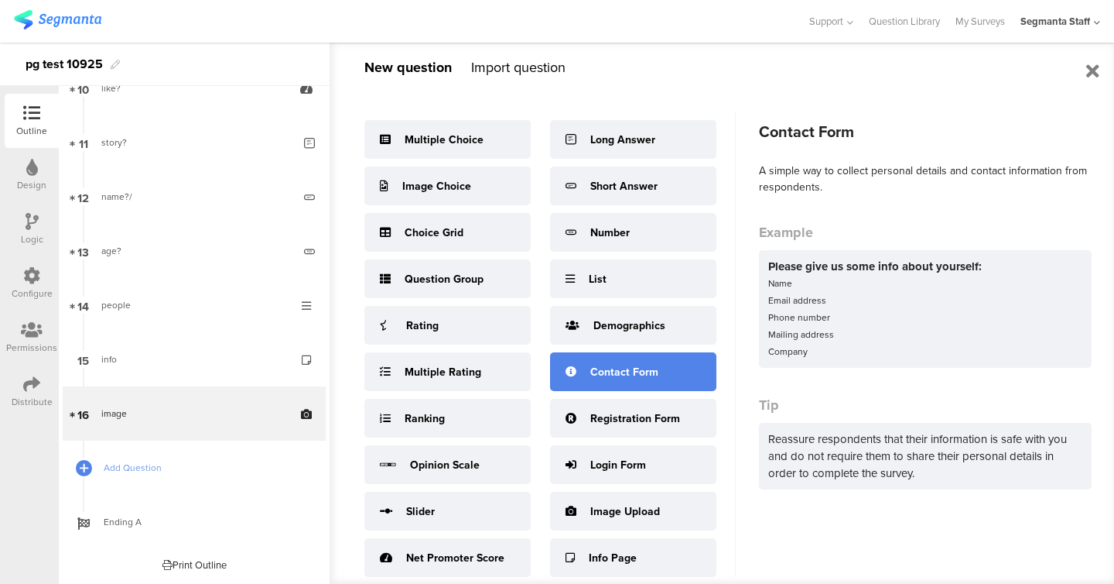
click at [640, 362] on div "Contact Form" at bounding box center [633, 371] width 166 height 39
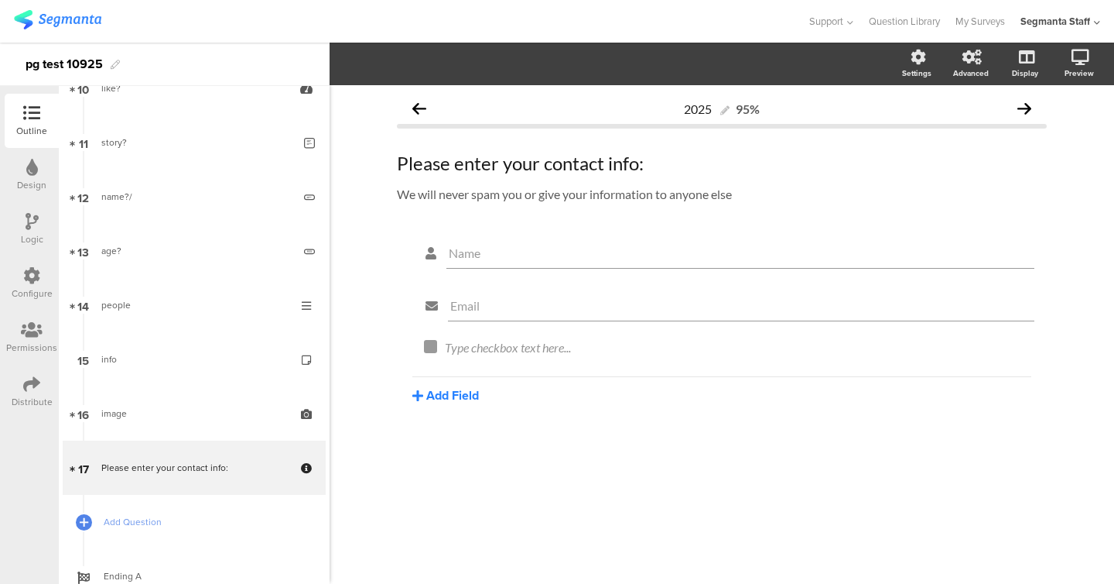
click at [452, 401] on button "Add Field" at bounding box center [446, 395] width 67 height 18
click at [472, 423] on button "Text" at bounding box center [492, 422] width 158 height 25
click at [457, 406] on div "Type checkbox text here..." at bounding box center [734, 401] width 587 height 25
click at [458, 437] on div "Add Field Text Name URL Email Date Phone number Dropdown US State Country Check…" at bounding box center [722, 443] width 619 height 28
click at [458, 452] on button "Add Field" at bounding box center [446, 448] width 67 height 18
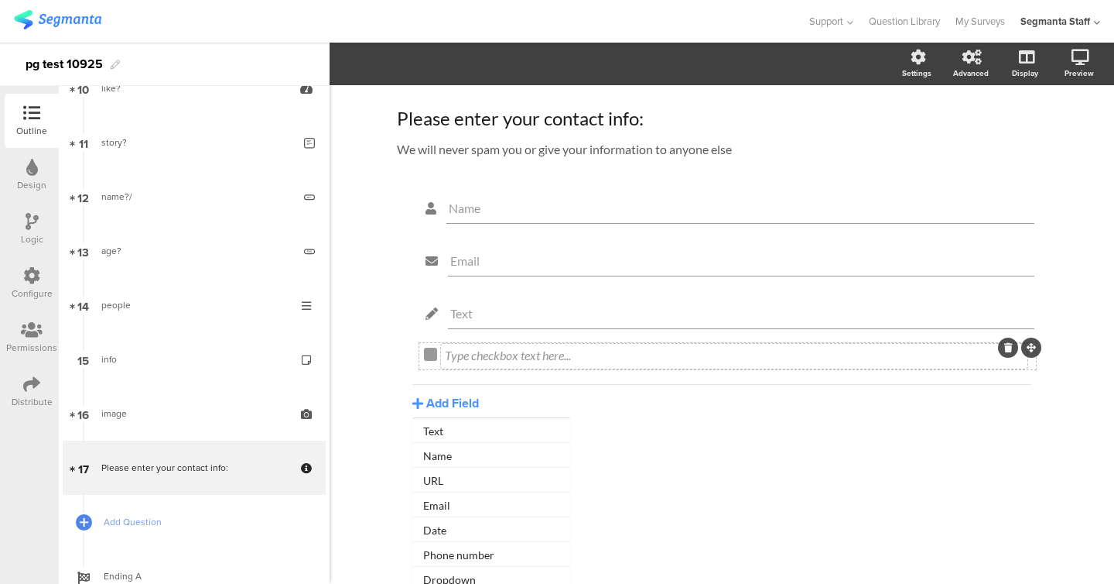
scroll to position [128, 0]
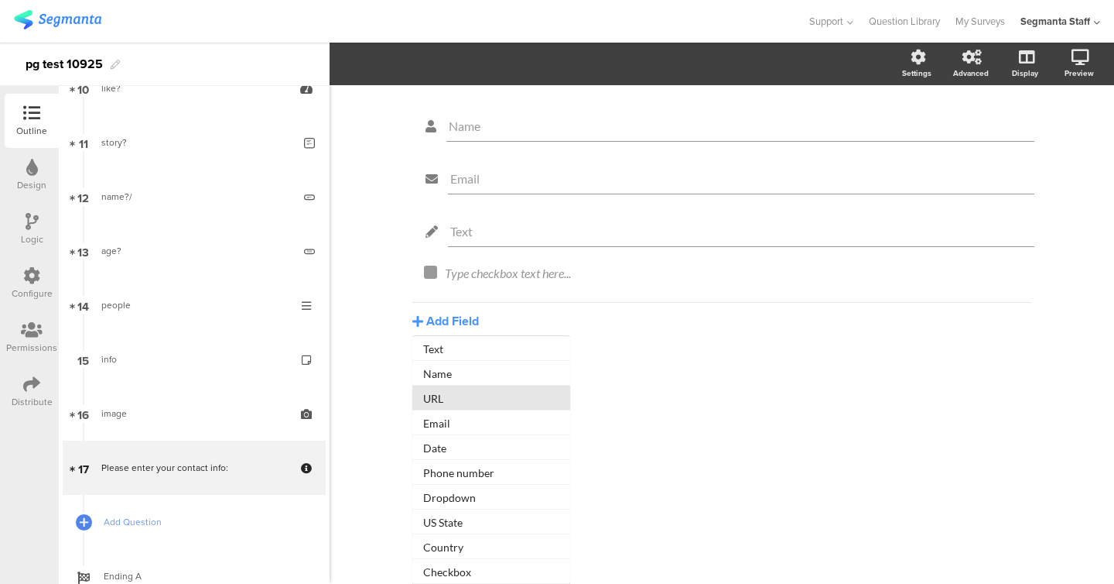
click at [469, 393] on button "URL" at bounding box center [492, 397] width 158 height 25
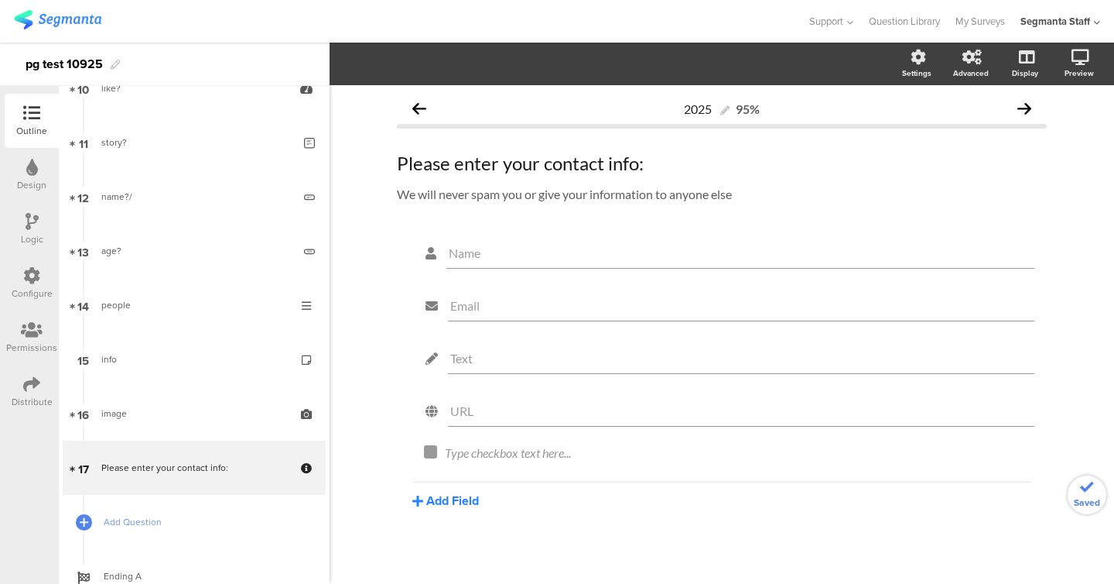
click at [446, 508] on button "Add Field" at bounding box center [446, 500] width 67 height 18
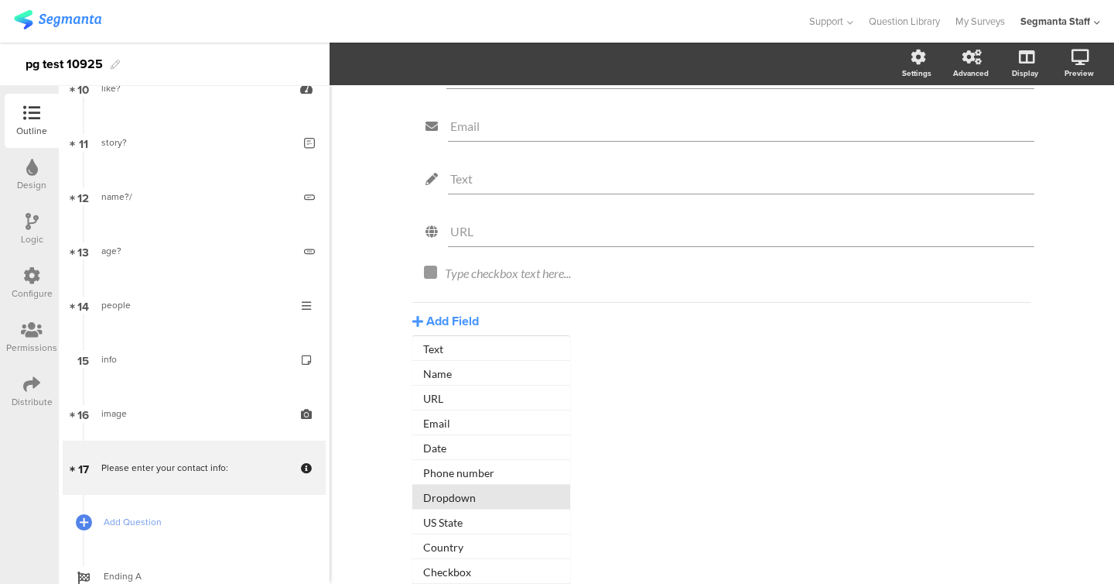
scroll to position [6, 0]
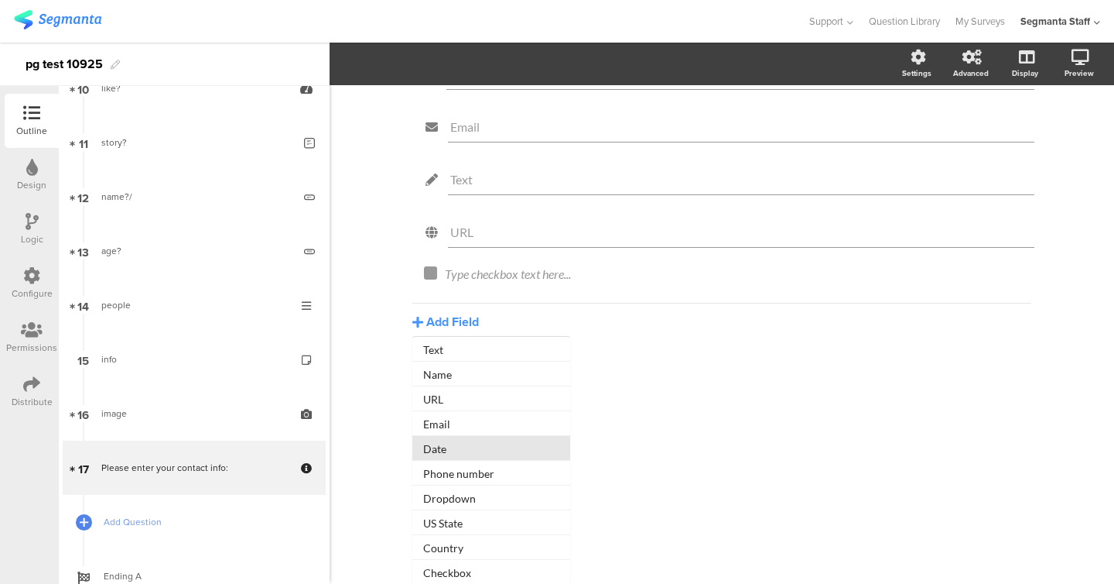
click at [462, 449] on button "Date" at bounding box center [492, 448] width 158 height 25
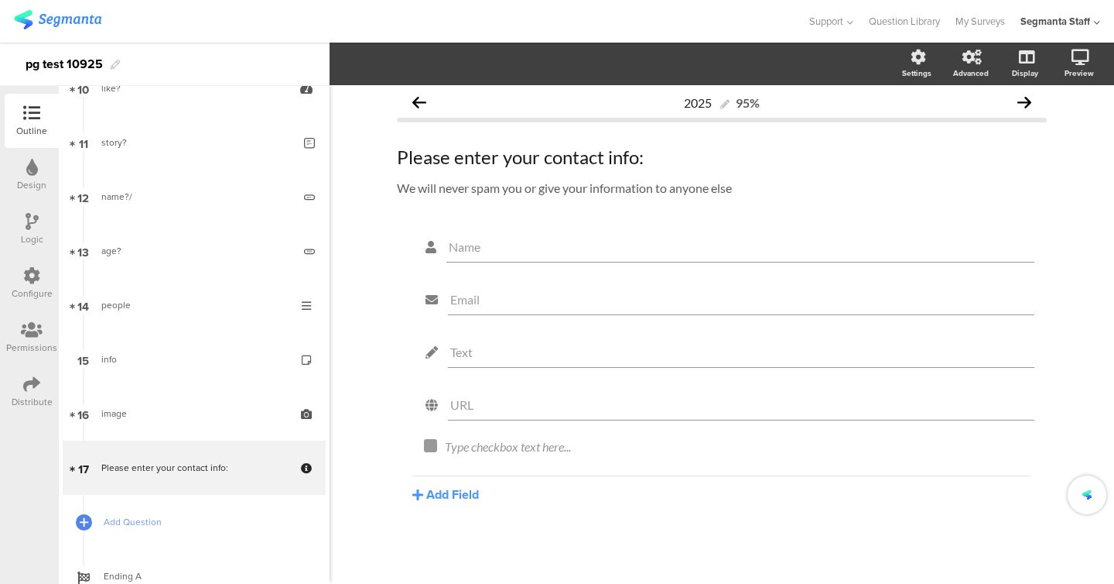
scroll to position [9, 0]
click at [448, 541] on button "Add Field" at bounding box center [446, 545] width 67 height 18
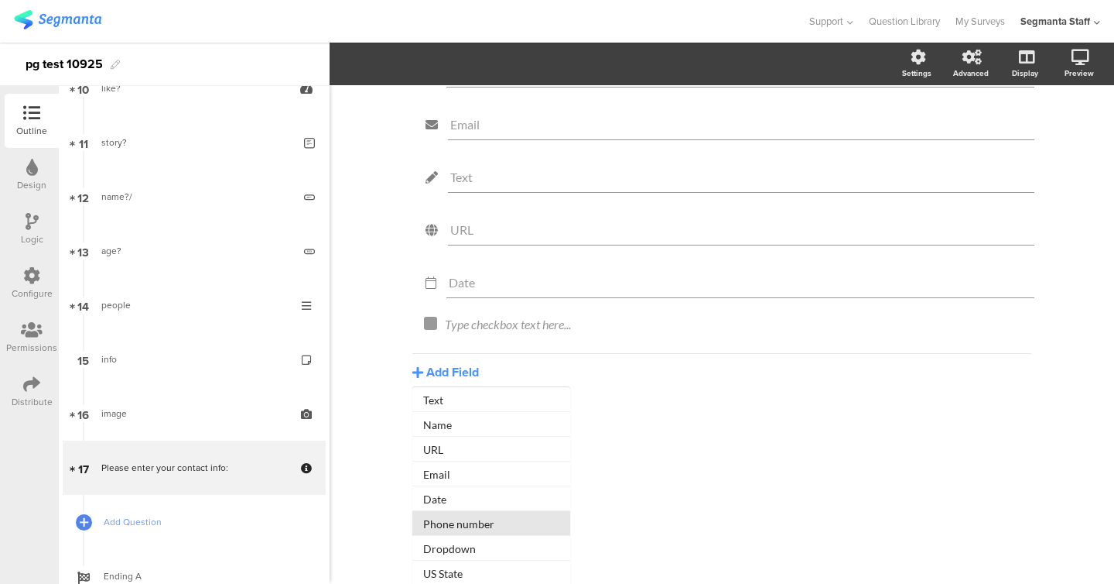
click at [458, 530] on button "Phone number" at bounding box center [492, 523] width 158 height 25
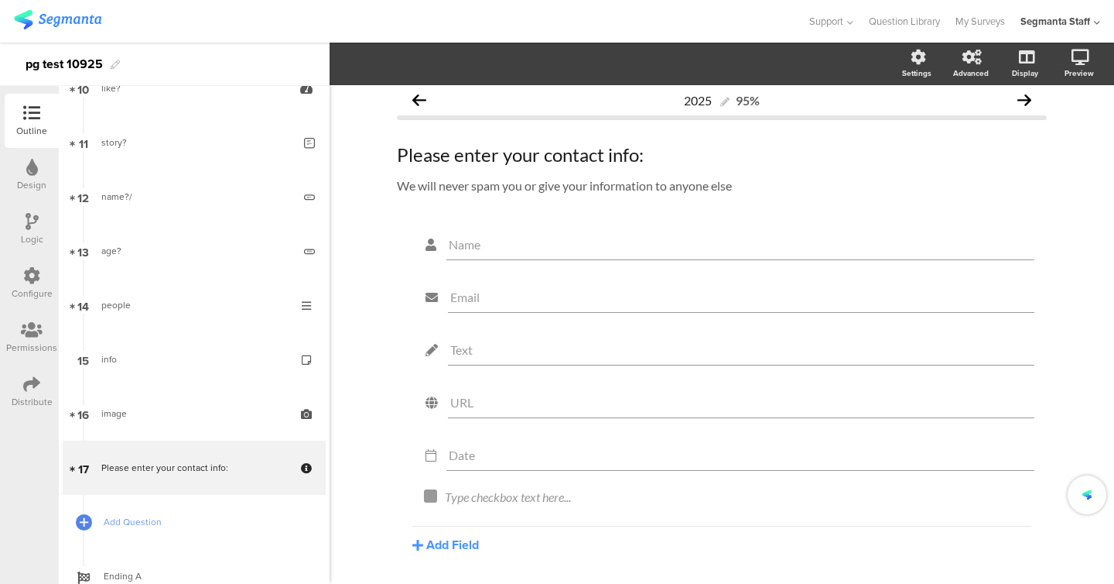
scroll to position [62, 0]
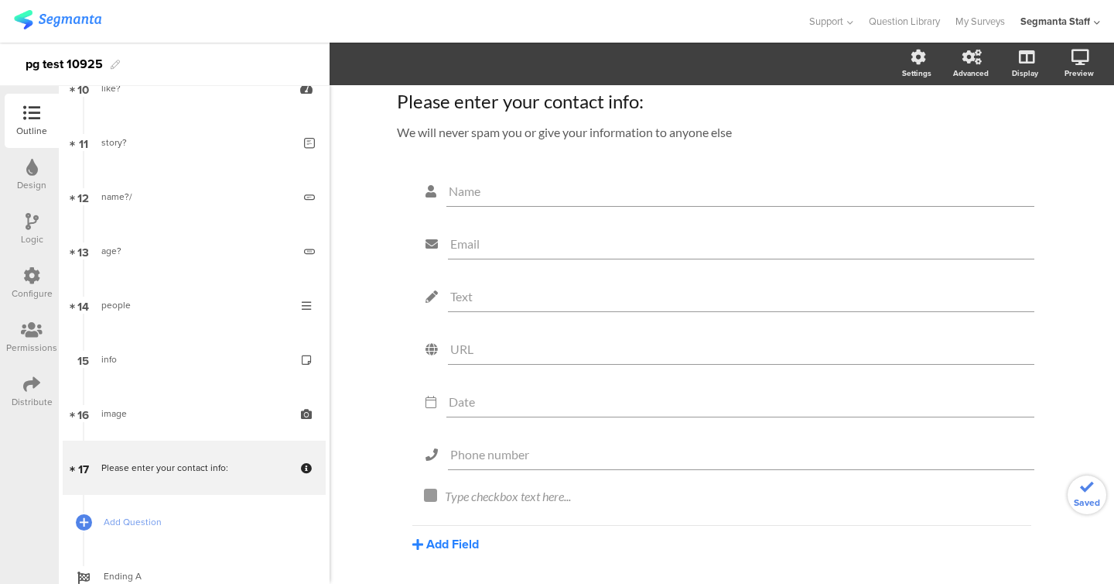
click at [461, 543] on button "Add Field" at bounding box center [446, 544] width 67 height 18
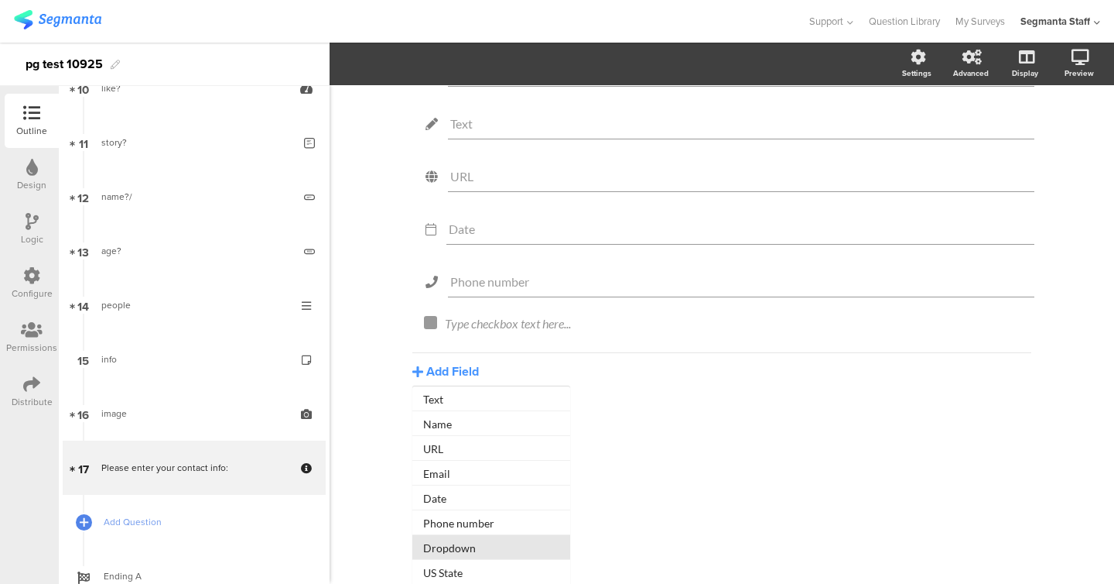
click at [464, 553] on button "Dropdown" at bounding box center [492, 547] width 158 height 25
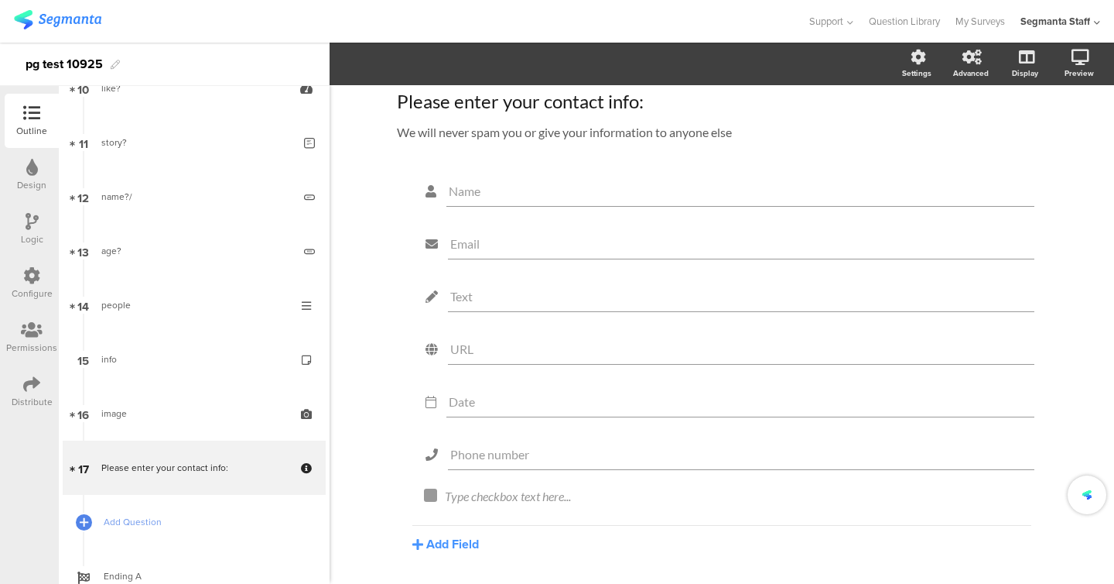
scroll to position [115, 0]
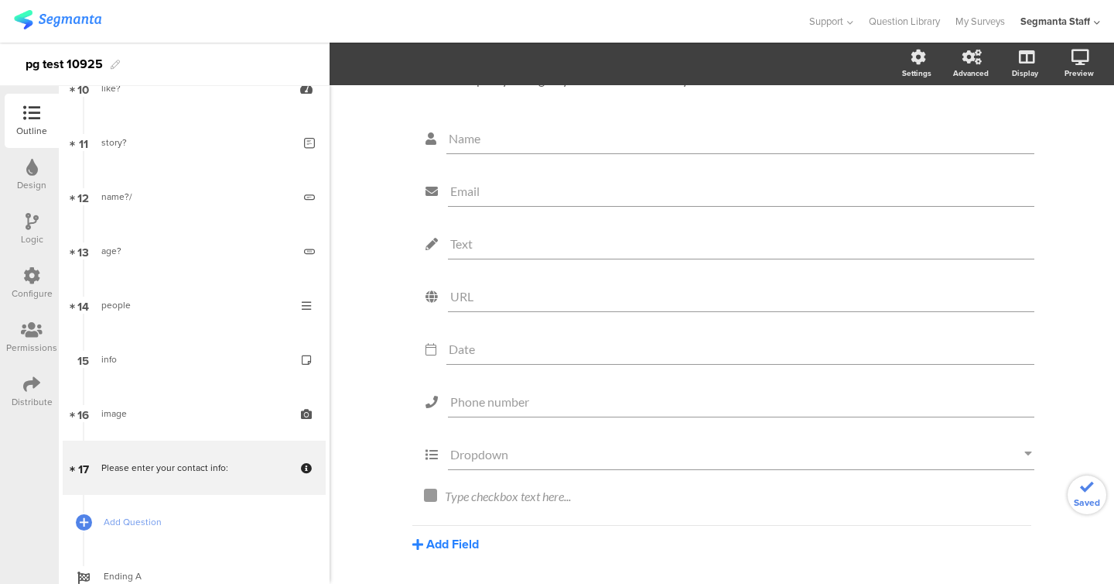
click at [458, 541] on button "Add Field" at bounding box center [446, 544] width 67 height 18
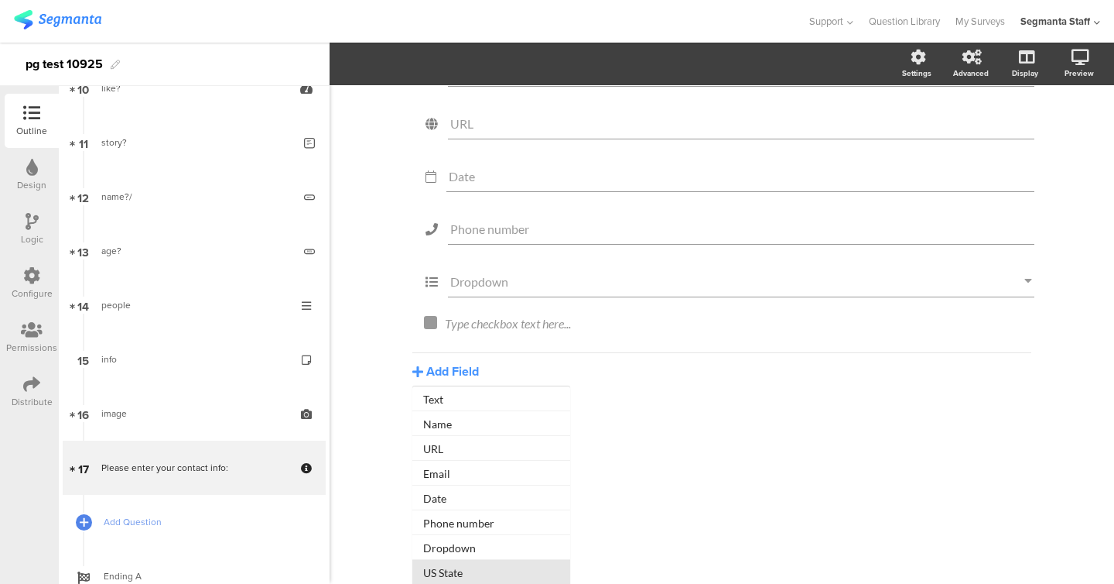
click at [455, 572] on button "US State" at bounding box center [492, 572] width 158 height 25
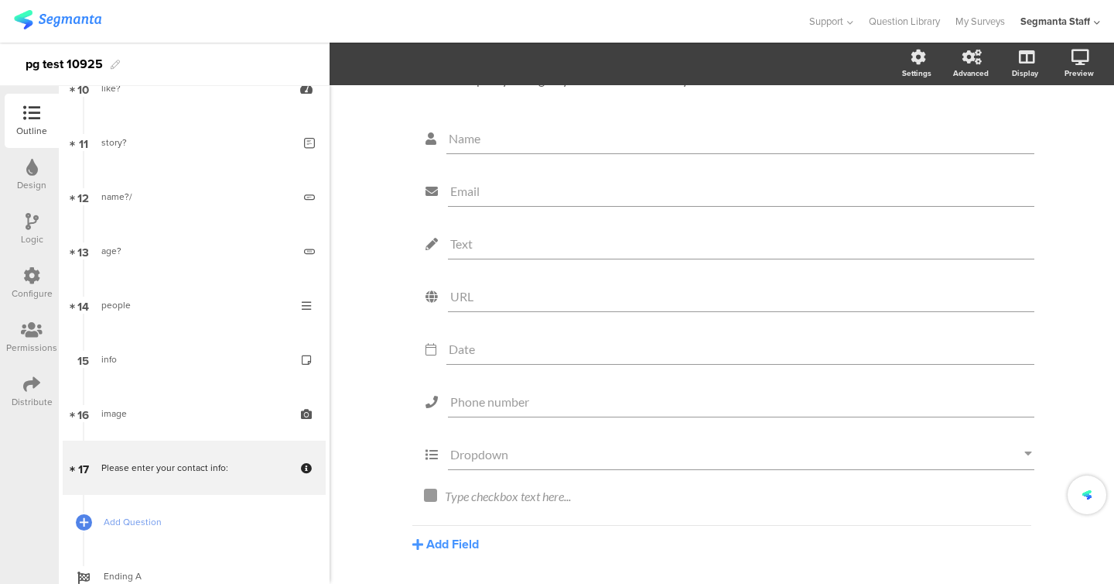
scroll to position [168, 0]
click at [469, 541] on button "Add Field" at bounding box center [446, 543] width 67 height 18
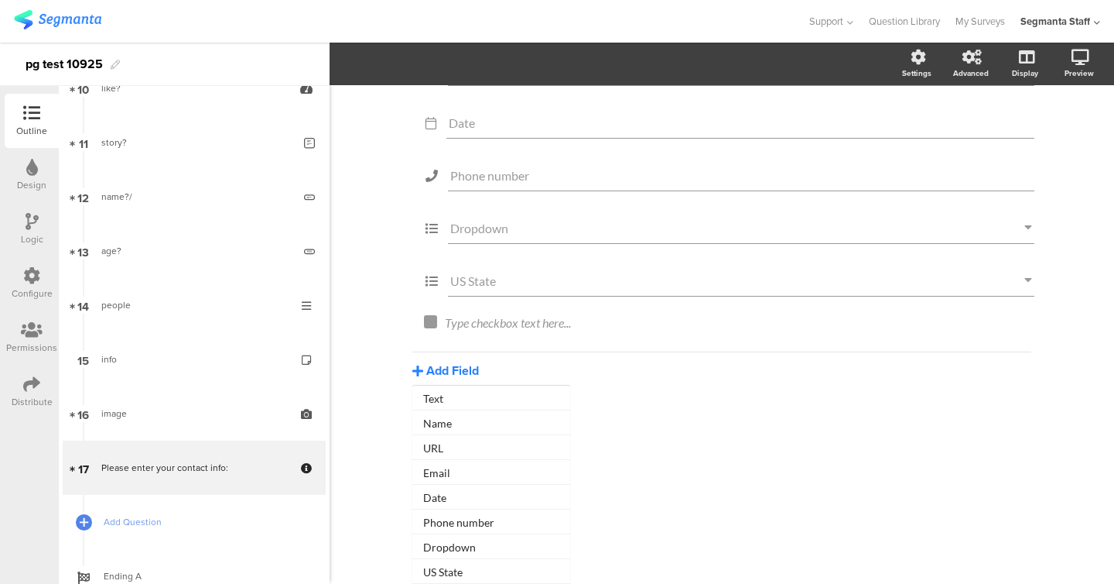
scroll to position [221, 0]
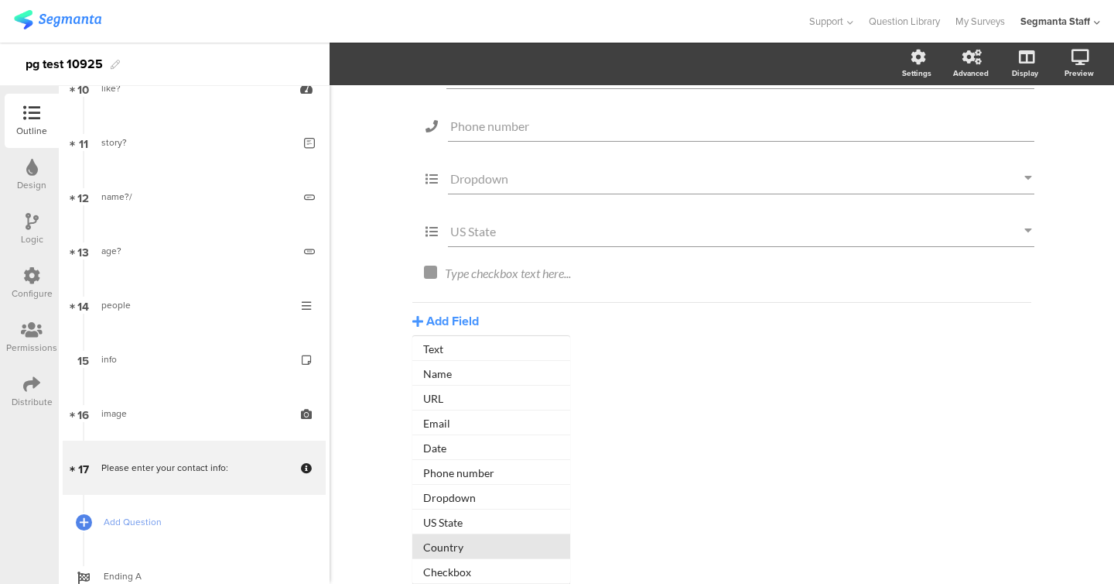
click at [470, 536] on button "Country" at bounding box center [492, 546] width 158 height 25
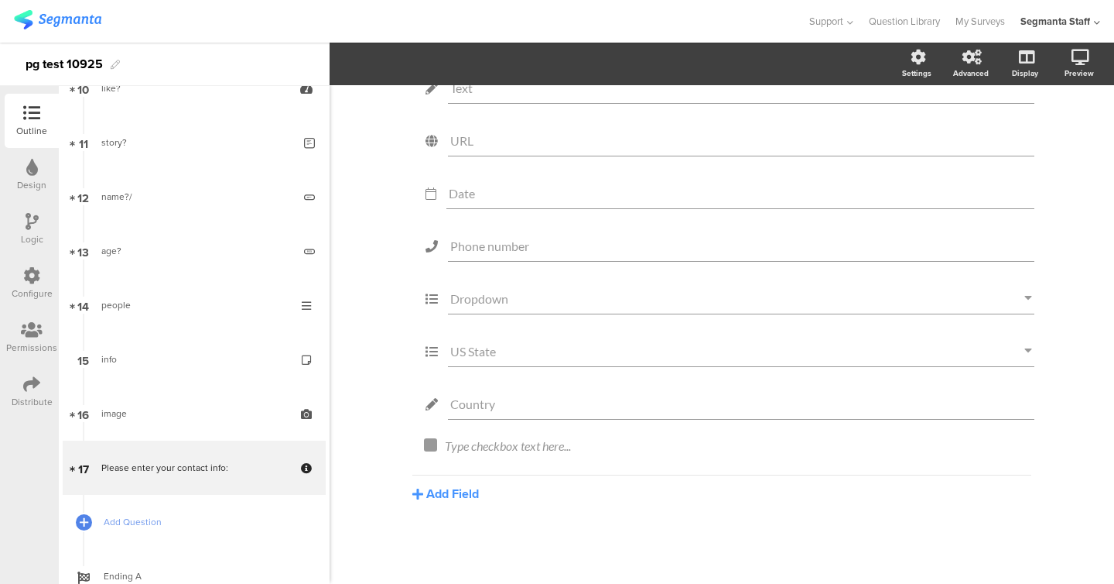
scroll to position [0, 0]
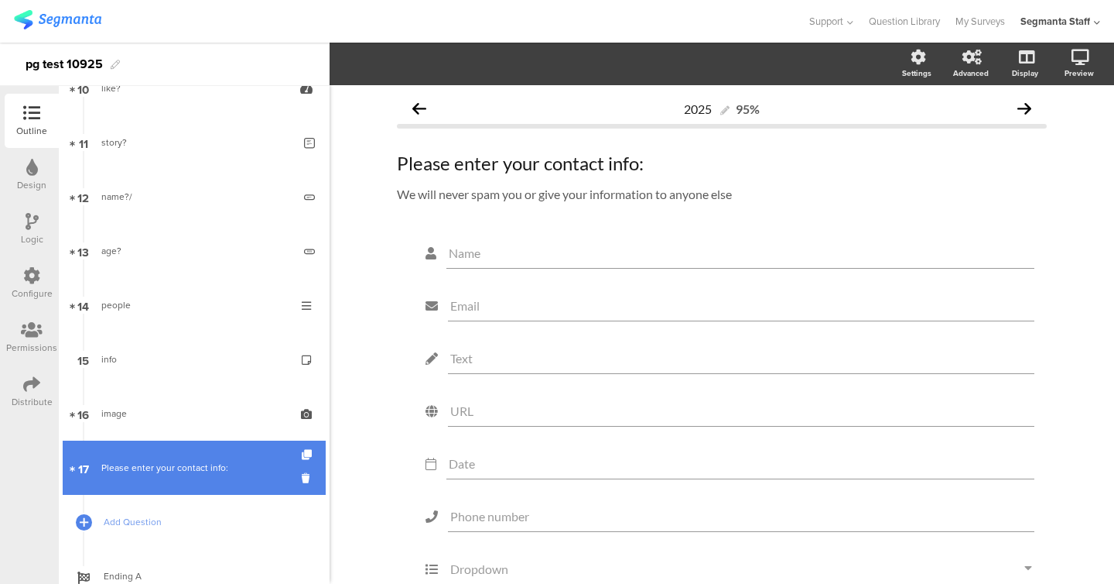
click at [224, 447] on link "17 Please enter your contact info:" at bounding box center [194, 467] width 263 height 54
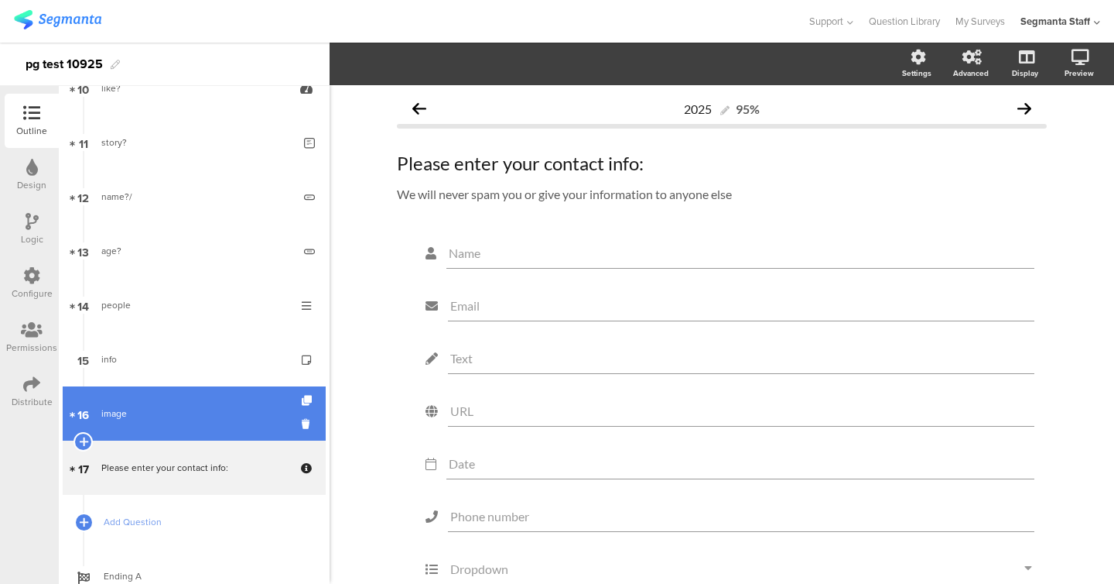
click at [211, 418] on div "image" at bounding box center [193, 413] width 185 height 15
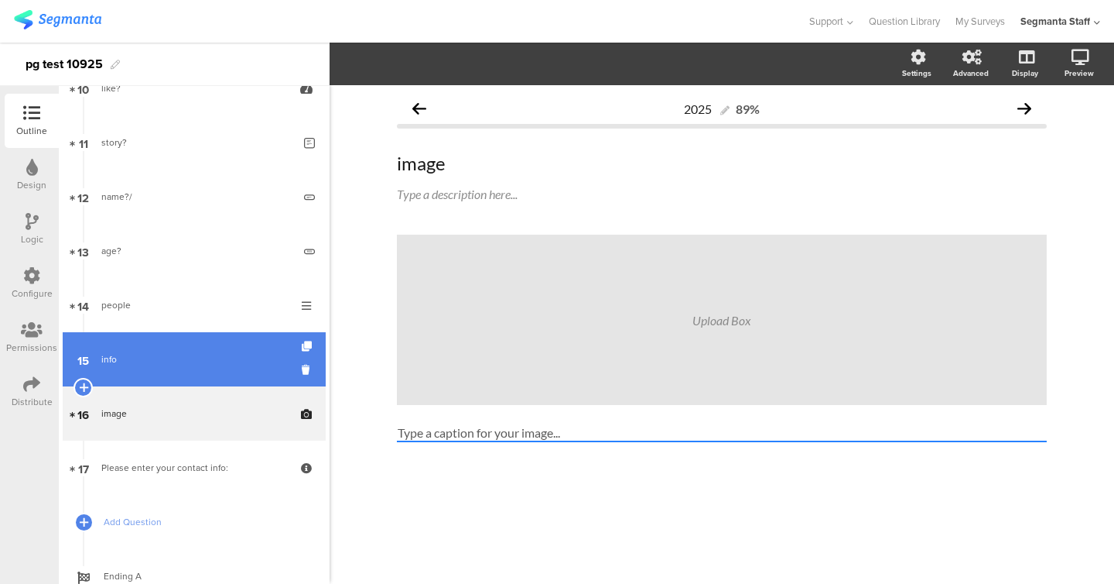
click at [197, 367] on link "15 info" at bounding box center [194, 359] width 263 height 54
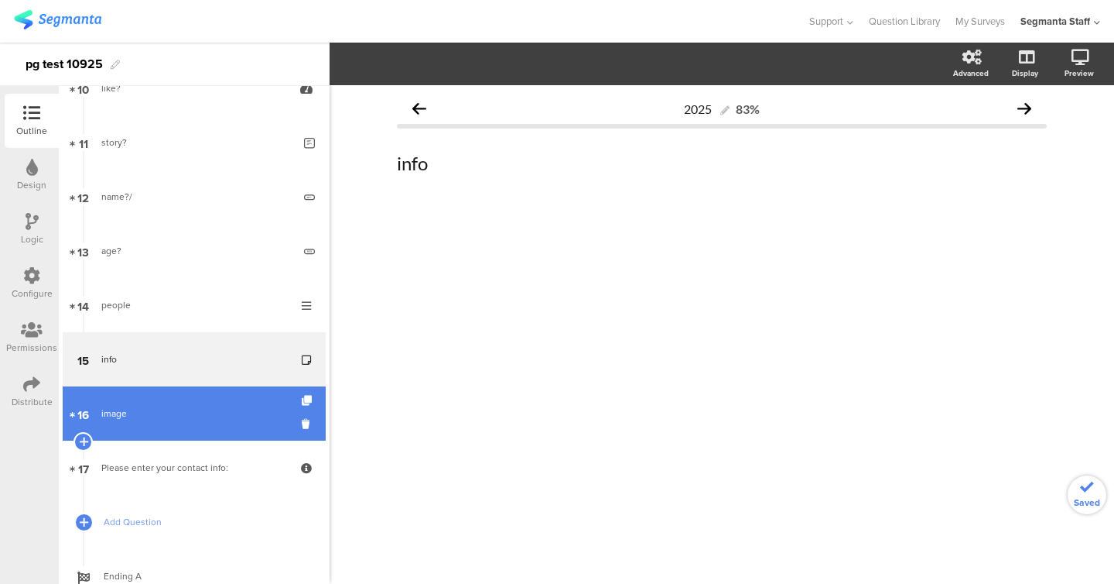
click at [120, 404] on link "16 image" at bounding box center [194, 413] width 263 height 54
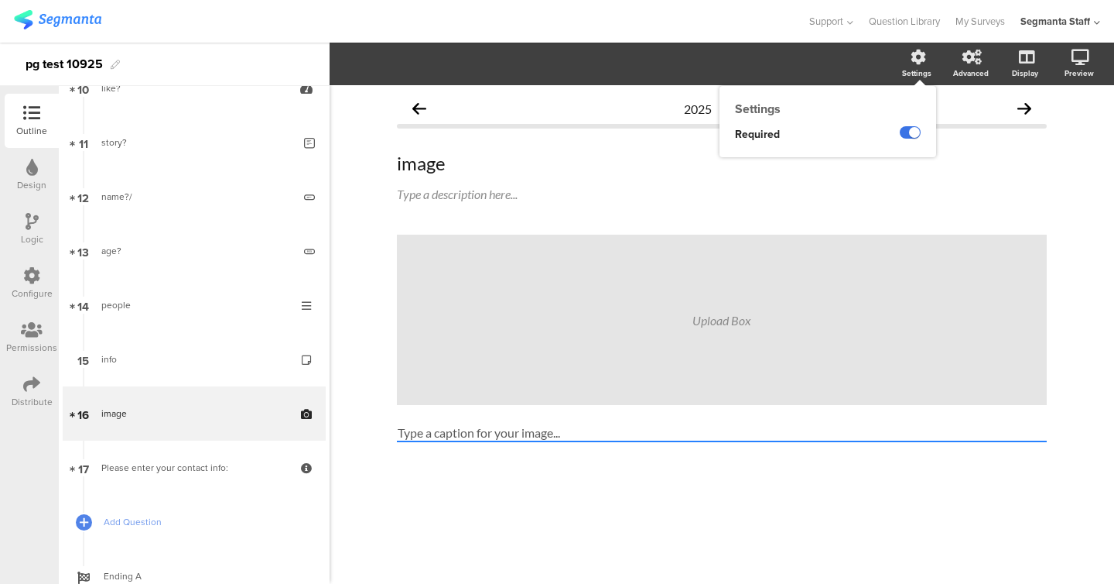
click at [902, 131] on label at bounding box center [910, 132] width 21 height 12
click at [0, 0] on input "checkbox" at bounding box center [0, 0] width 0 height 0
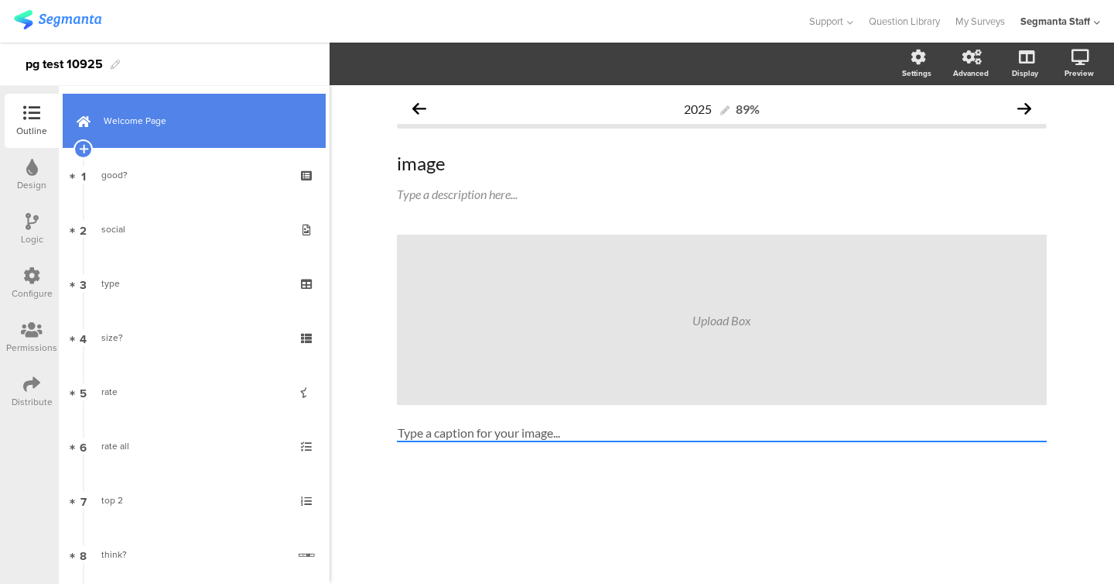
click at [150, 134] on link "Welcome Page" at bounding box center [194, 121] width 263 height 54
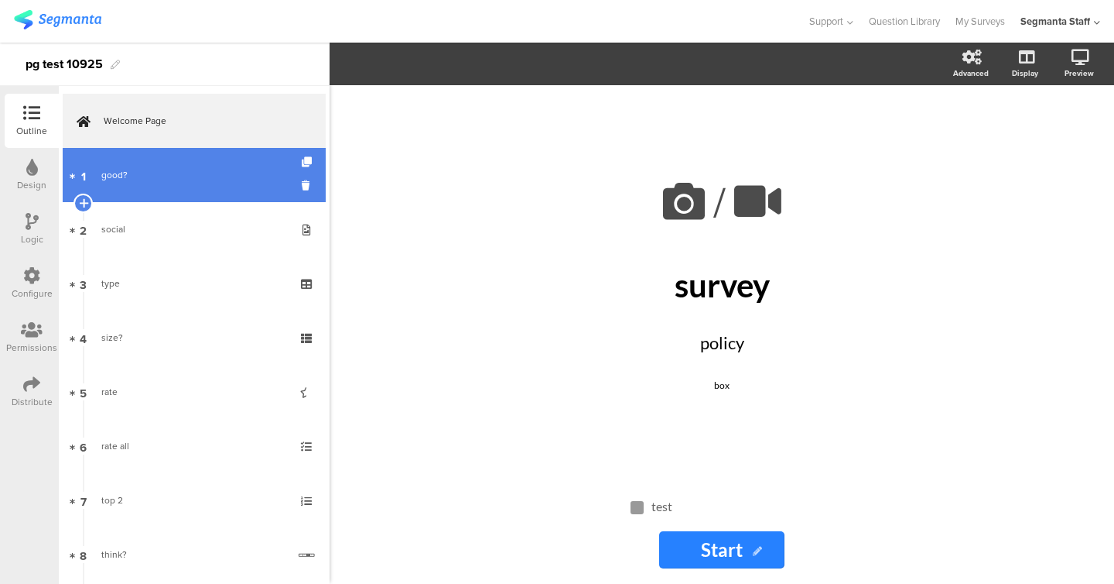
click at [150, 189] on link "1 good?" at bounding box center [194, 175] width 263 height 54
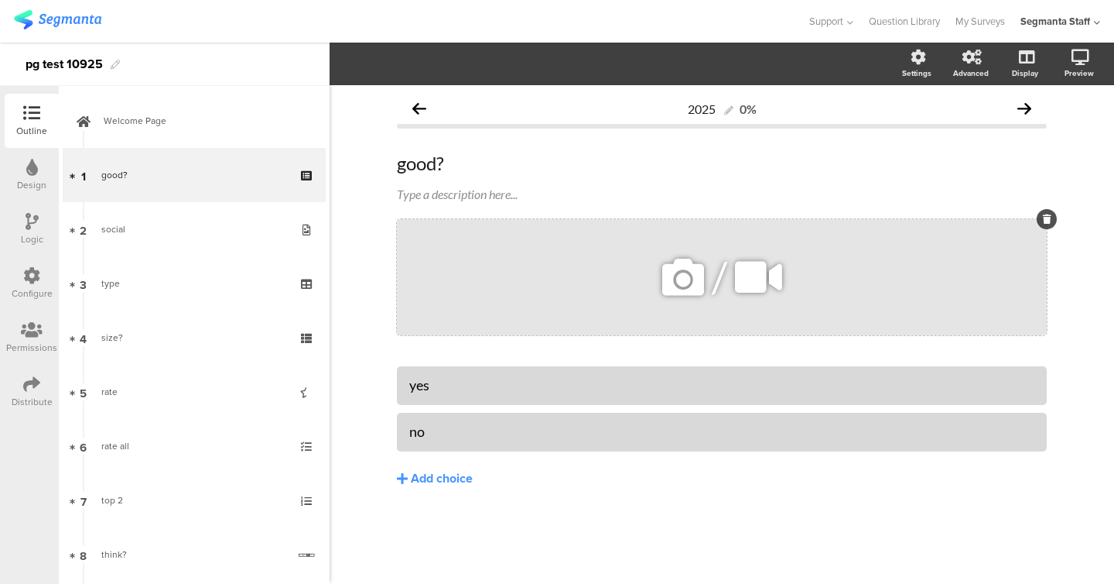
click at [690, 286] on icon at bounding box center [683, 277] width 53 height 53
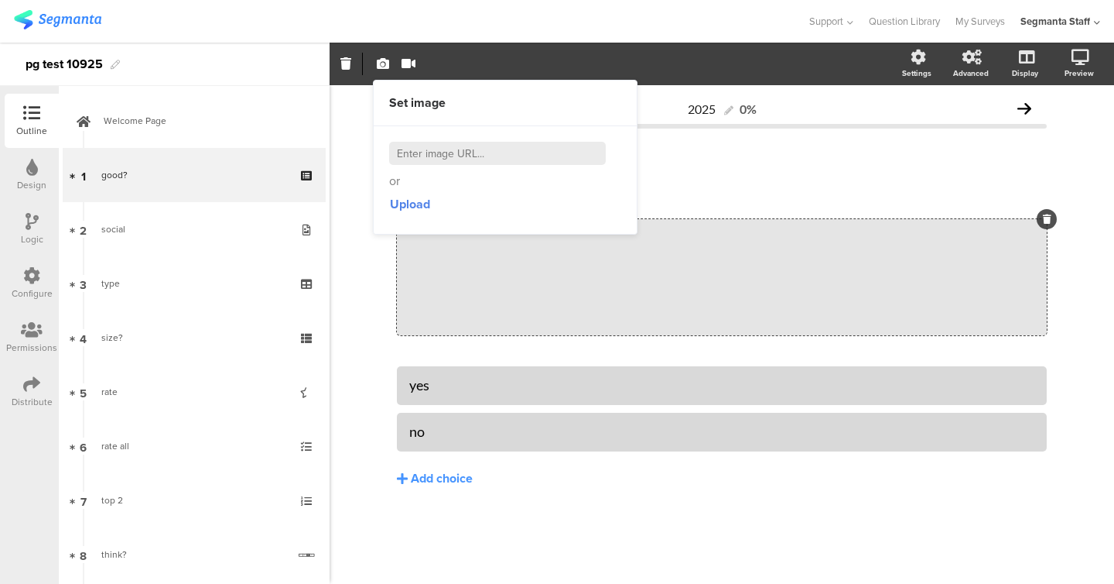
click at [555, 148] on input at bounding box center [497, 153] width 217 height 23
paste input "[URL][DOMAIN_NAME]"
type input "[URL][DOMAIN_NAME]"
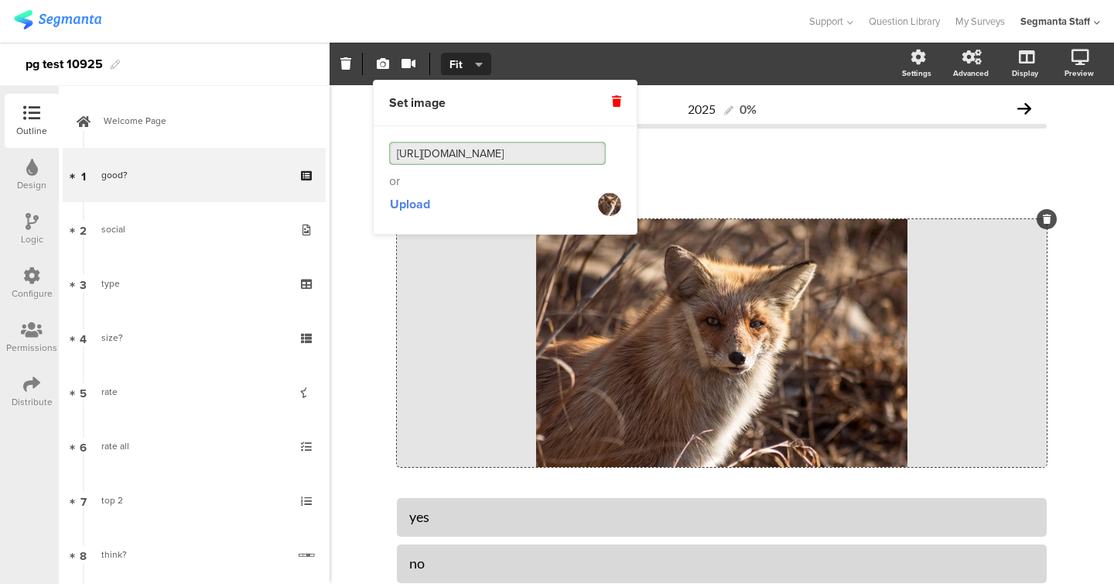
click at [380, 306] on div "2025 0% good? good? Type a description here... / yes" at bounding box center [722, 388] width 785 height 606
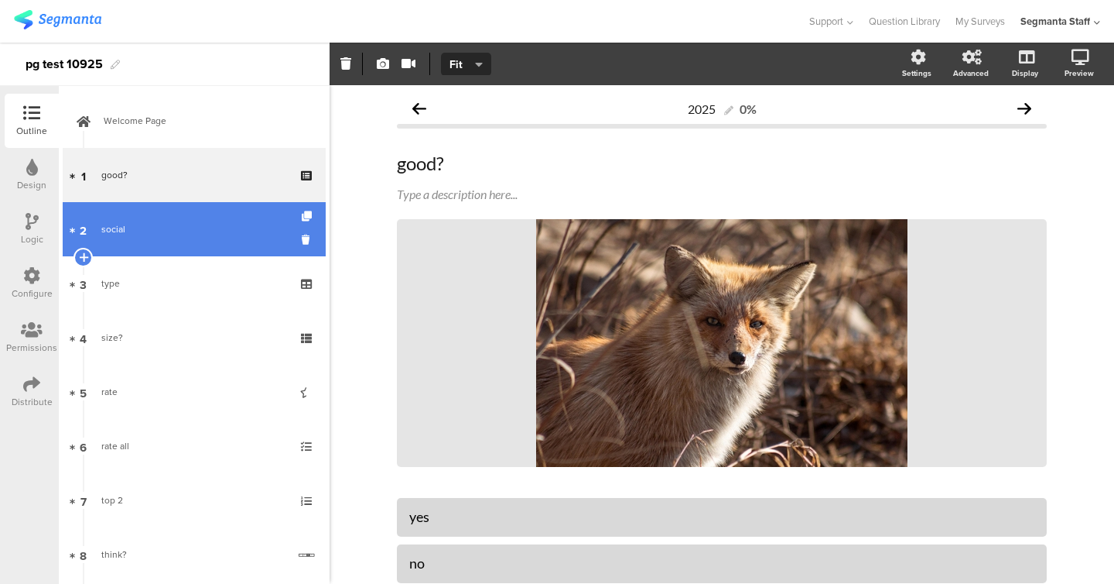
click at [229, 238] on link "2 social" at bounding box center [194, 229] width 263 height 54
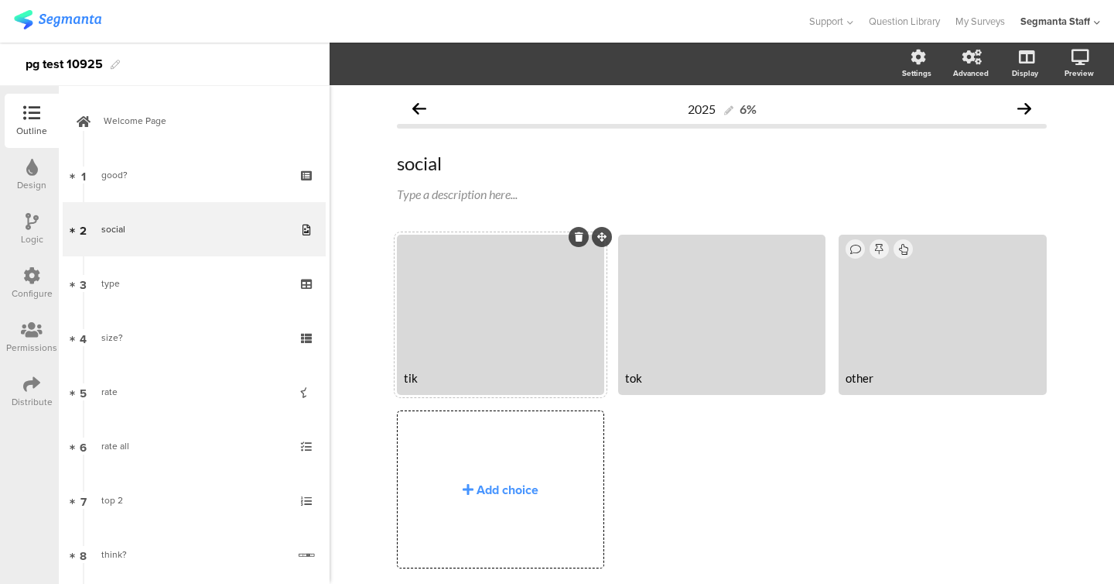
click at [467, 262] on div at bounding box center [500, 300] width 203 height 126
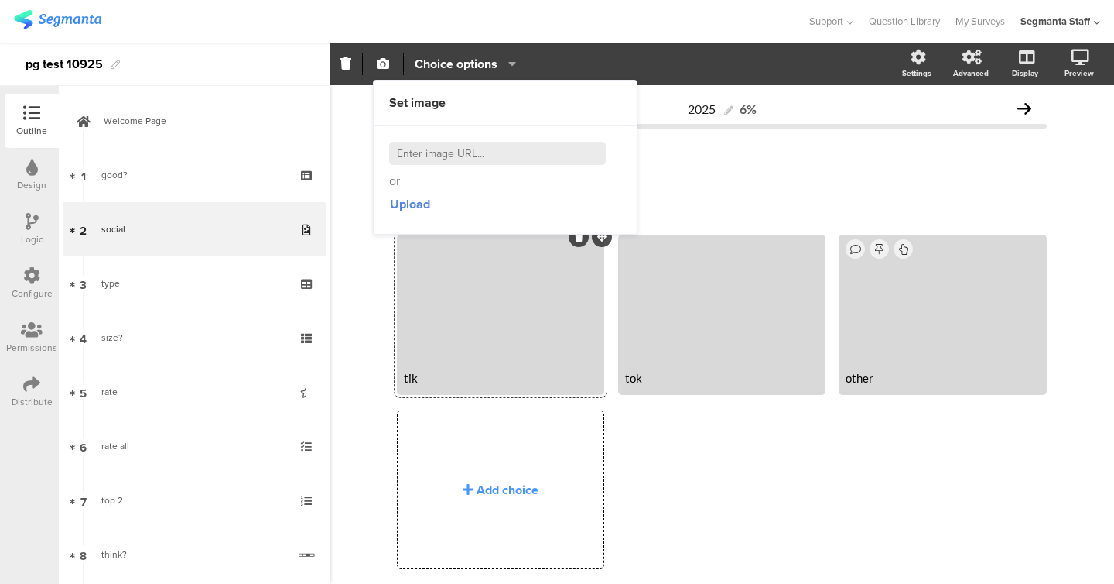
click at [432, 165] on div "or Upload" at bounding box center [505, 180] width 232 height 76
click at [452, 149] on input at bounding box center [497, 153] width 217 height 23
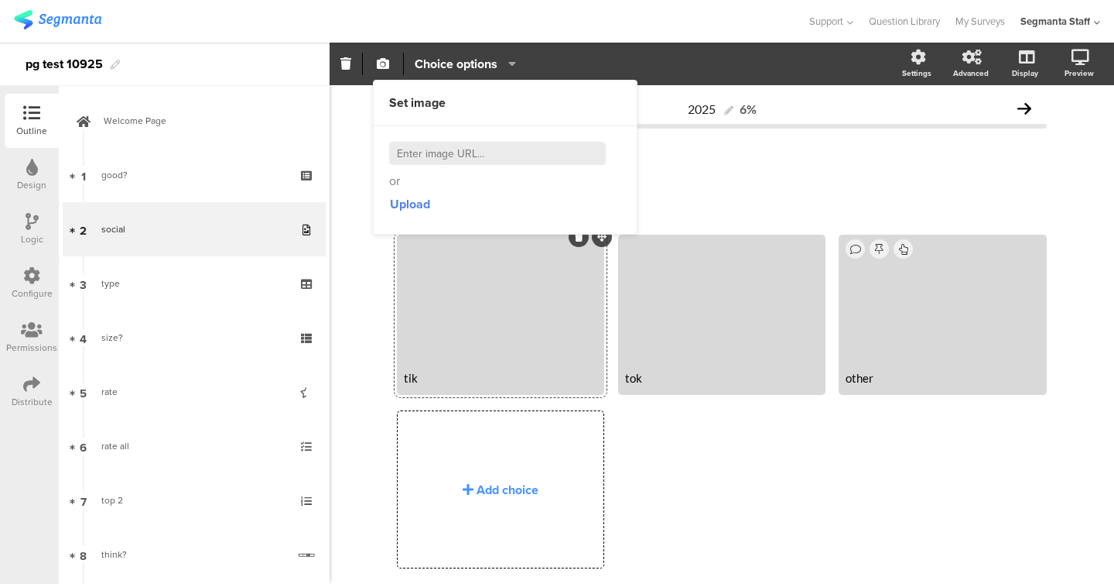
paste input "[URL][DOMAIN_NAME]"
type input "[URL][DOMAIN_NAME]"
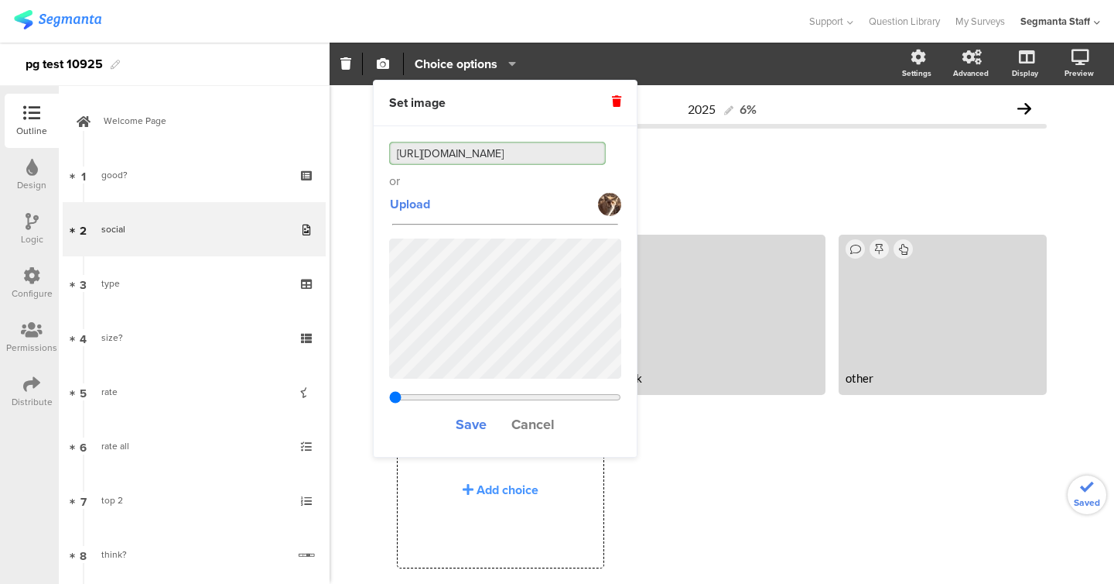
type input "0.468375"
type input "[URL][DOMAIN_NAME]"
type input "0.647375"
click at [524, 396] on input "range" at bounding box center [505, 397] width 232 height 12
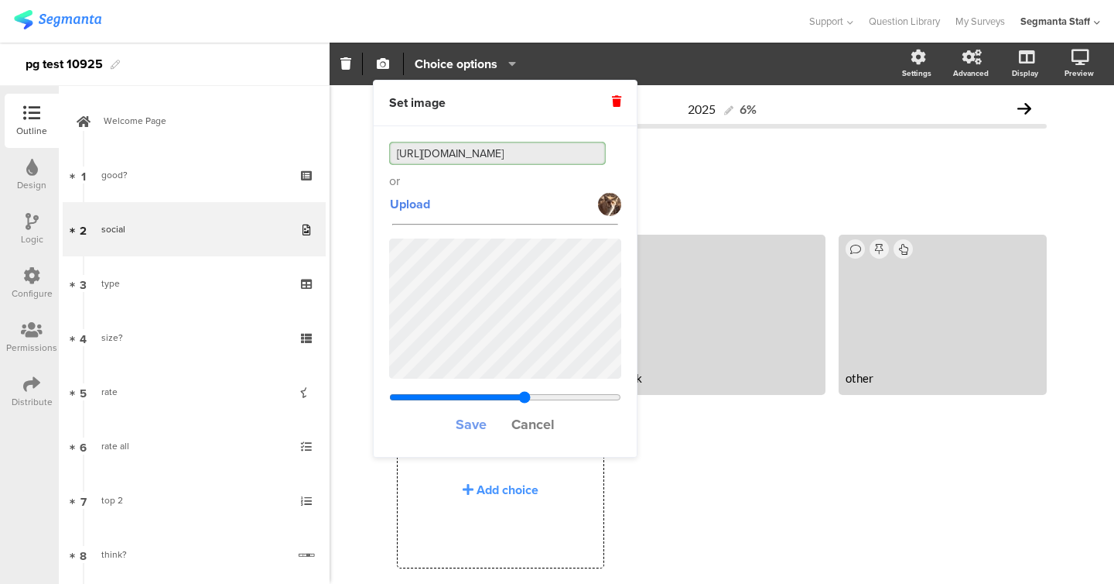
click at [466, 426] on span "Save" at bounding box center [471, 424] width 31 height 20
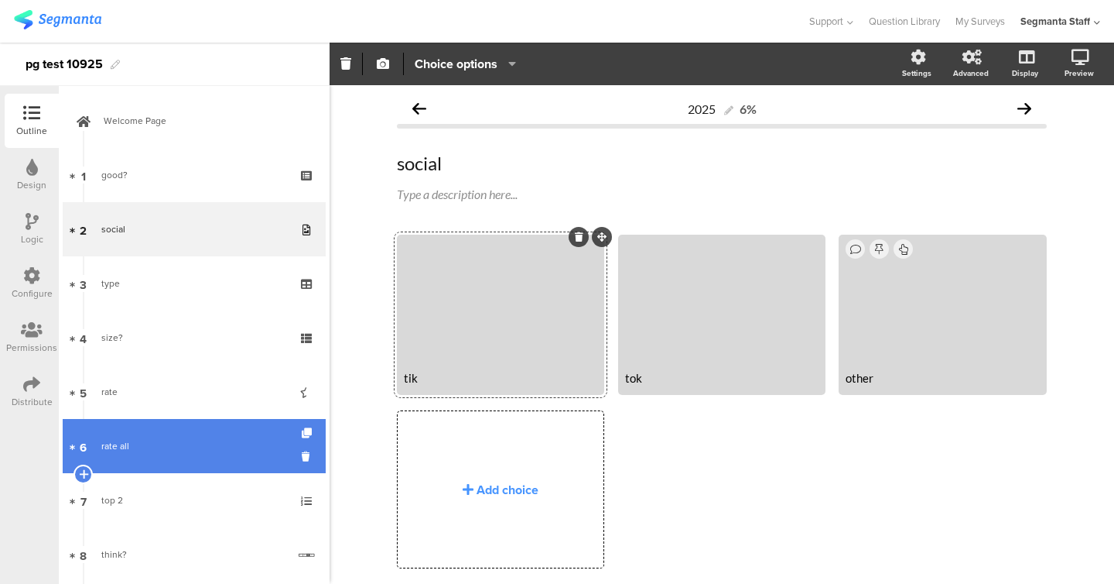
click at [211, 426] on link "6 rate all" at bounding box center [194, 446] width 263 height 54
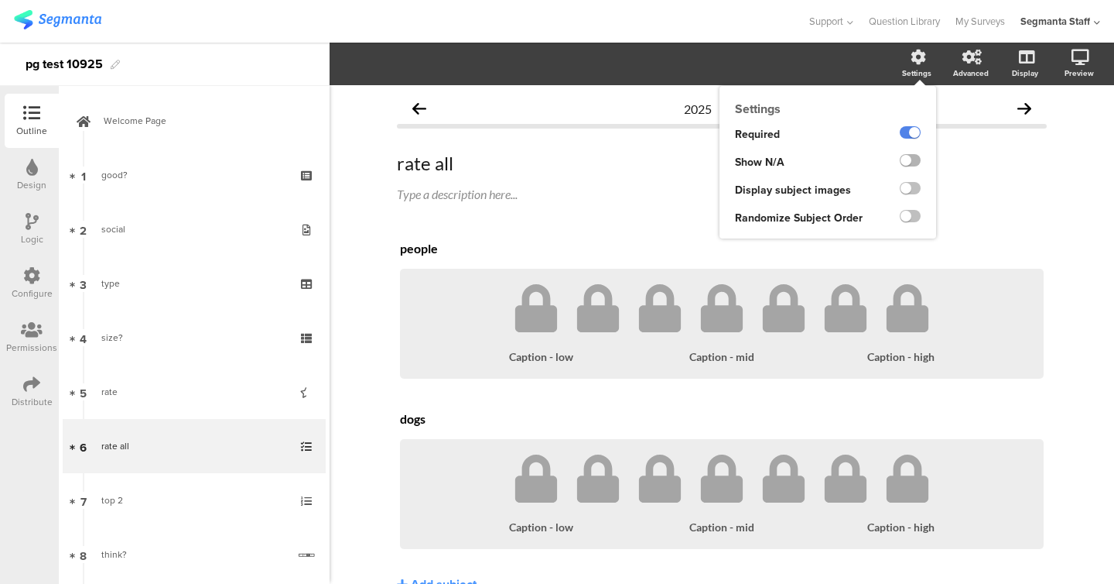
click at [913, 163] on label at bounding box center [910, 160] width 21 height 12
click at [0, 0] on input "checkbox" at bounding box center [0, 0] width 0 height 0
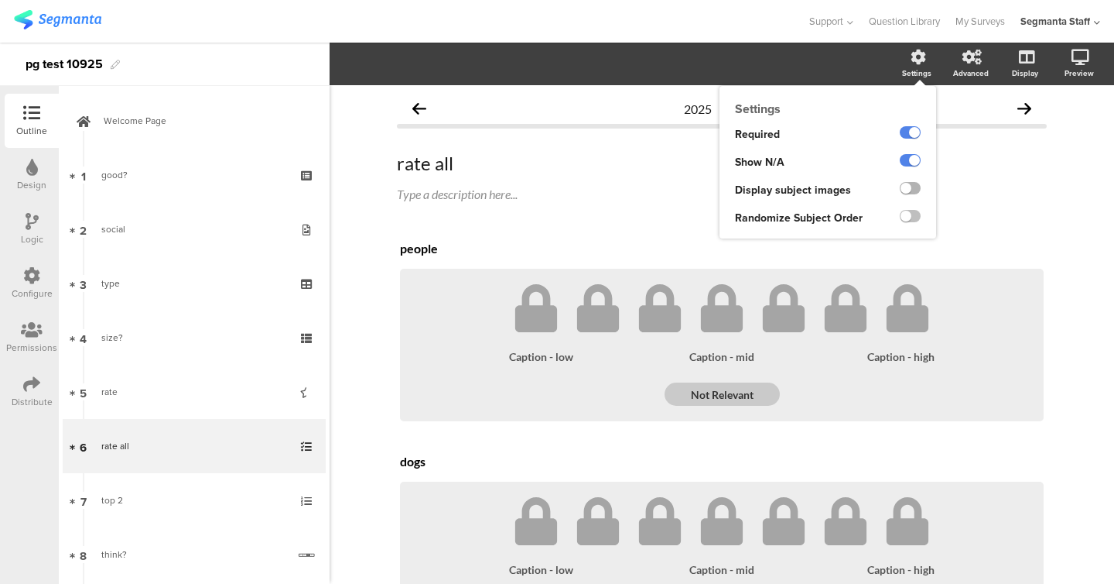
click at [913, 192] on label at bounding box center [910, 188] width 21 height 12
click at [0, 0] on input "checkbox" at bounding box center [0, 0] width 0 height 0
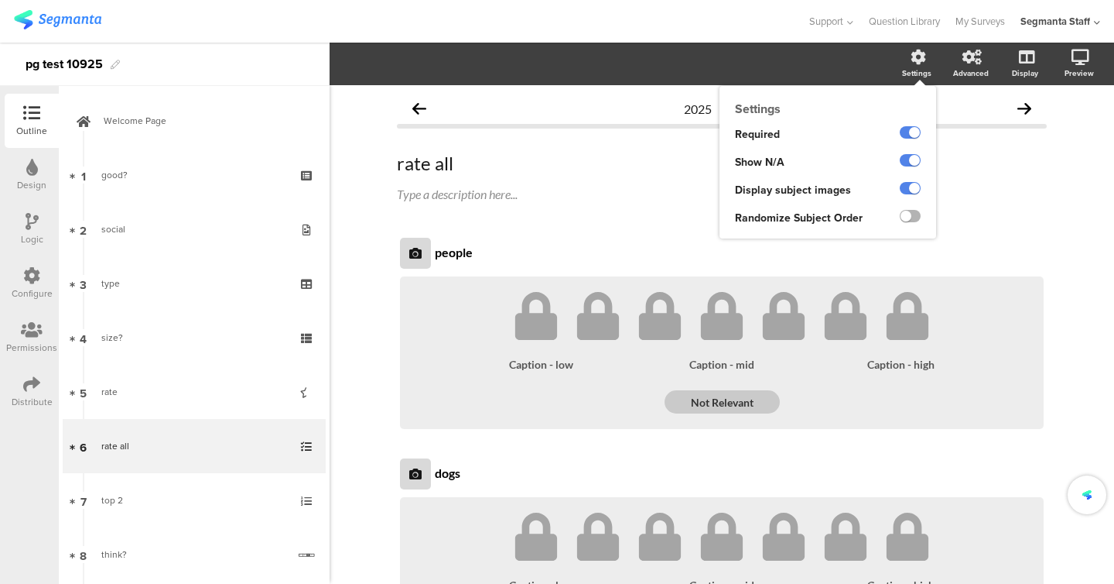
click at [913, 215] on label at bounding box center [910, 216] width 21 height 12
click at [0, 0] on input "checkbox" at bounding box center [0, 0] width 0 height 0
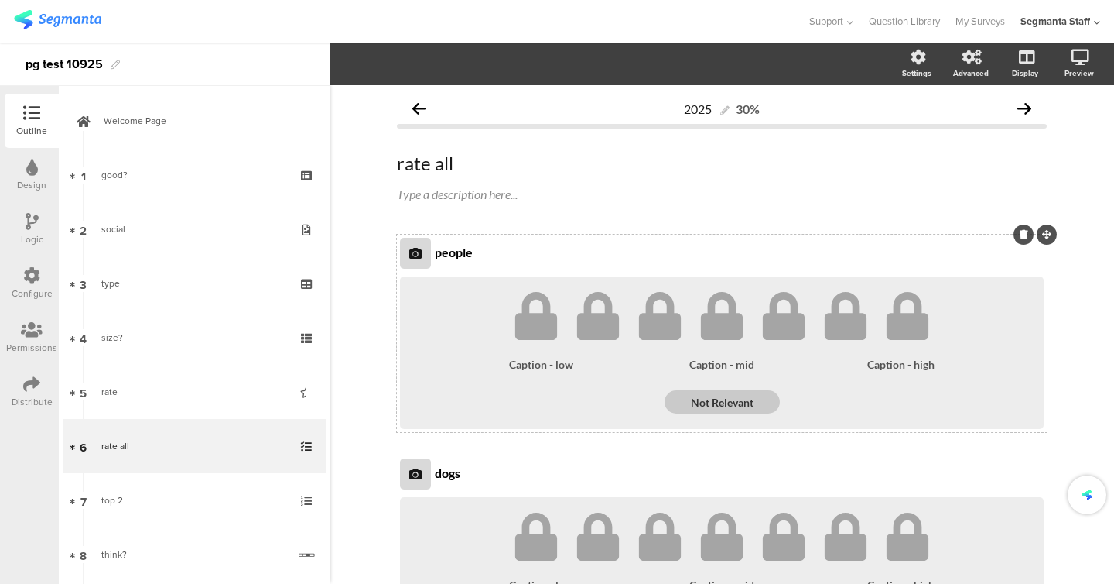
click at [418, 250] on icon at bounding box center [415, 253] width 12 height 12
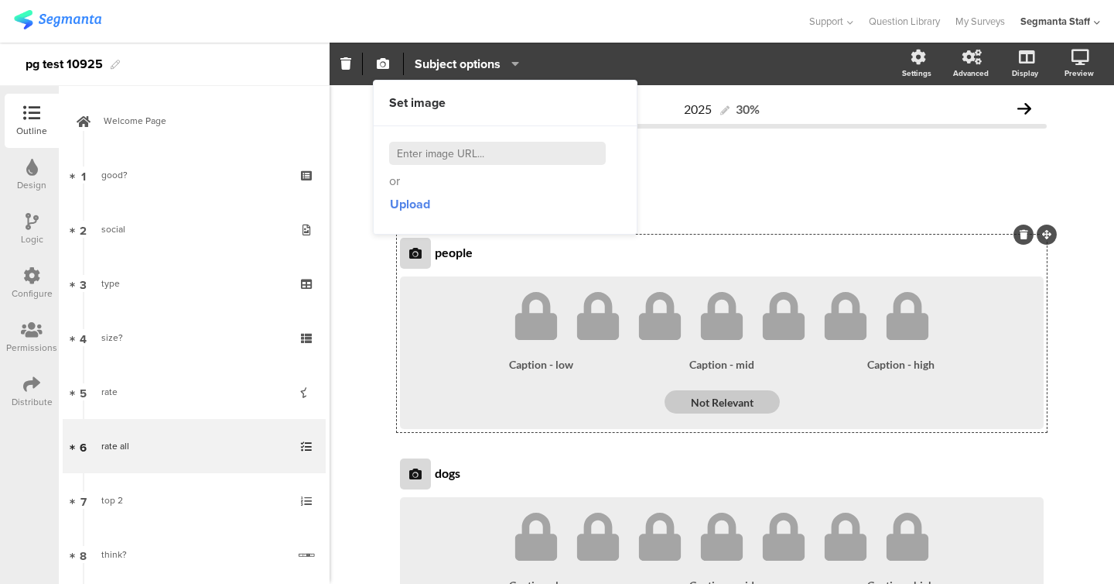
click at [435, 139] on div "or Upload" at bounding box center [505, 179] width 263 height 107
click at [435, 144] on input at bounding box center [497, 153] width 217 height 23
paste input "[URL][DOMAIN_NAME]"
type input "[URL][DOMAIN_NAME]"
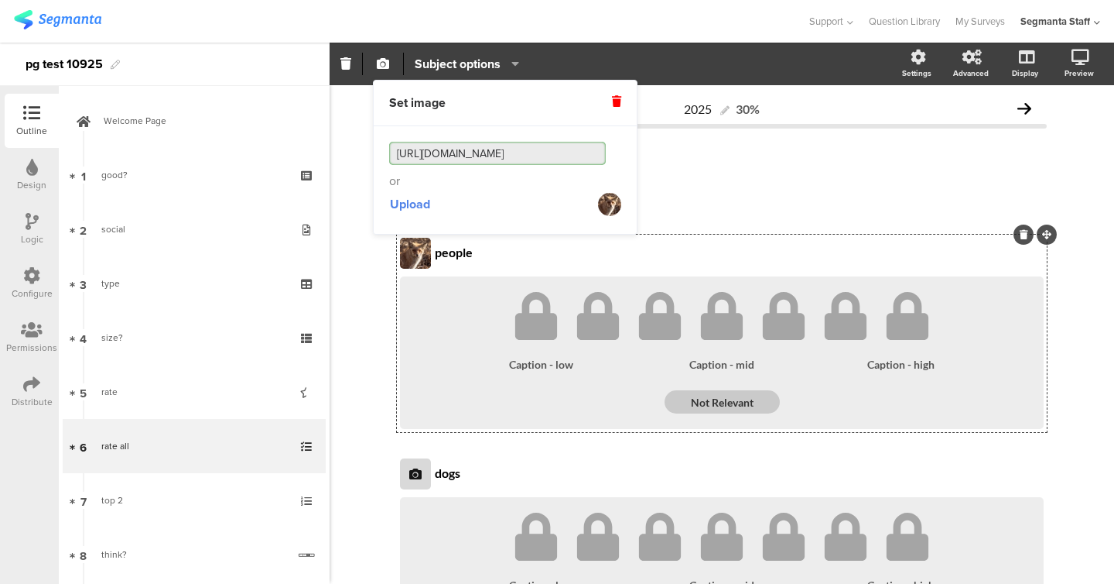
click at [379, 313] on div "2025 30% rate all rate all Type a description here... people people 1 2 3 4 5" at bounding box center [722, 420] width 785 height 670
